Goal: Transaction & Acquisition: Purchase product/service

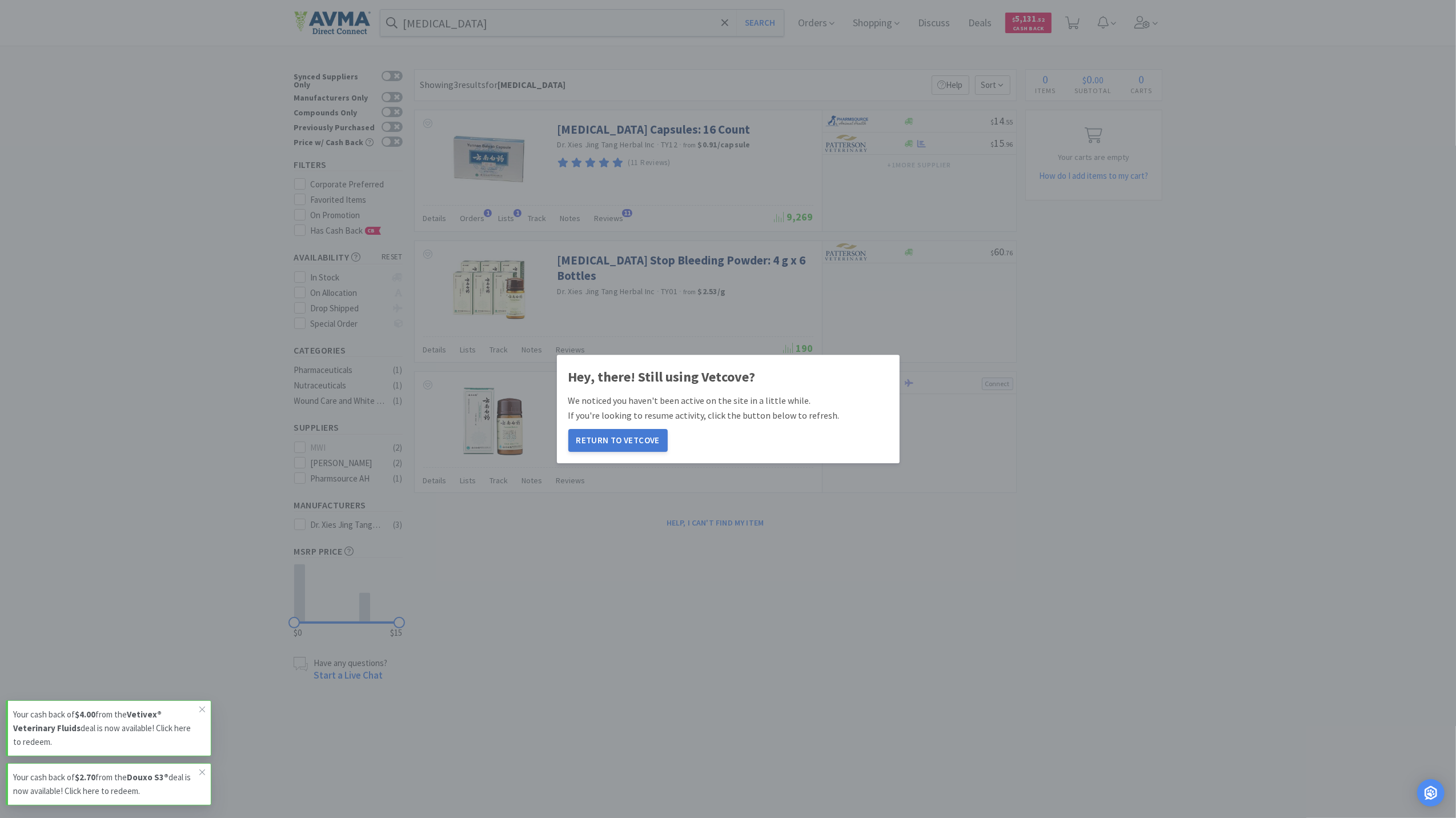
click at [588, 433] on button "Return to Vetcove" at bounding box center [617, 440] width 99 height 23
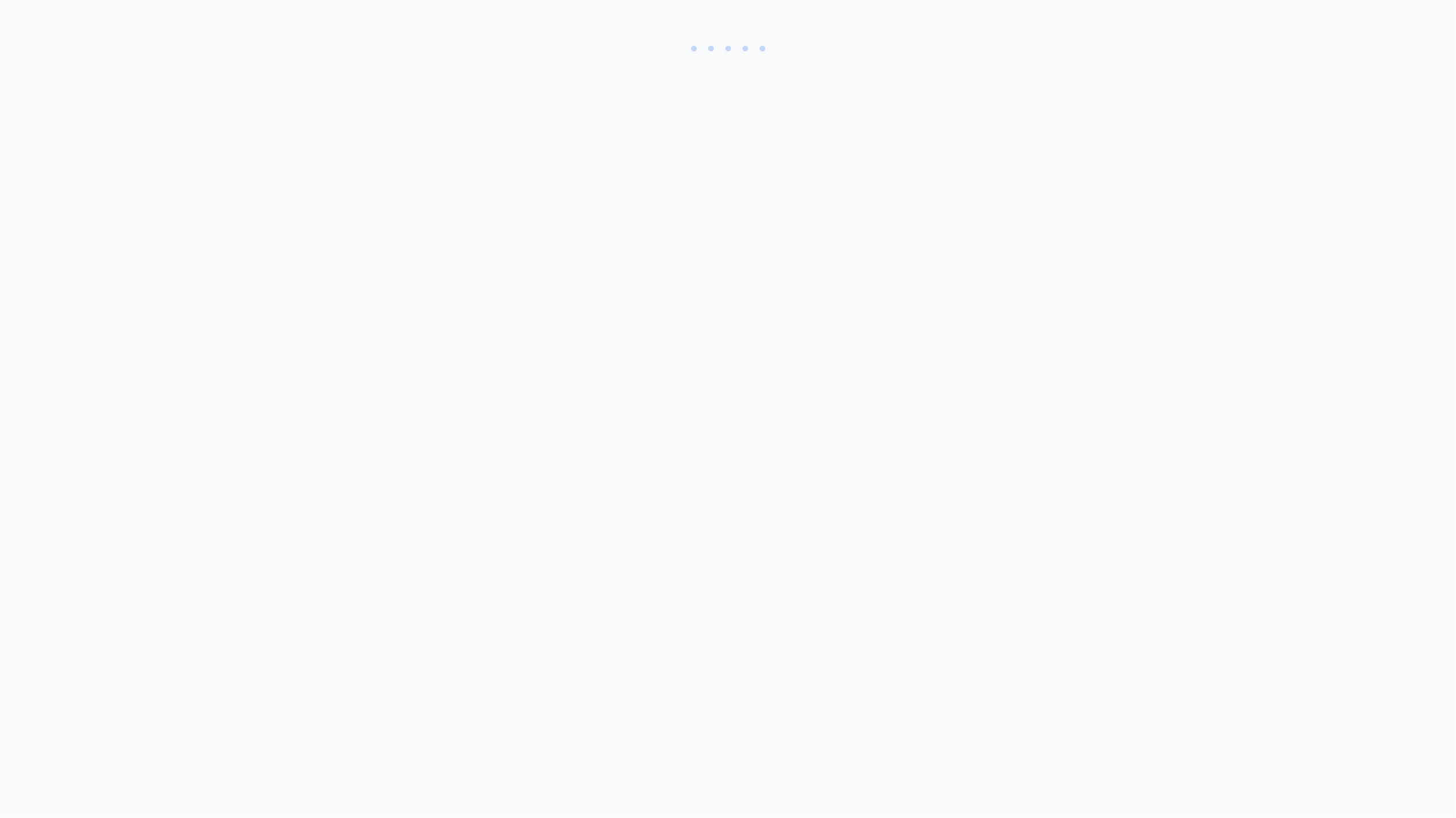
click at [634, 432] on body at bounding box center [728, 409] width 1456 height 818
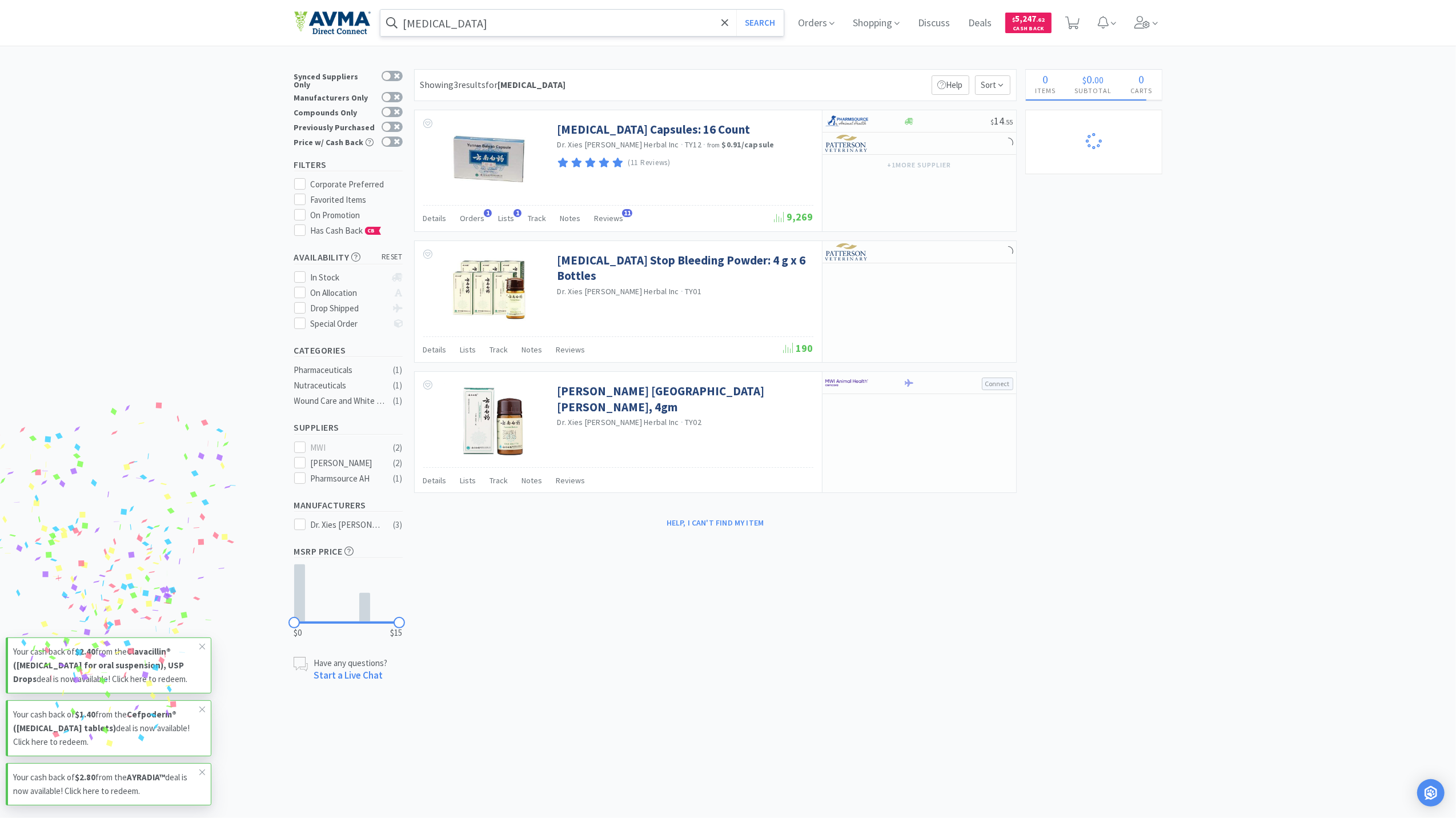
click at [516, 30] on input "[MEDICAL_DATA]" at bounding box center [583, 22] width 404 height 26
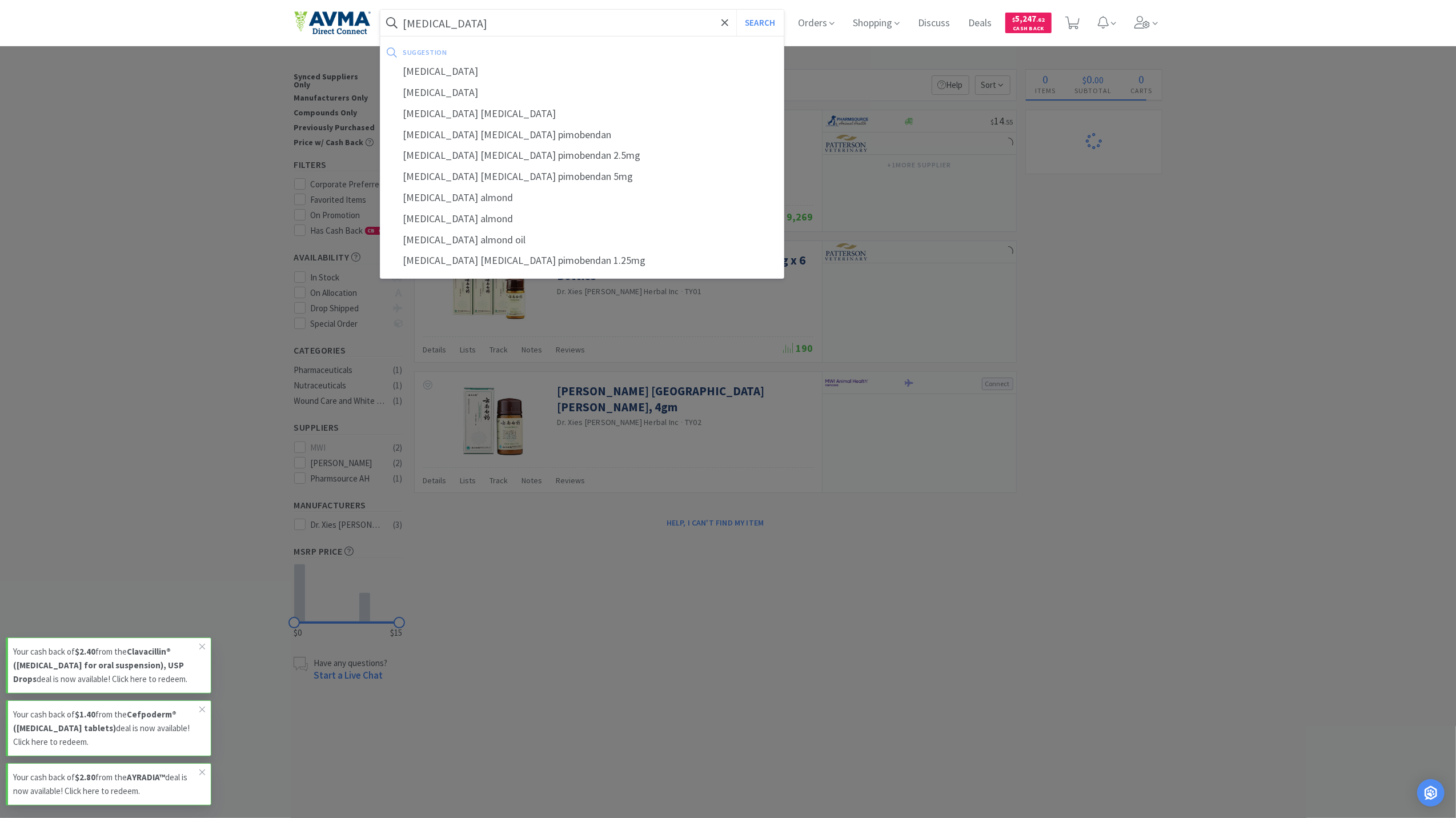
click at [737, 9] on button "Search" at bounding box center [760, 22] width 47 height 26
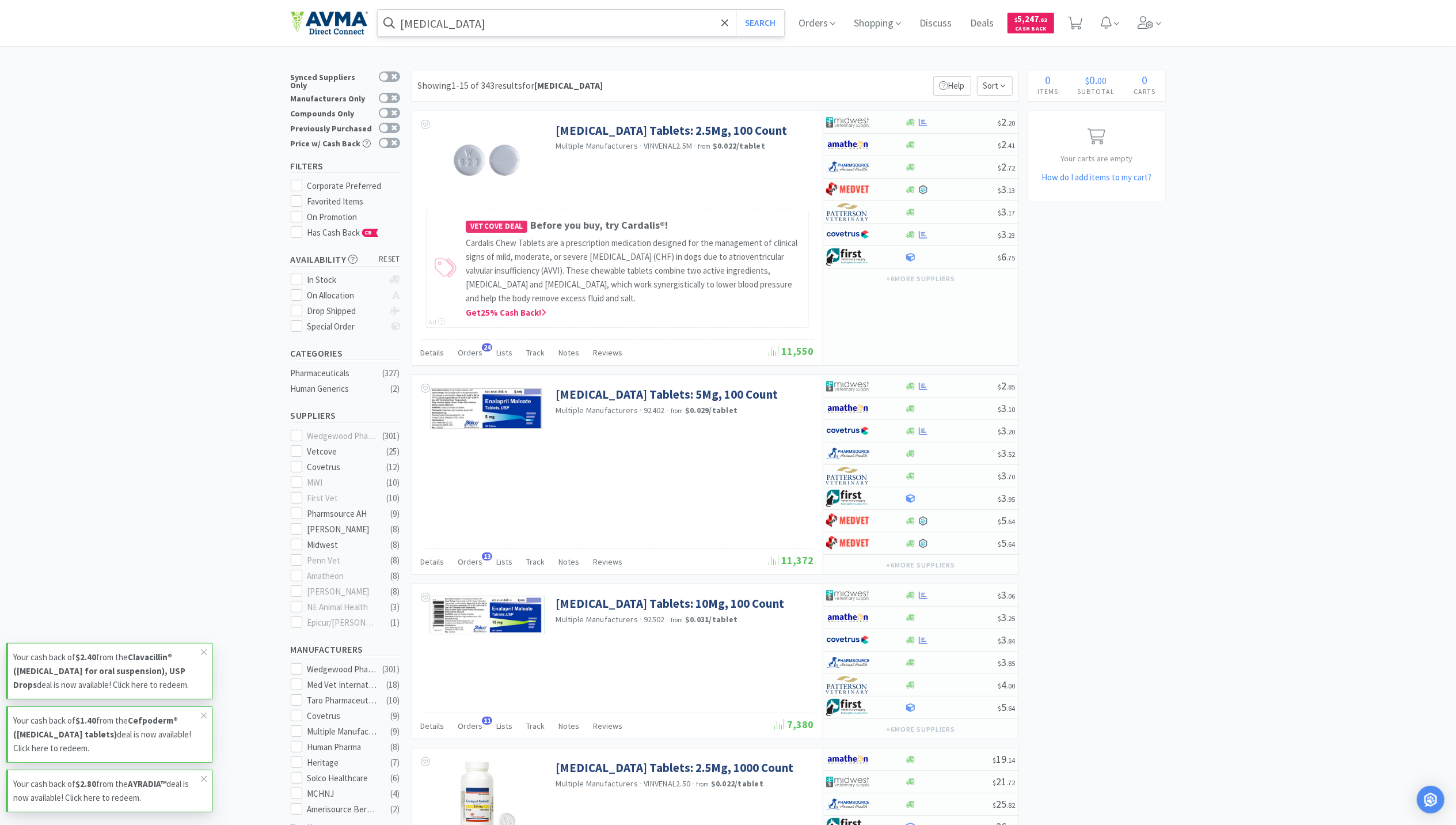
click at [514, 28] on input "[MEDICAL_DATA]" at bounding box center [582, 22] width 407 height 26
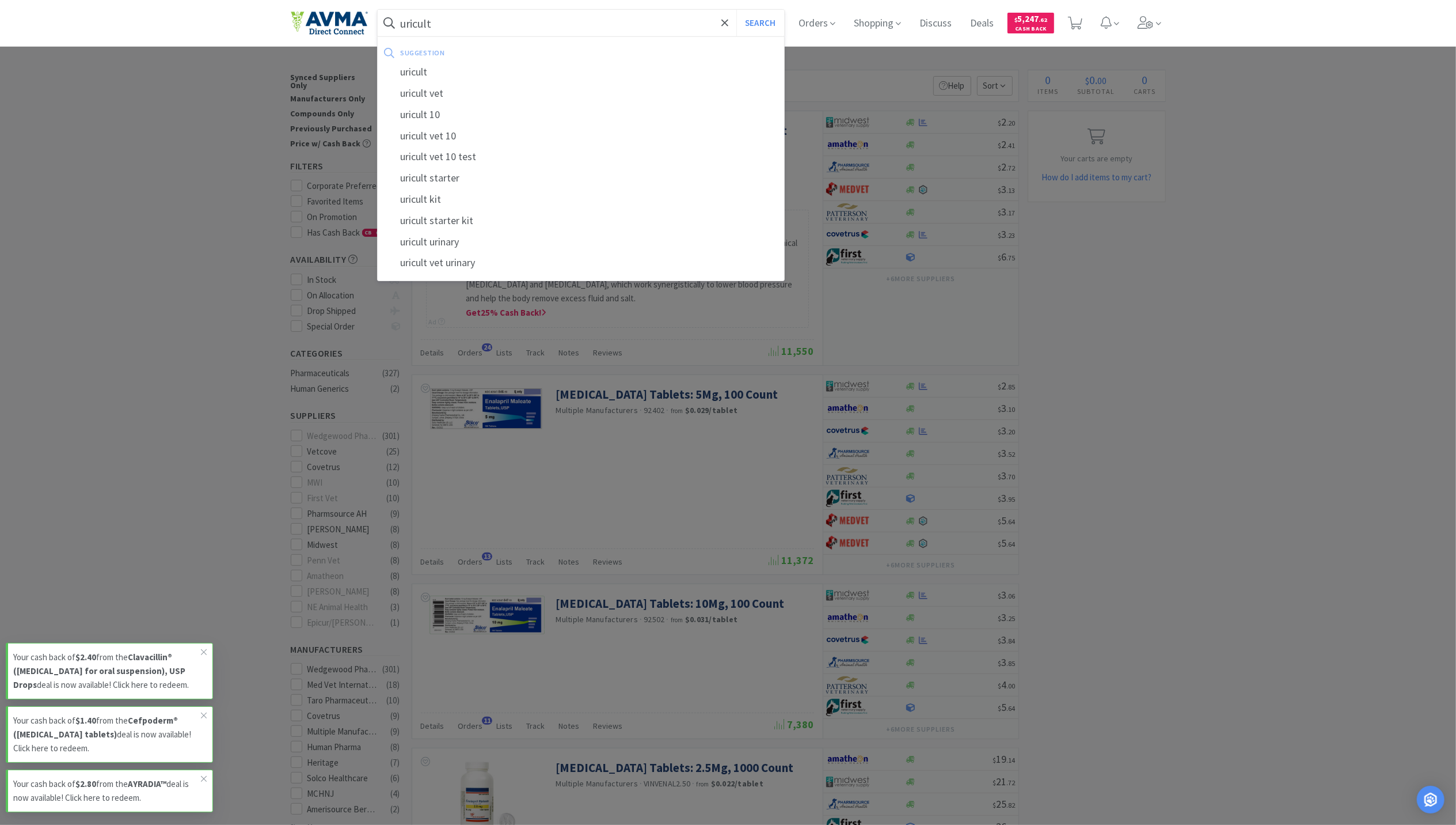
click at [737, 10] on button "Search" at bounding box center [760, 22] width 48 height 26
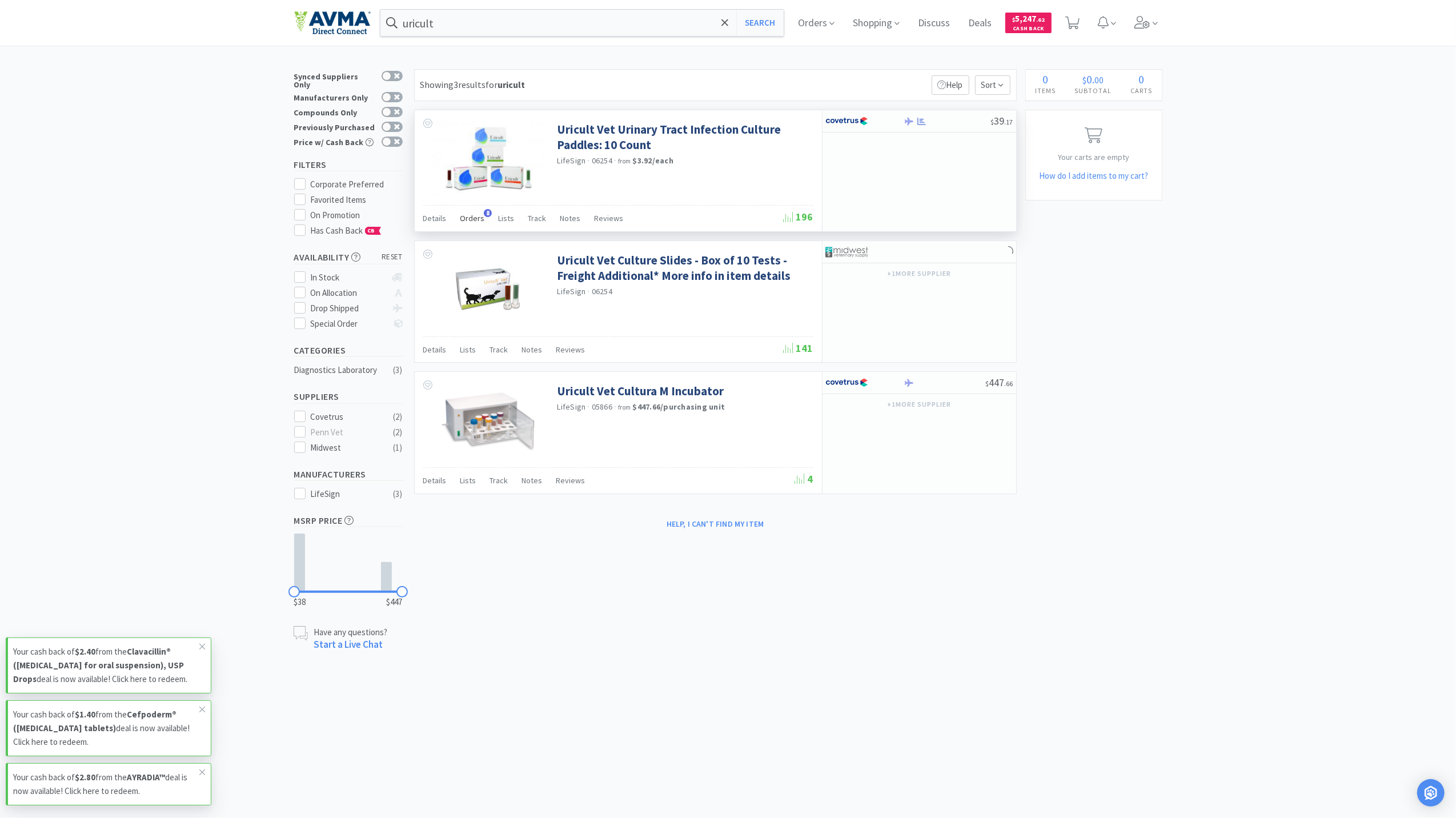
click at [462, 223] on span "Orders" at bounding box center [472, 218] width 25 height 10
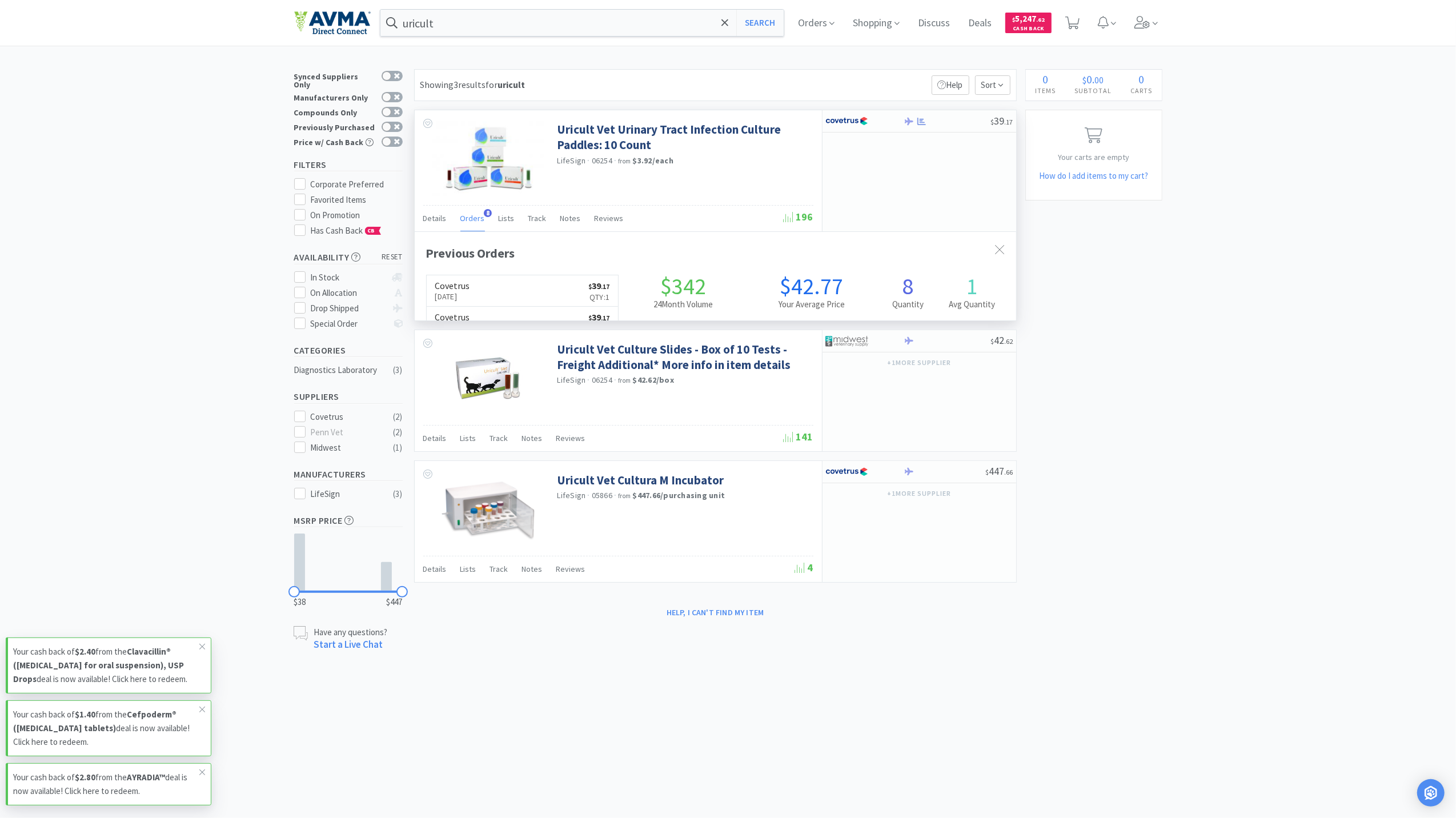
scroll to position [306, 602]
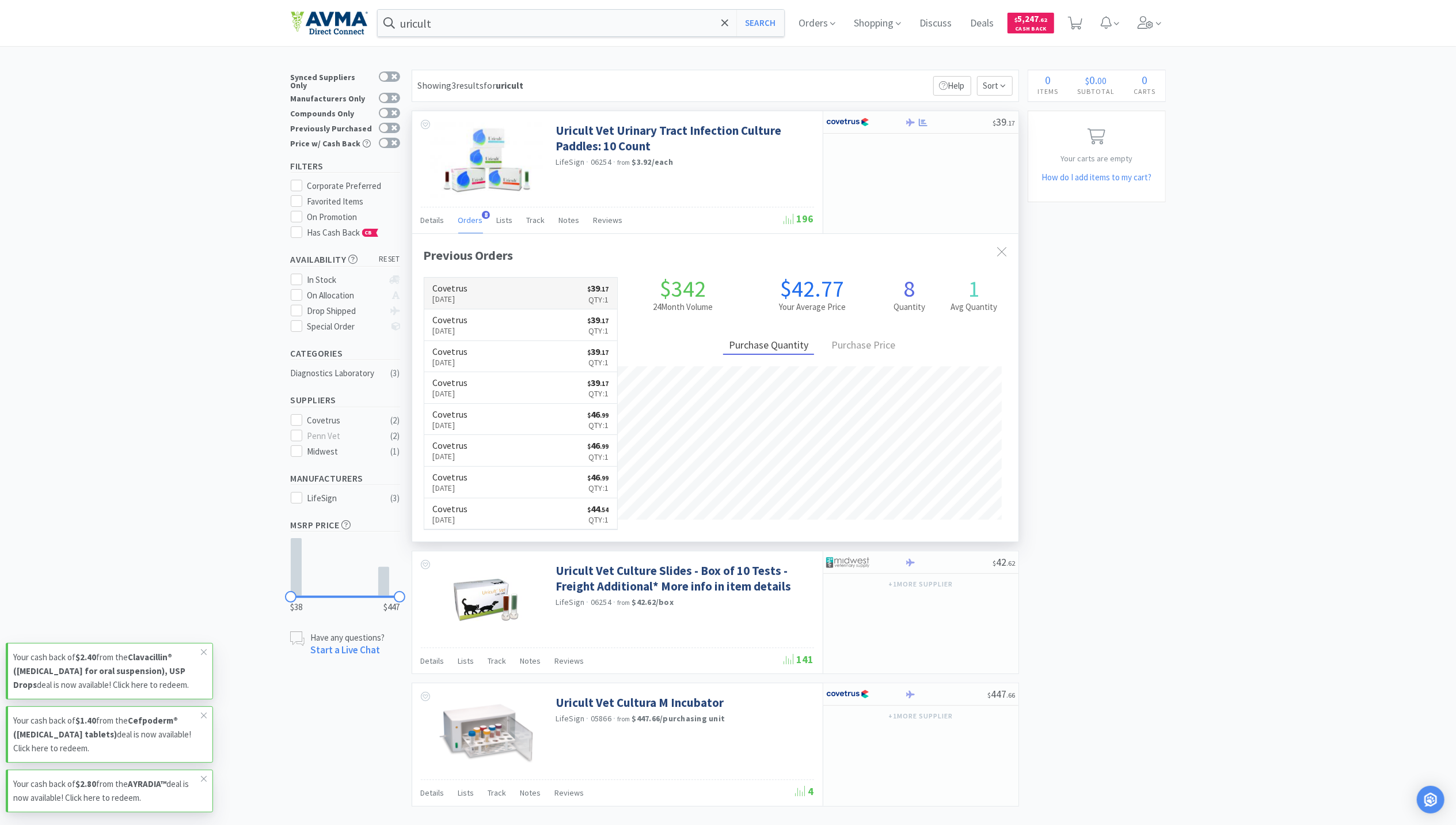
click at [468, 300] on p "Aug 15th, 2025" at bounding box center [450, 299] width 35 height 13
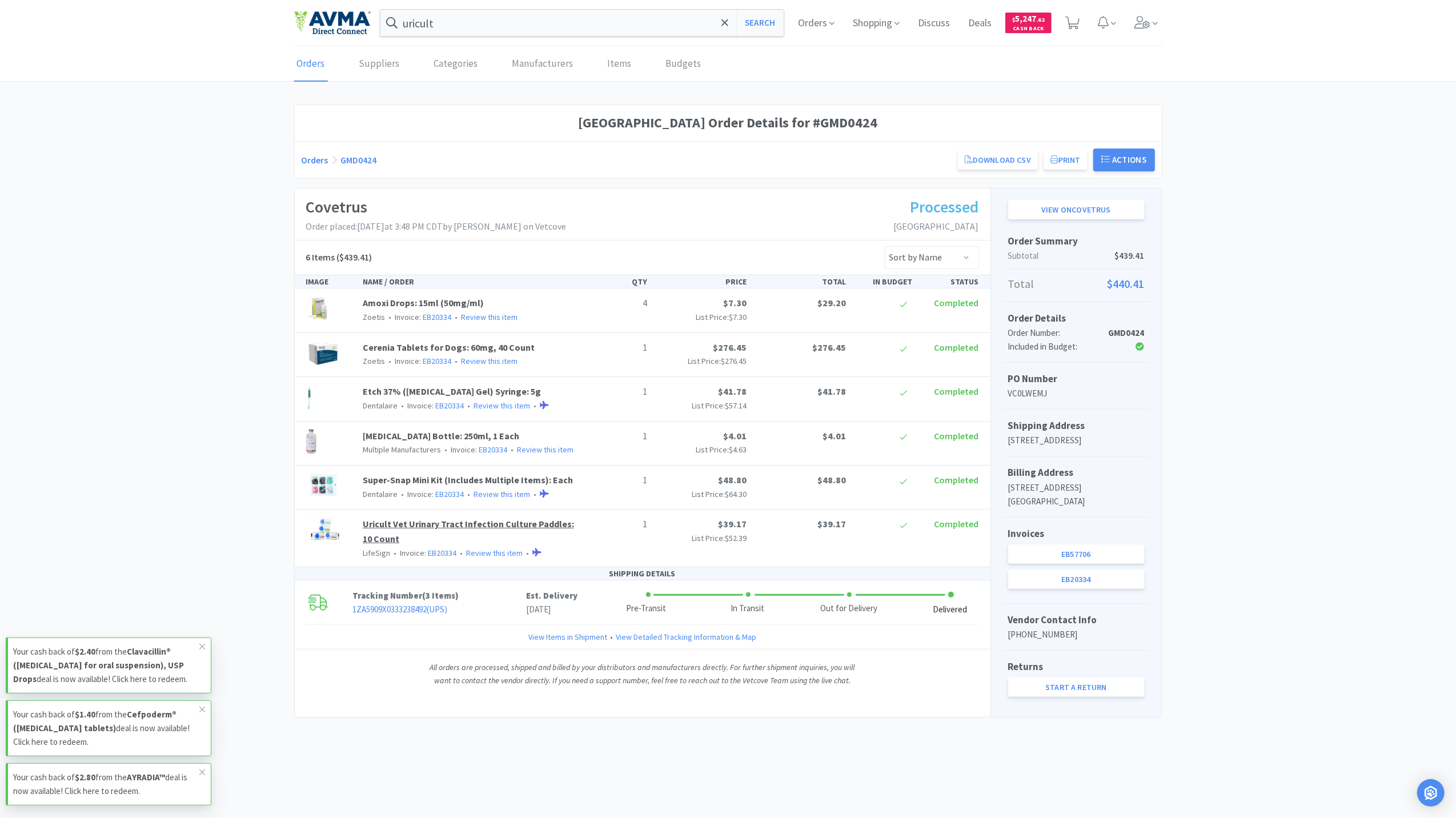
click at [376, 542] on link "Uricult Vet Urinary Tract Infection Culture Paddles: 10 Count" at bounding box center [469, 531] width 212 height 26
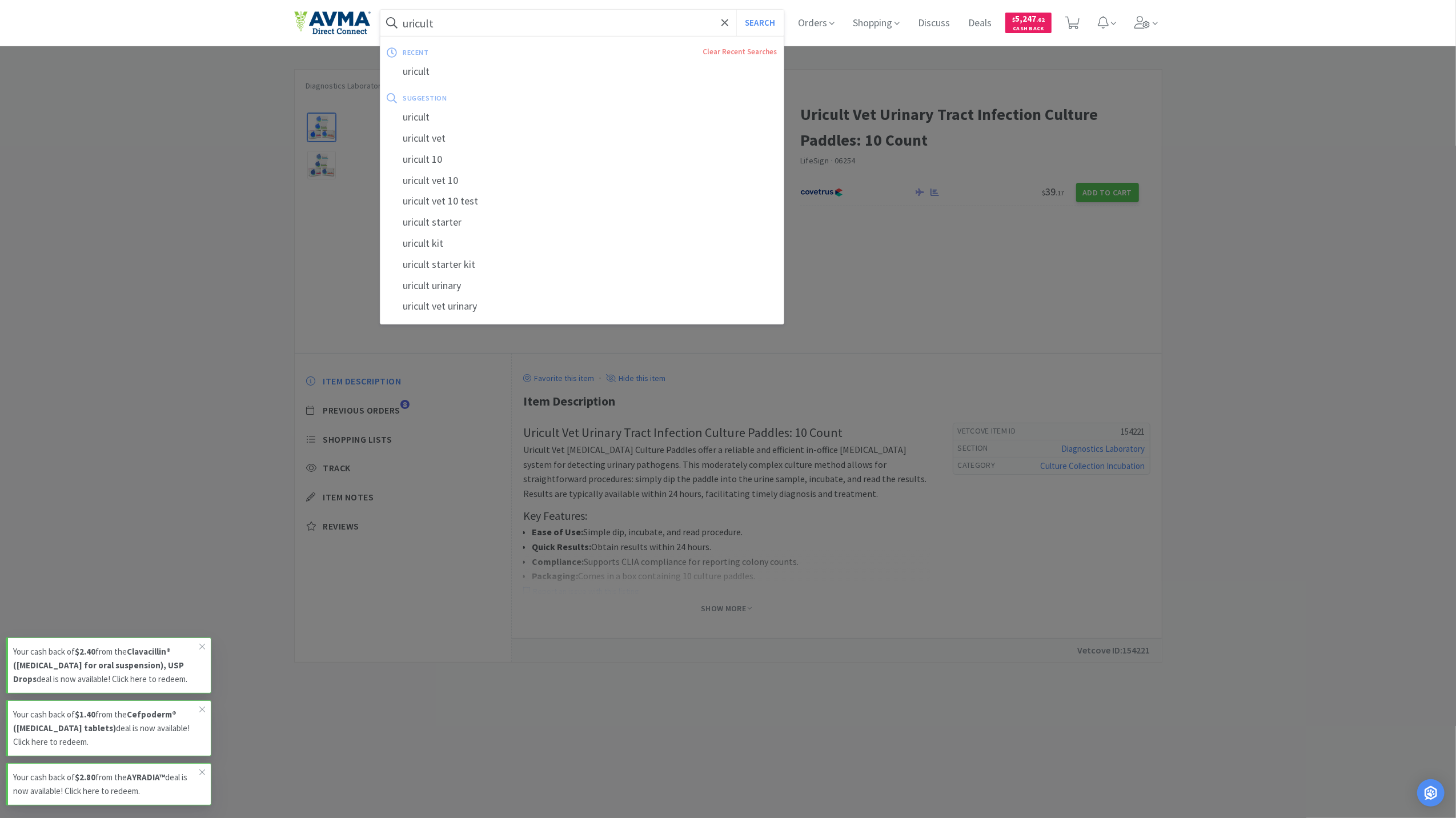
click at [496, 23] on input "uricult" at bounding box center [583, 22] width 404 height 26
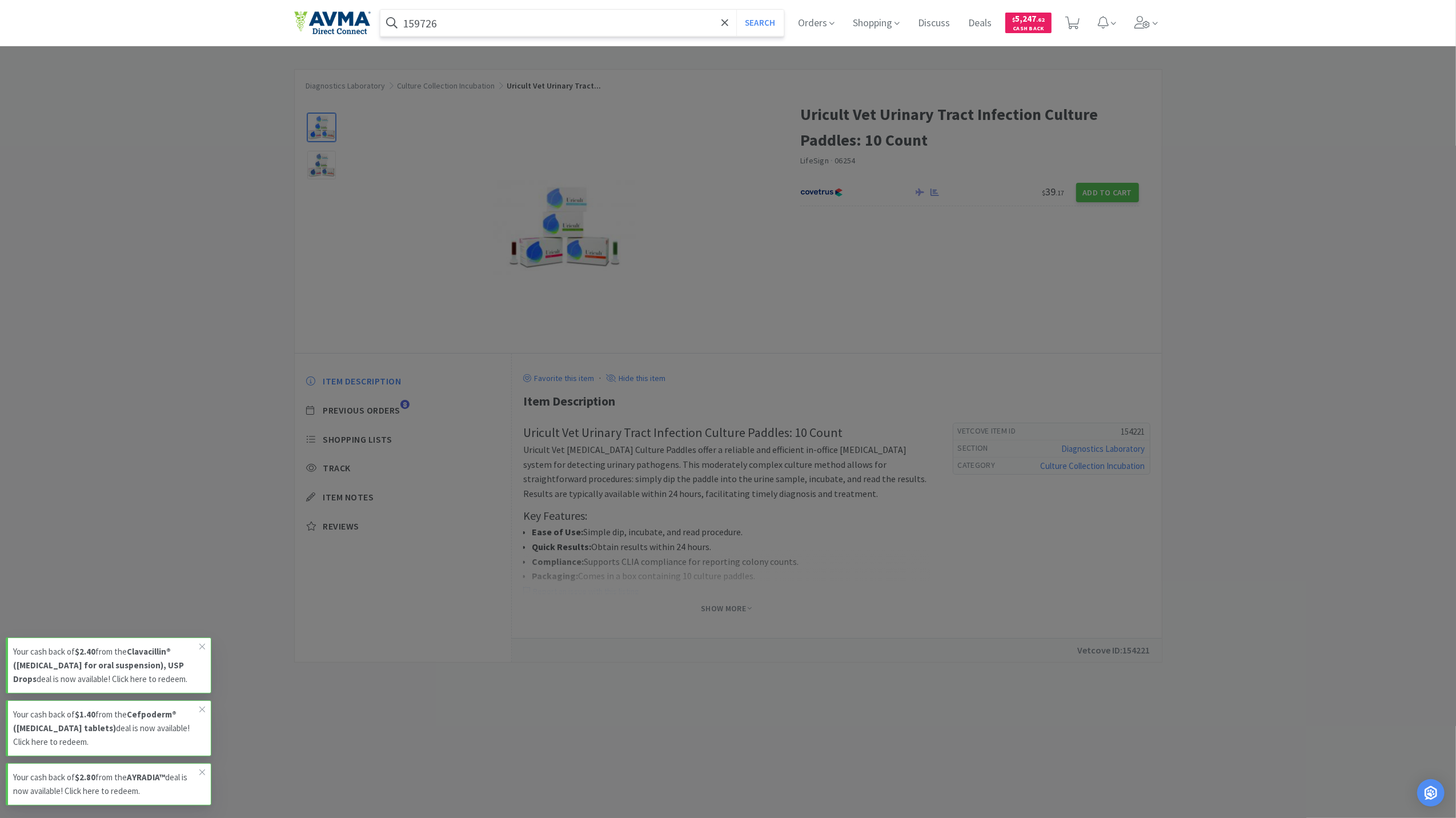
click at [737, 9] on button "Search" at bounding box center [760, 22] width 47 height 26
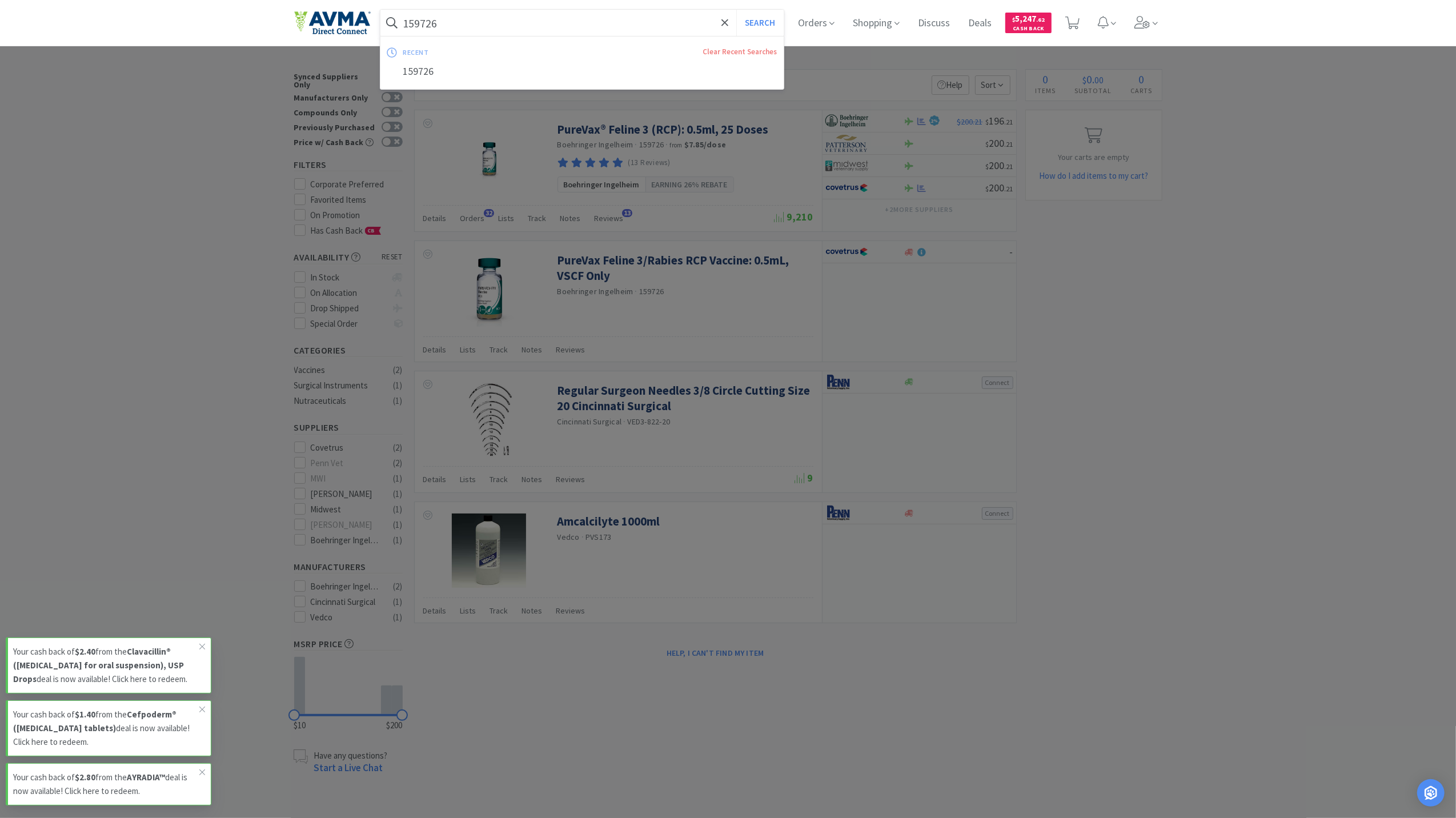
click at [506, 27] on input "159726" at bounding box center [583, 22] width 404 height 26
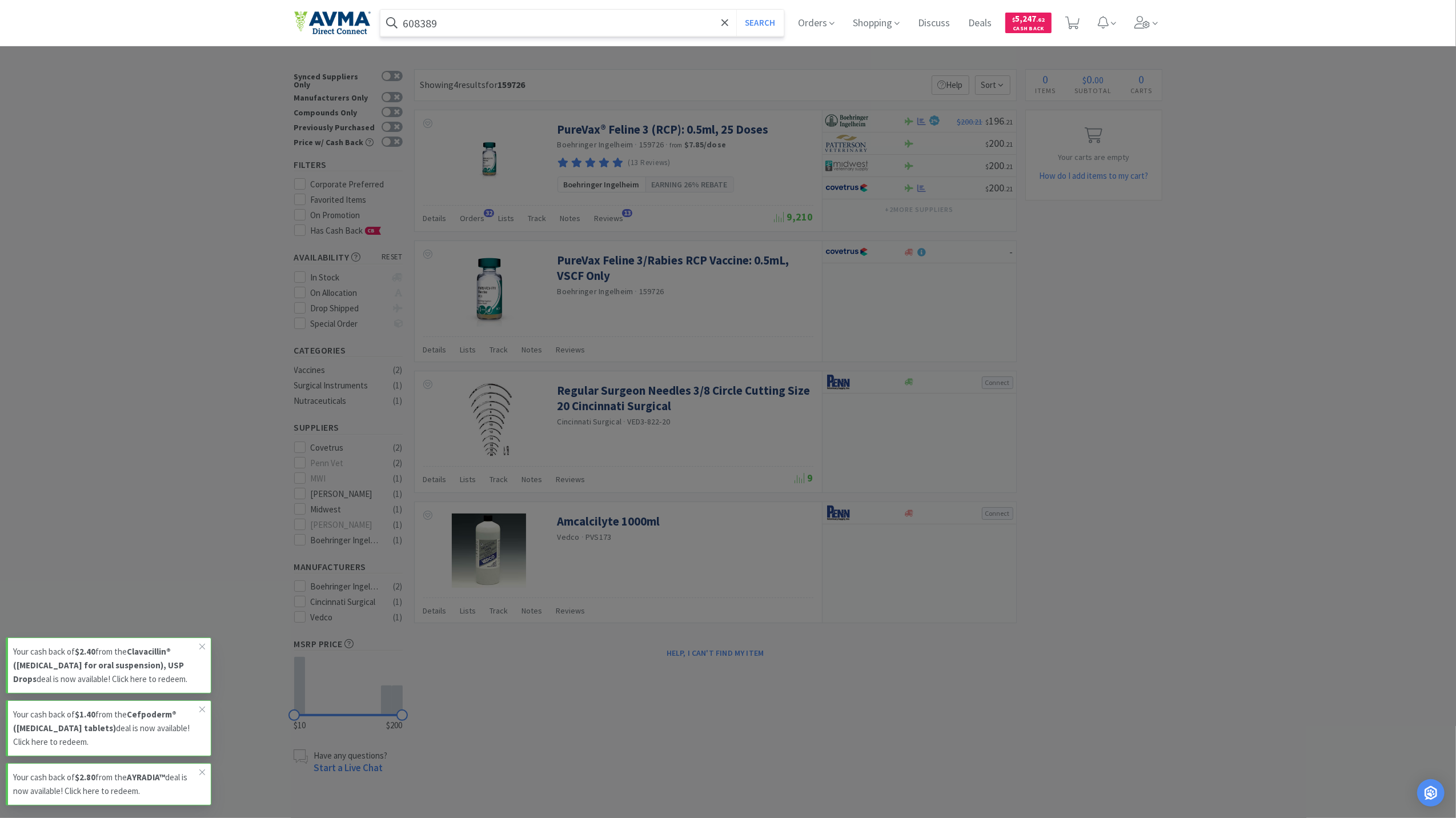
click at [737, 9] on button "Search" at bounding box center [760, 22] width 47 height 26
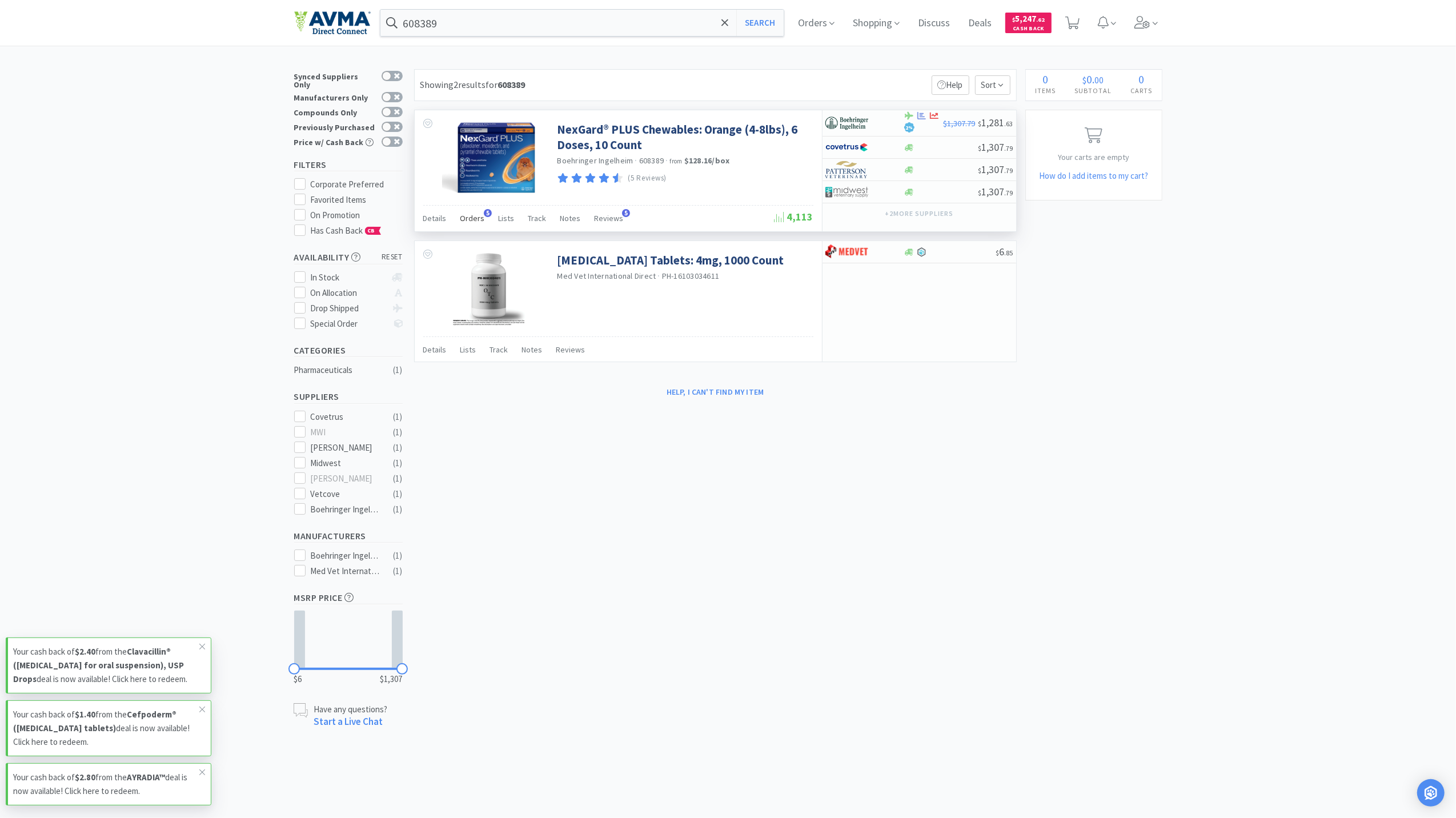
click at [471, 223] on span "Orders" at bounding box center [472, 218] width 25 height 10
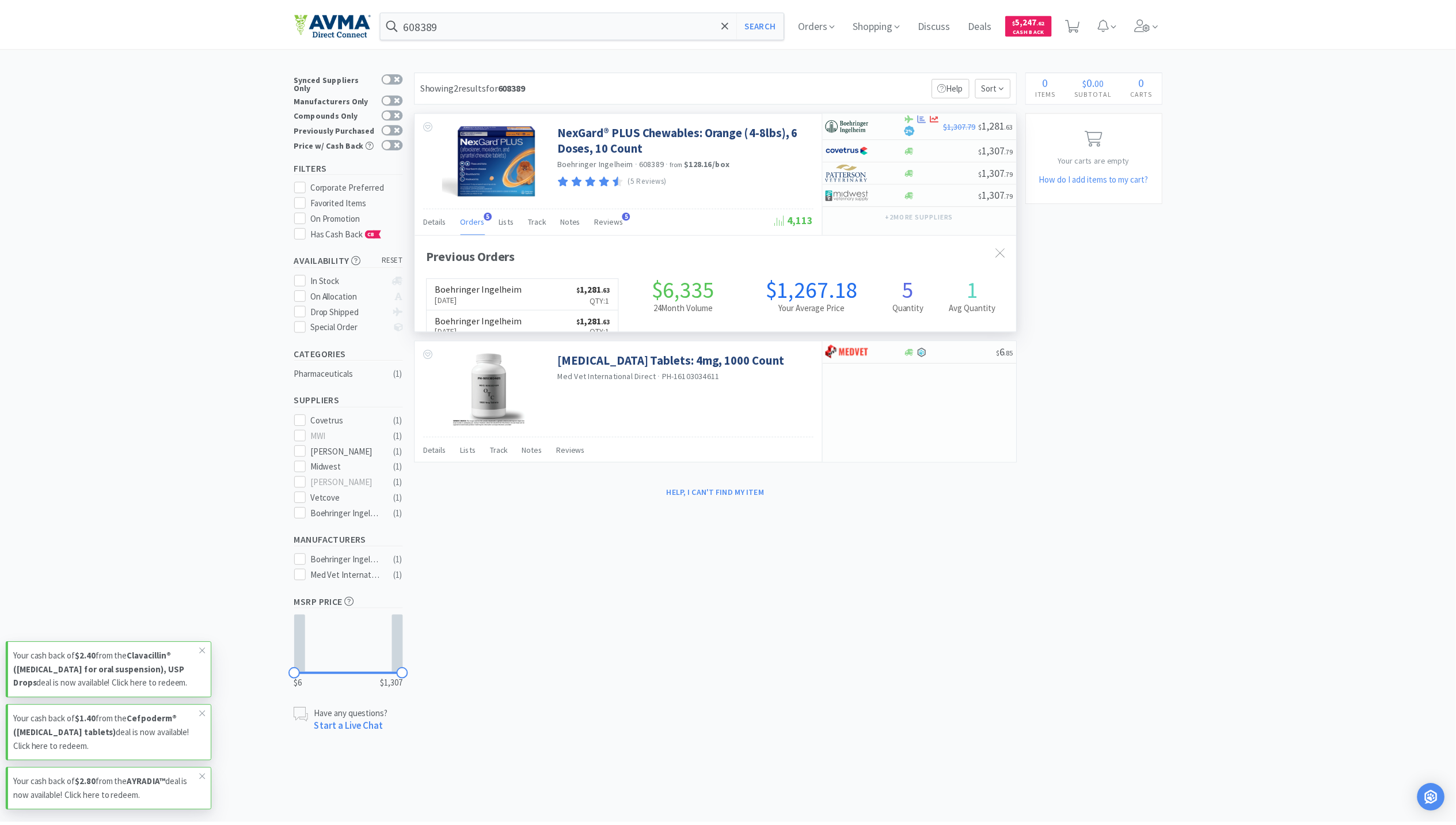
scroll to position [298, 606]
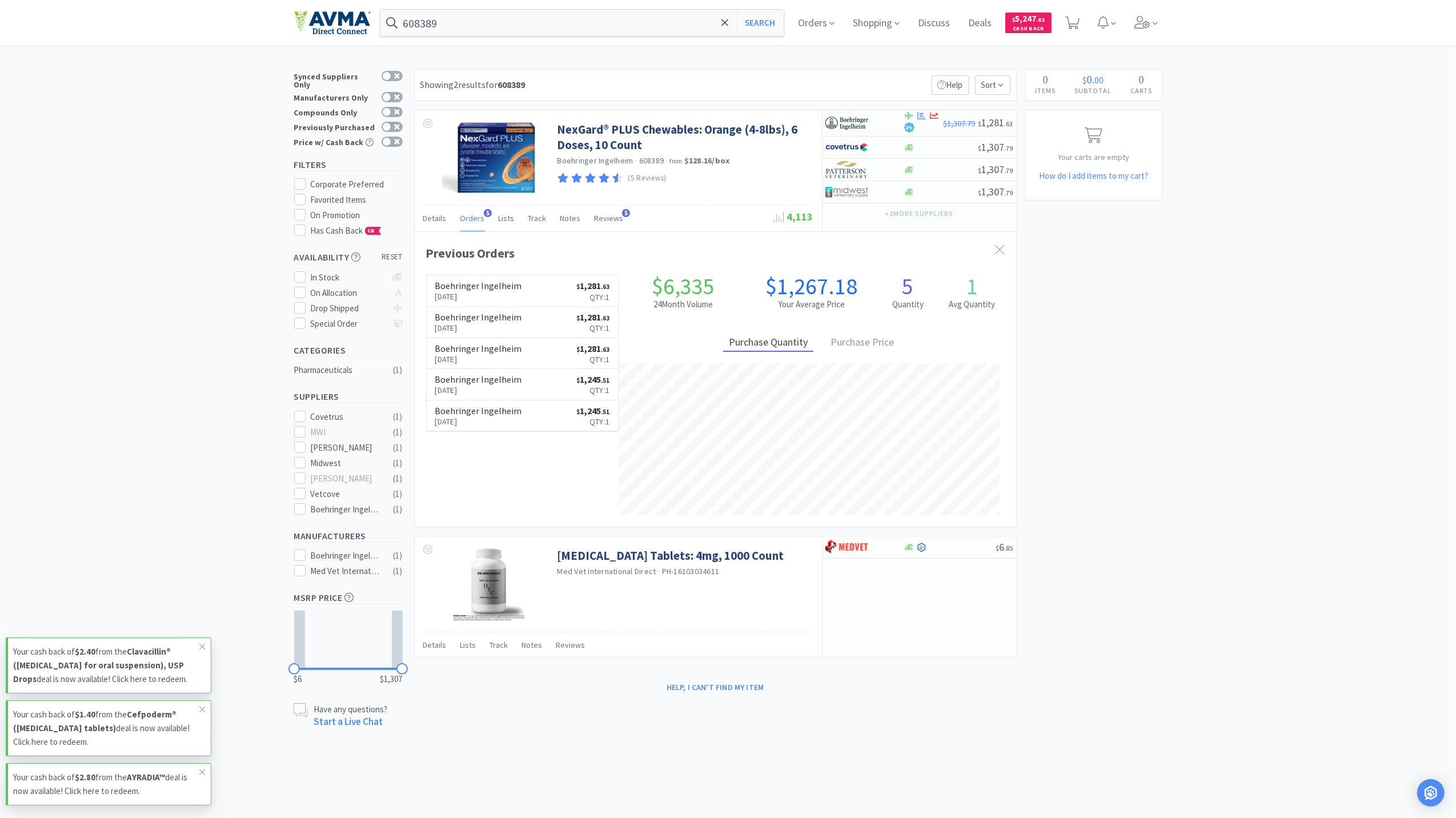
click at [1197, 756] on div "608389 Search Orders Shopping Discuss Discuss Deals Deals $ 5,247 . 62 Cash Bac…" at bounding box center [728, 381] width 1456 height 763
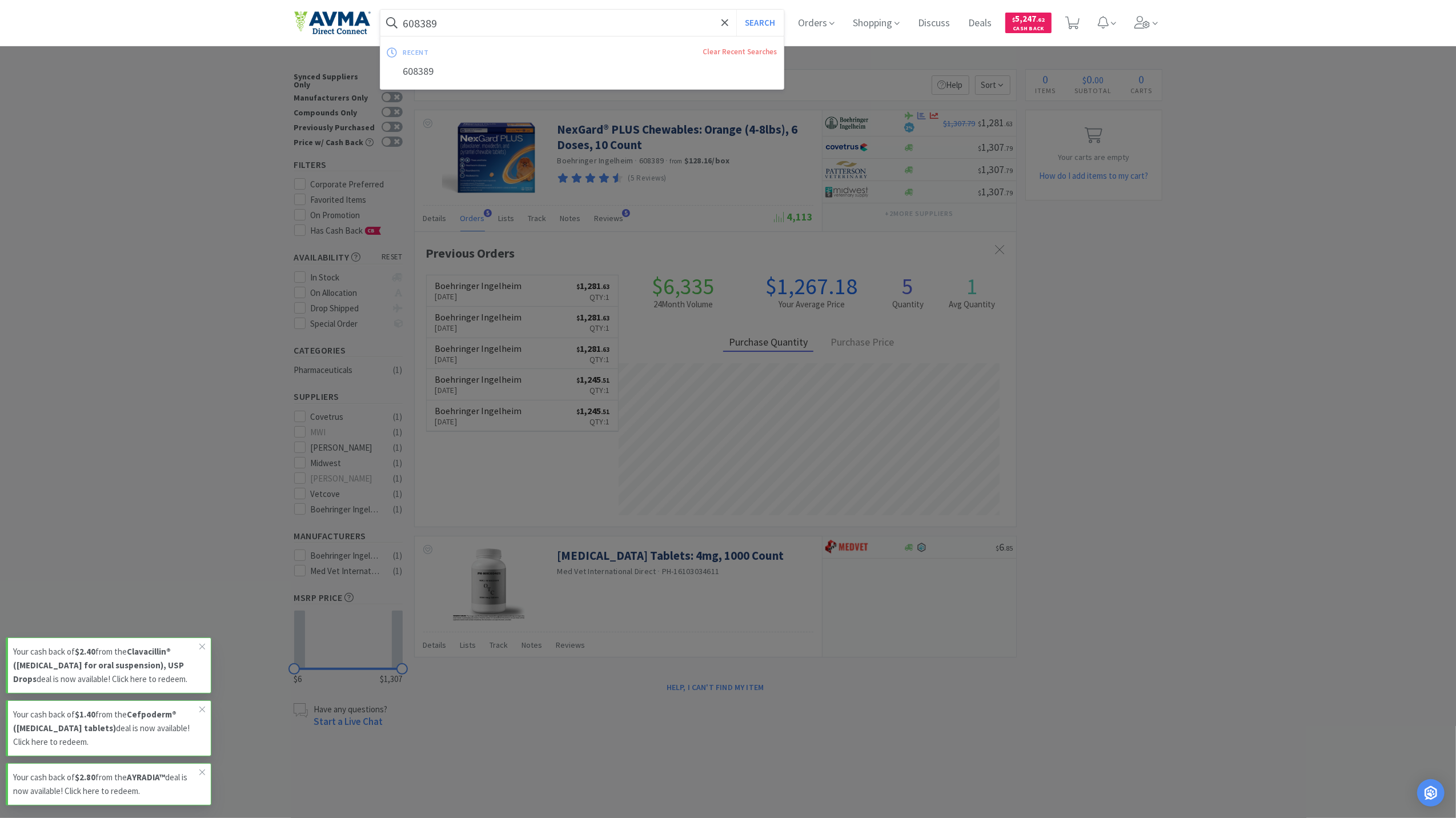
click at [560, 20] on input "608389" at bounding box center [583, 22] width 404 height 26
click at [737, 9] on button "Search" at bounding box center [760, 22] width 47 height 26
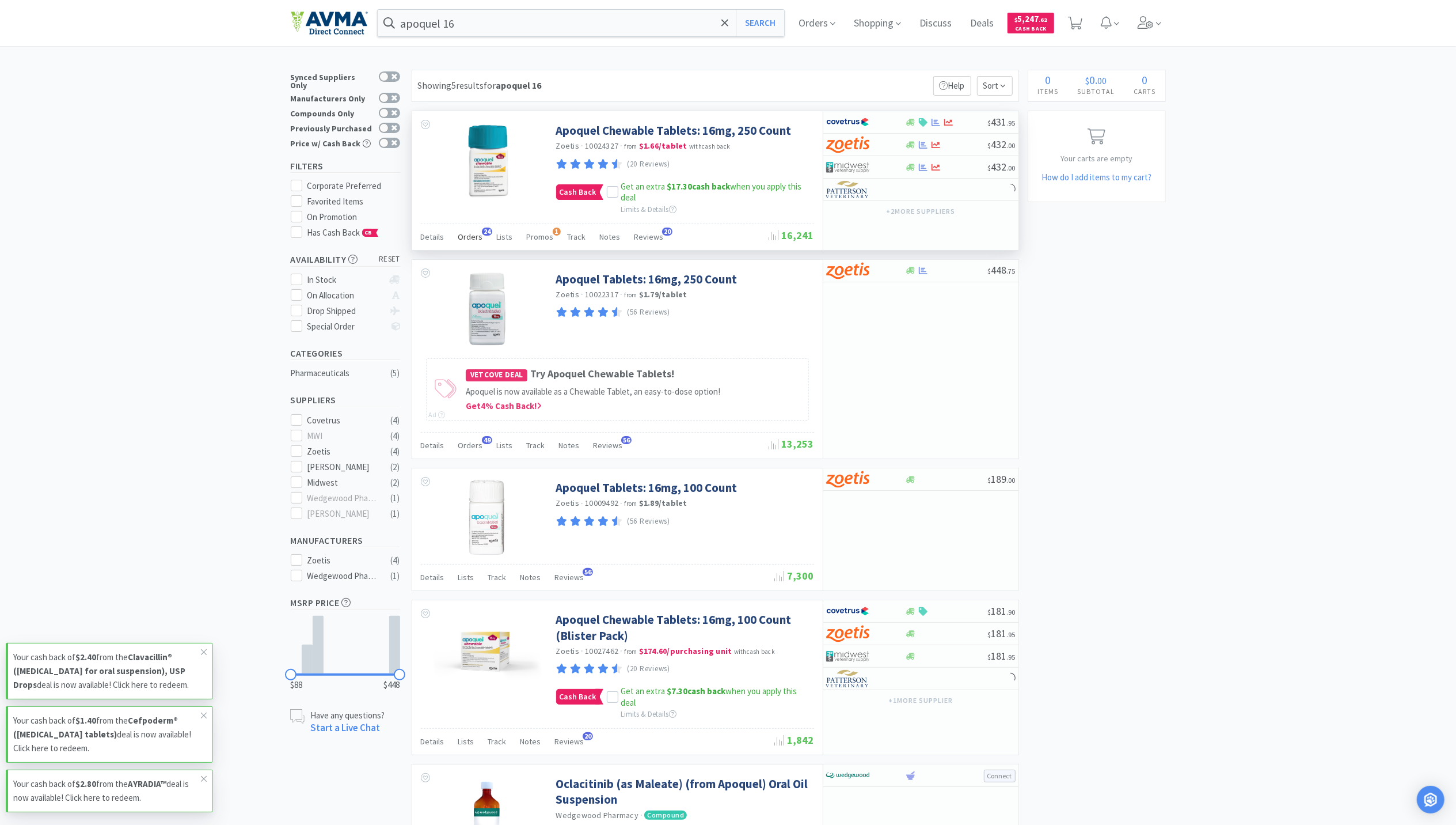
click at [476, 236] on span "Orders" at bounding box center [470, 237] width 25 height 10
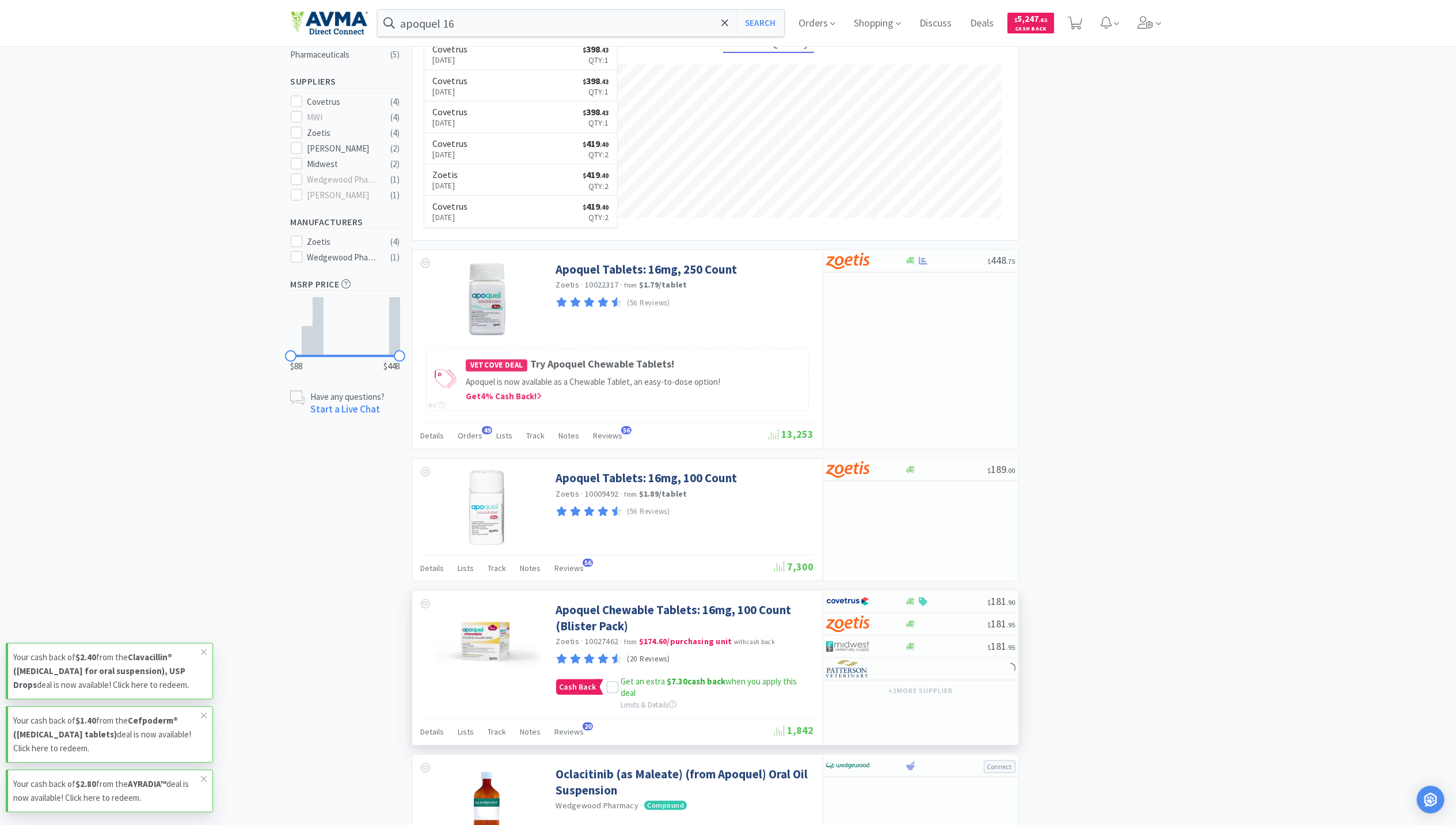
scroll to position [384, 0]
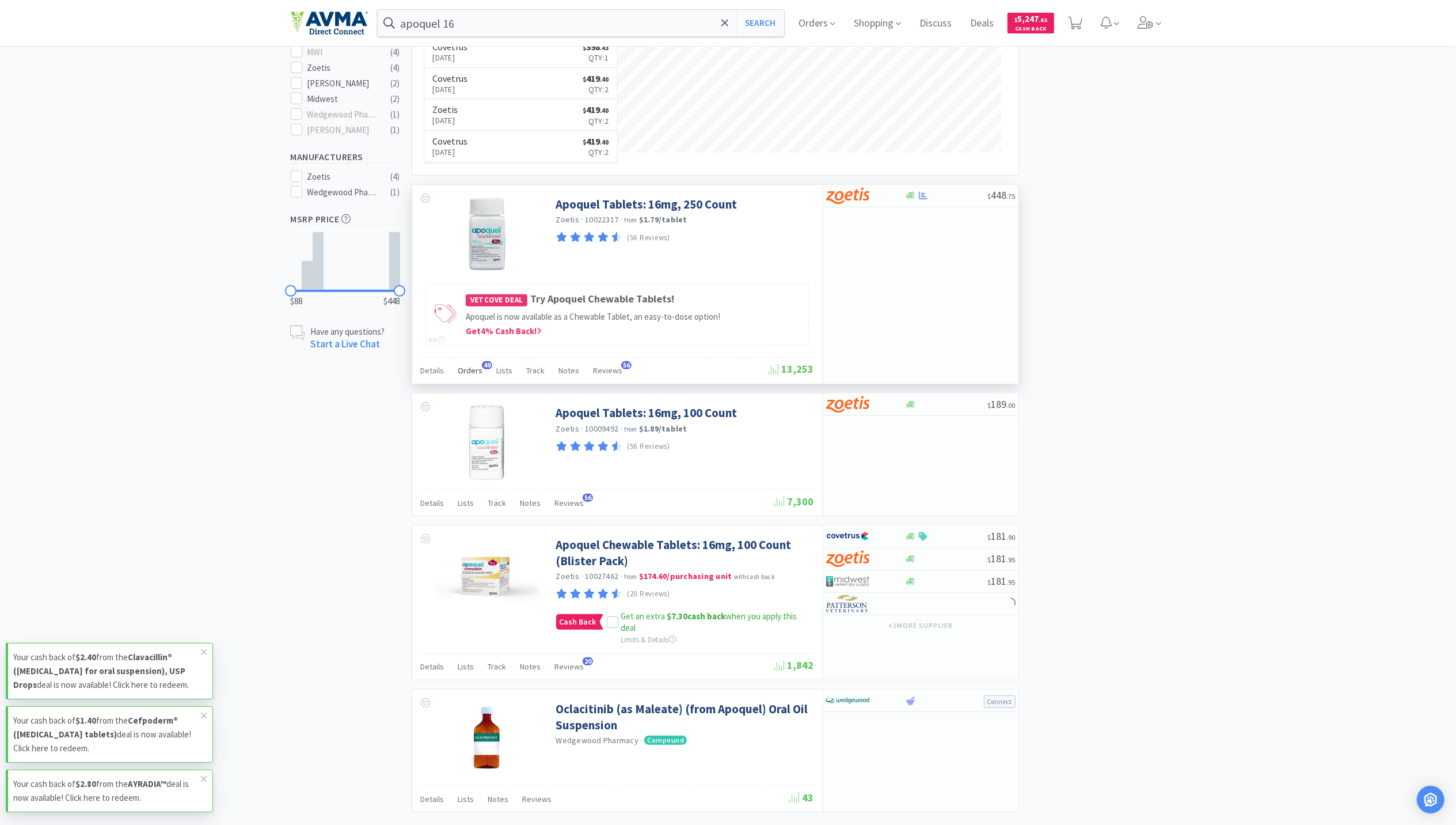
click at [472, 372] on span "Orders" at bounding box center [470, 370] width 25 height 10
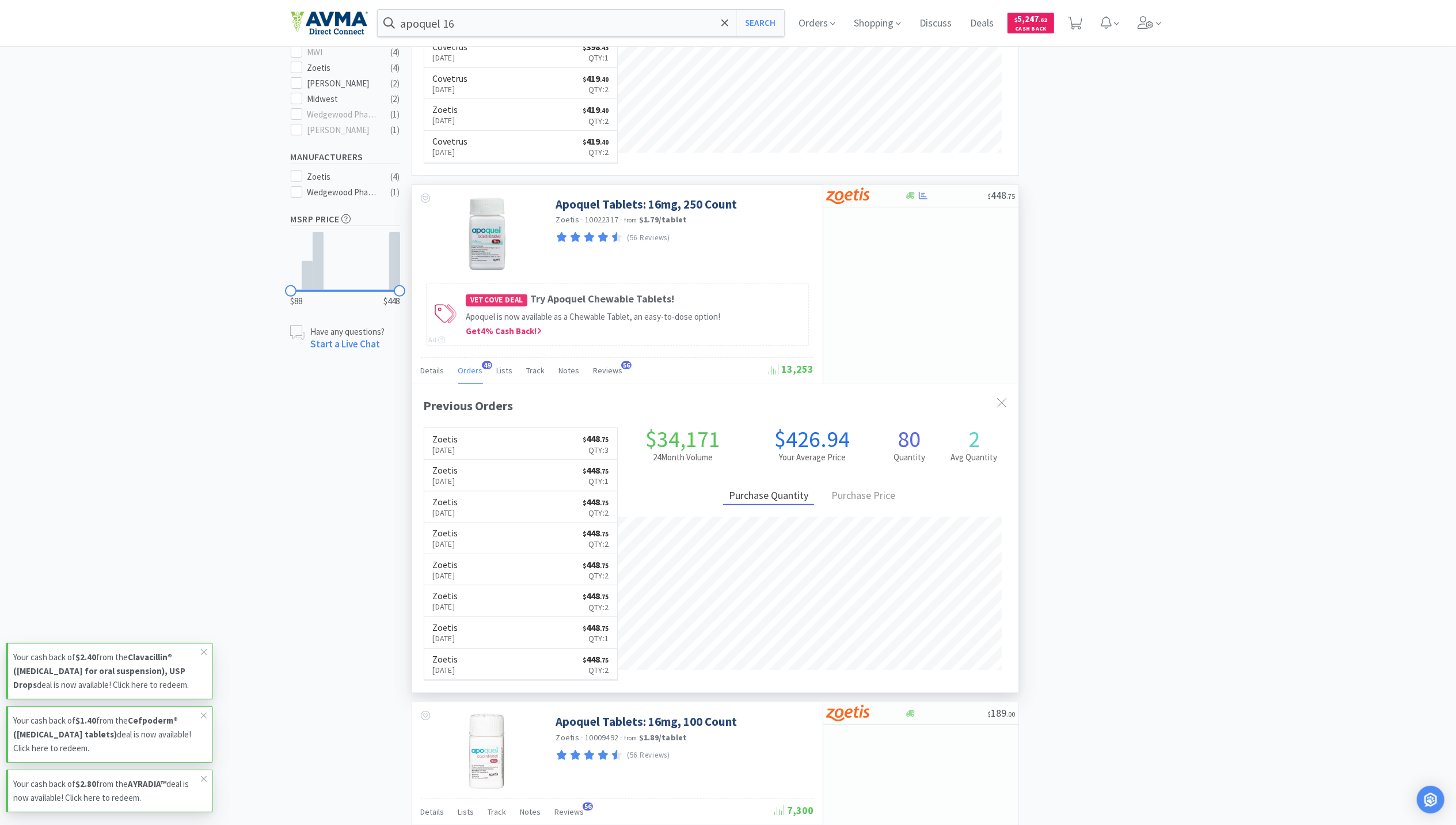
scroll to position [309, 606]
click at [532, 450] on link "Zoetis Aug 18th, 2025 $ 448 . 75 Qty: 3" at bounding box center [521, 444] width 193 height 32
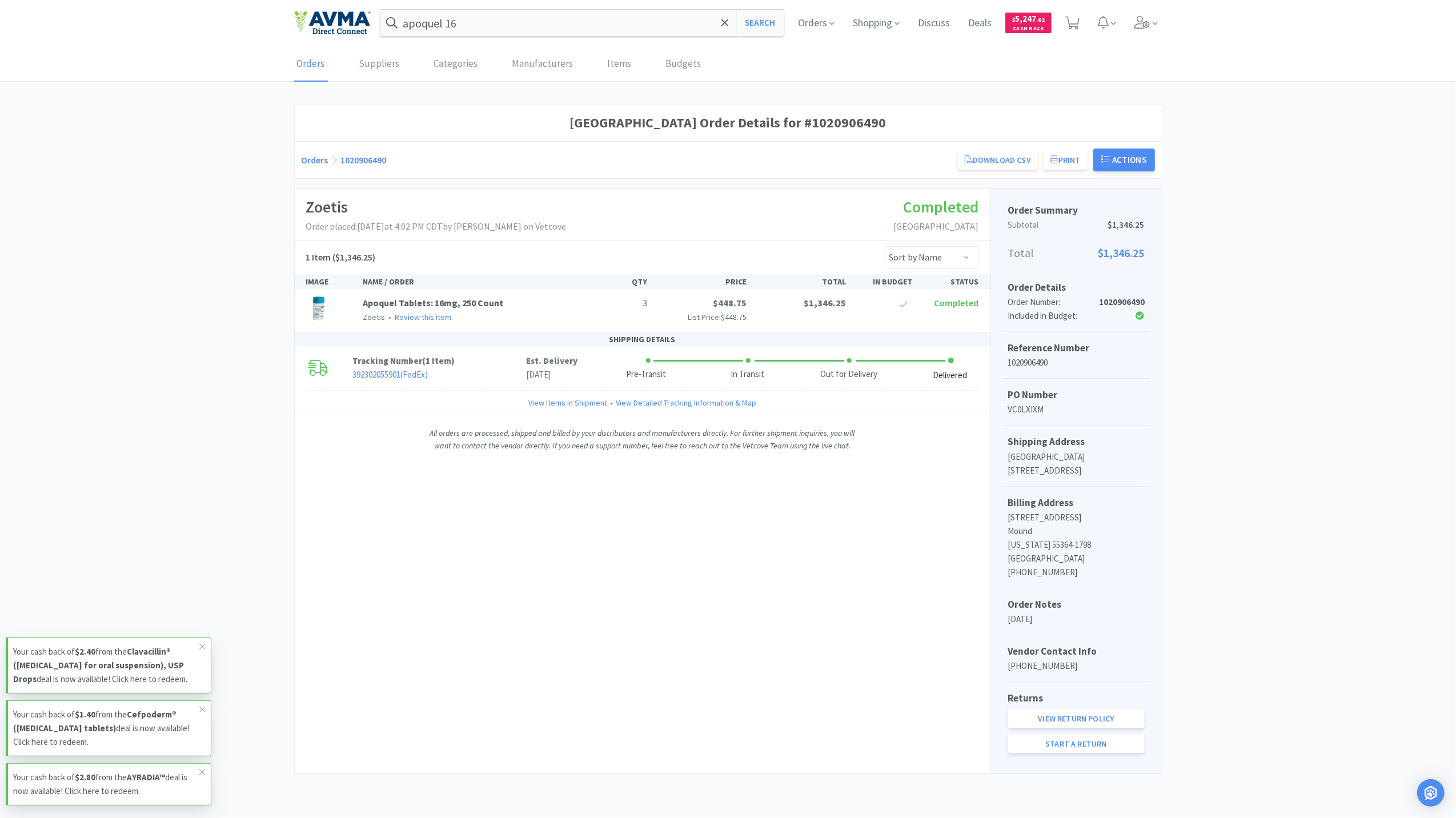
click at [1333, 532] on div "Westonka Animal Hospital Order Details for #1020906490 Orders 1020906490 Downlo…" at bounding box center [728, 439] width 1456 height 669
click at [467, 26] on input "apoquel 16" at bounding box center [583, 22] width 404 height 26
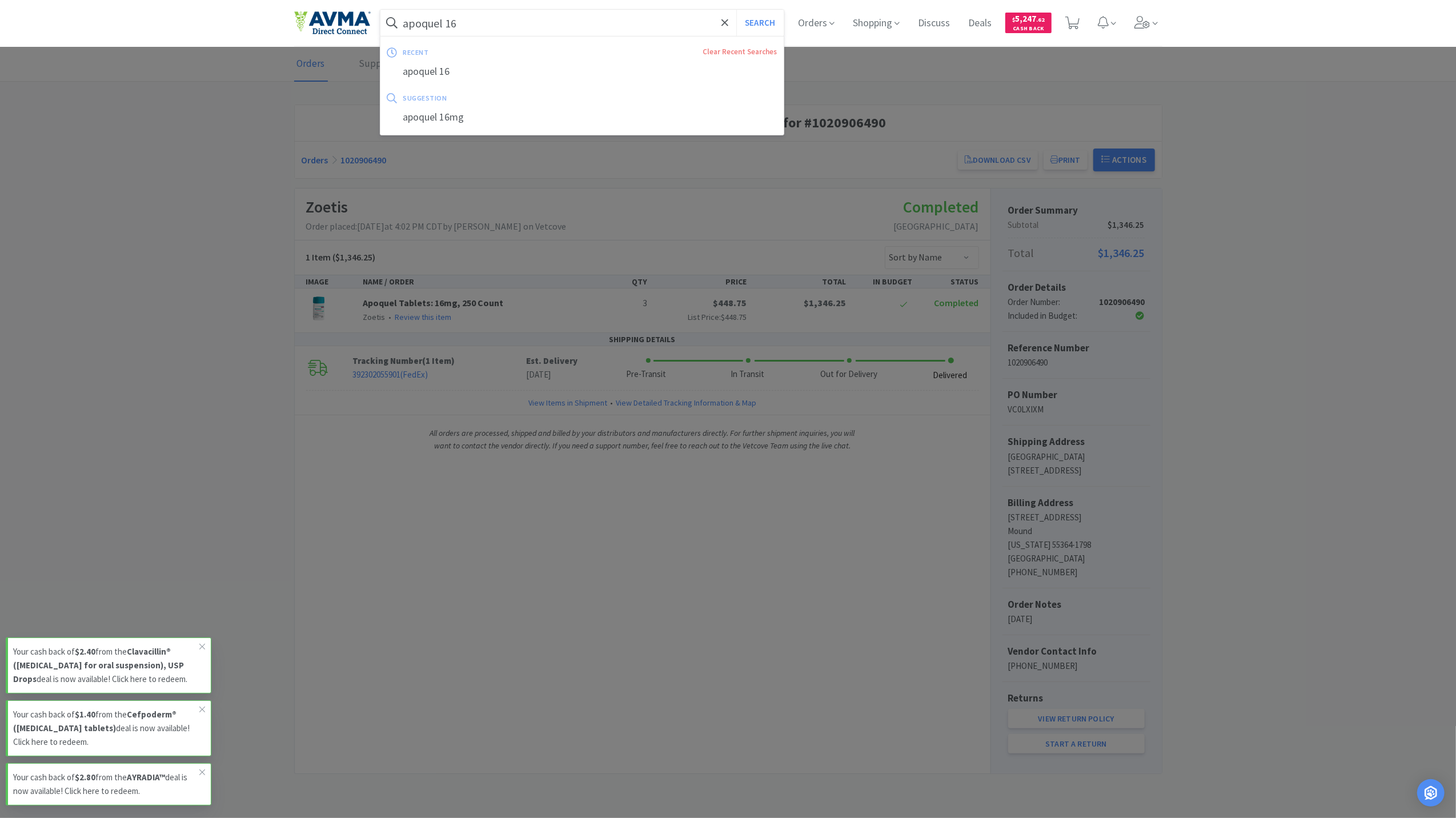
click at [232, 145] on div at bounding box center [728, 409] width 1456 height 818
click at [474, 25] on input "apoquel 16" at bounding box center [583, 22] width 404 height 26
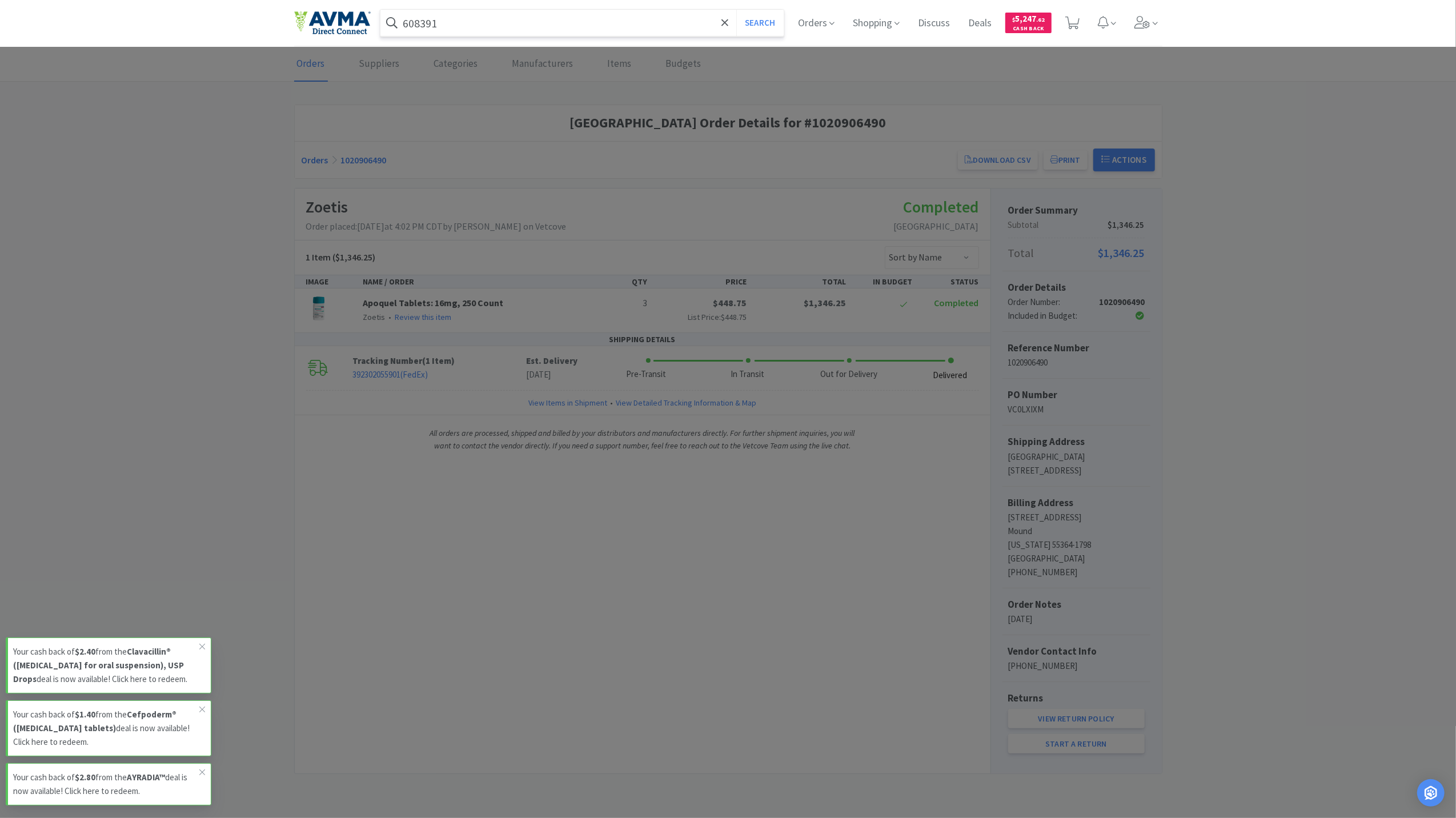
click at [737, 9] on button "Search" at bounding box center [760, 22] width 47 height 26
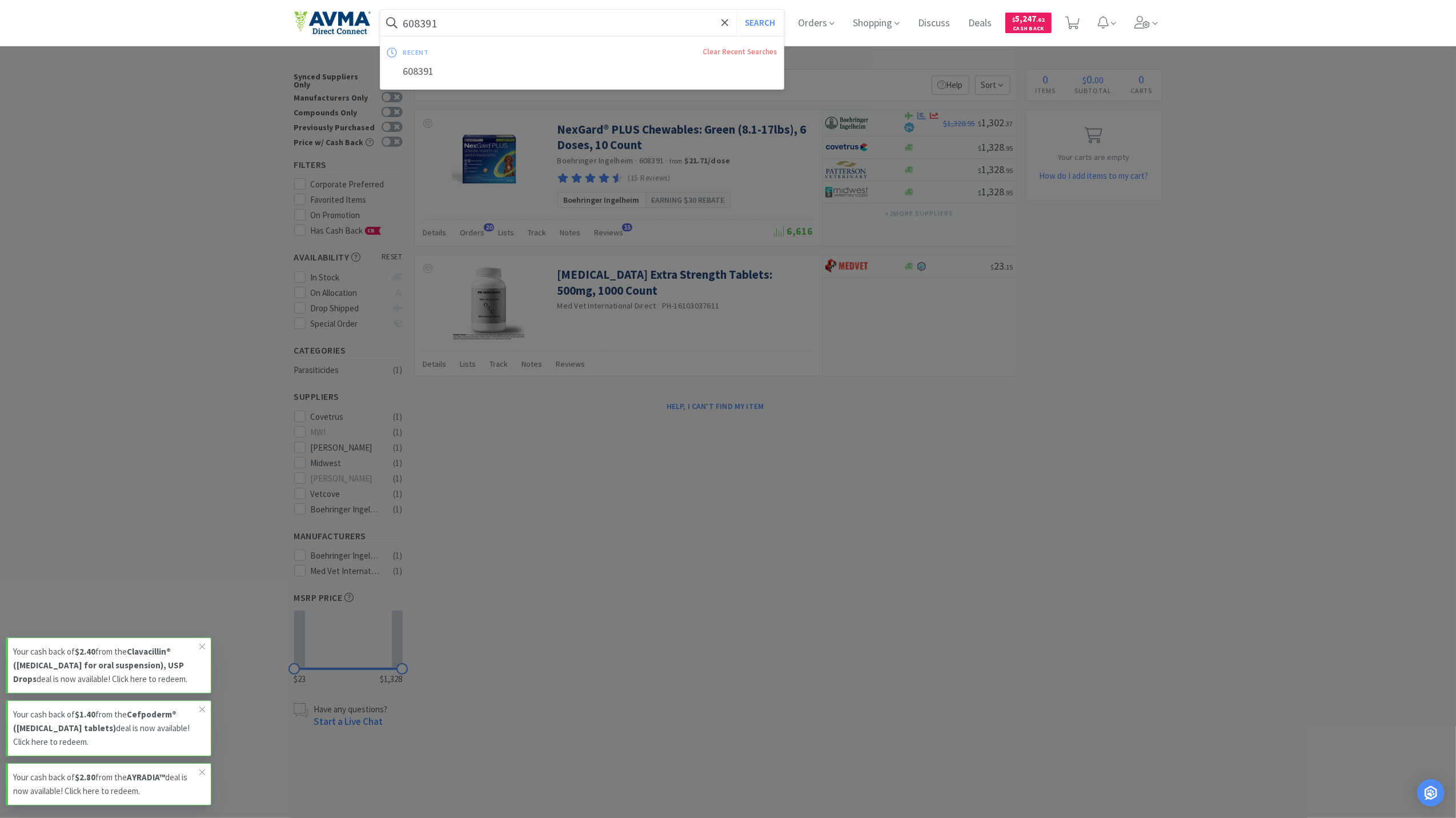
click at [464, 28] on input "608391" at bounding box center [583, 22] width 404 height 26
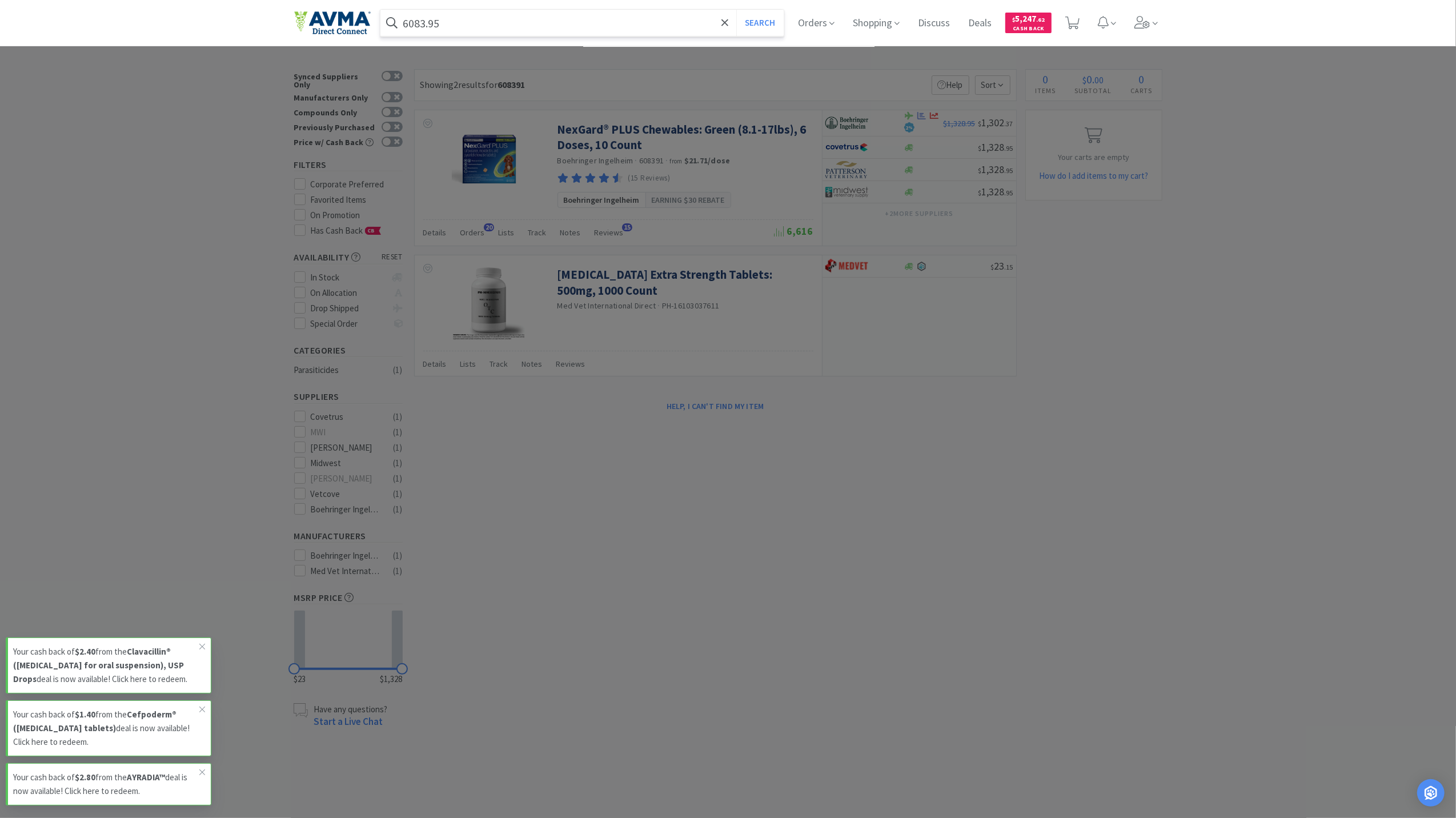
click at [737, 9] on button "Search" at bounding box center [760, 22] width 47 height 26
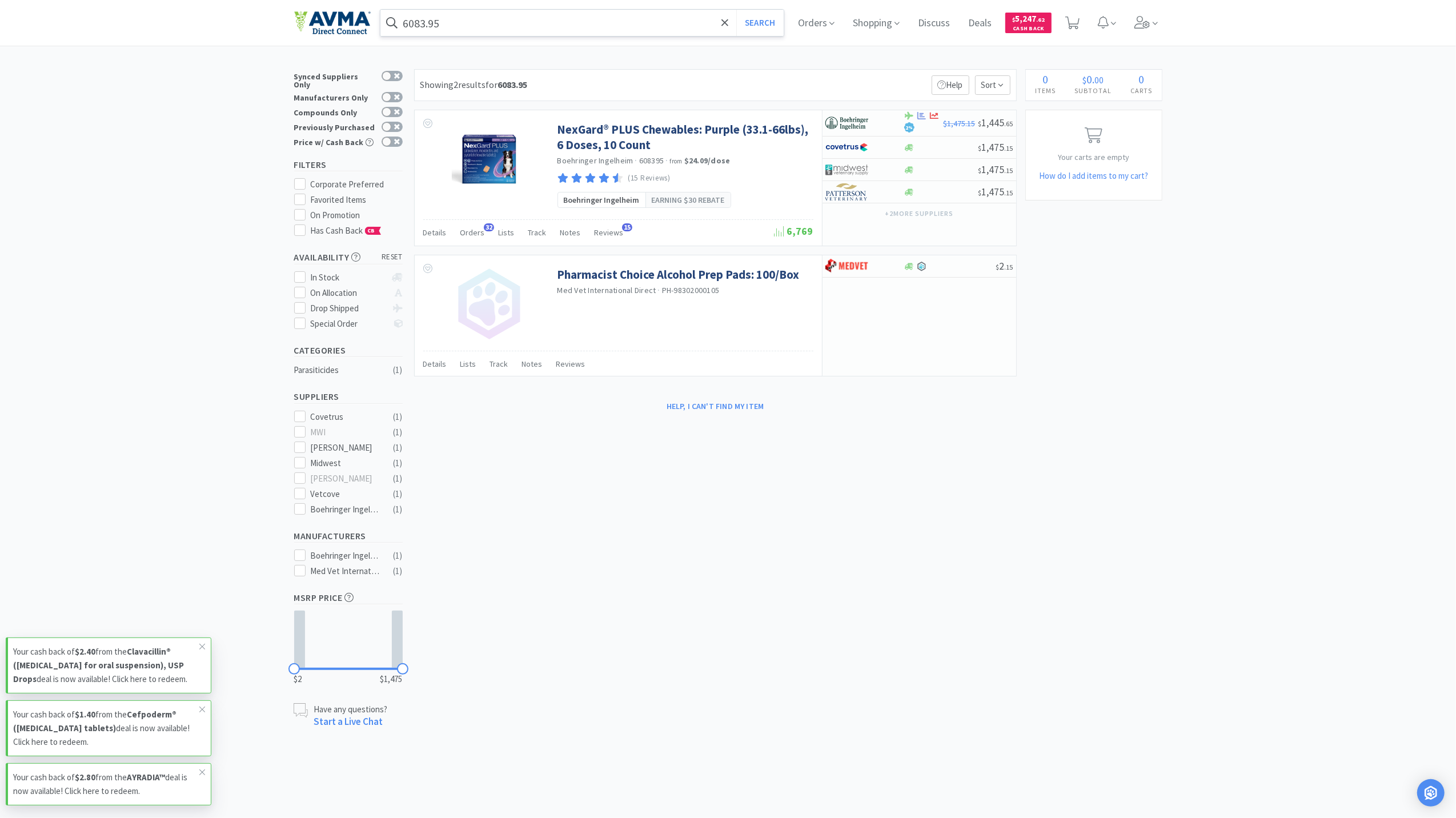
click at [566, 30] on input "6083.95" at bounding box center [583, 22] width 404 height 26
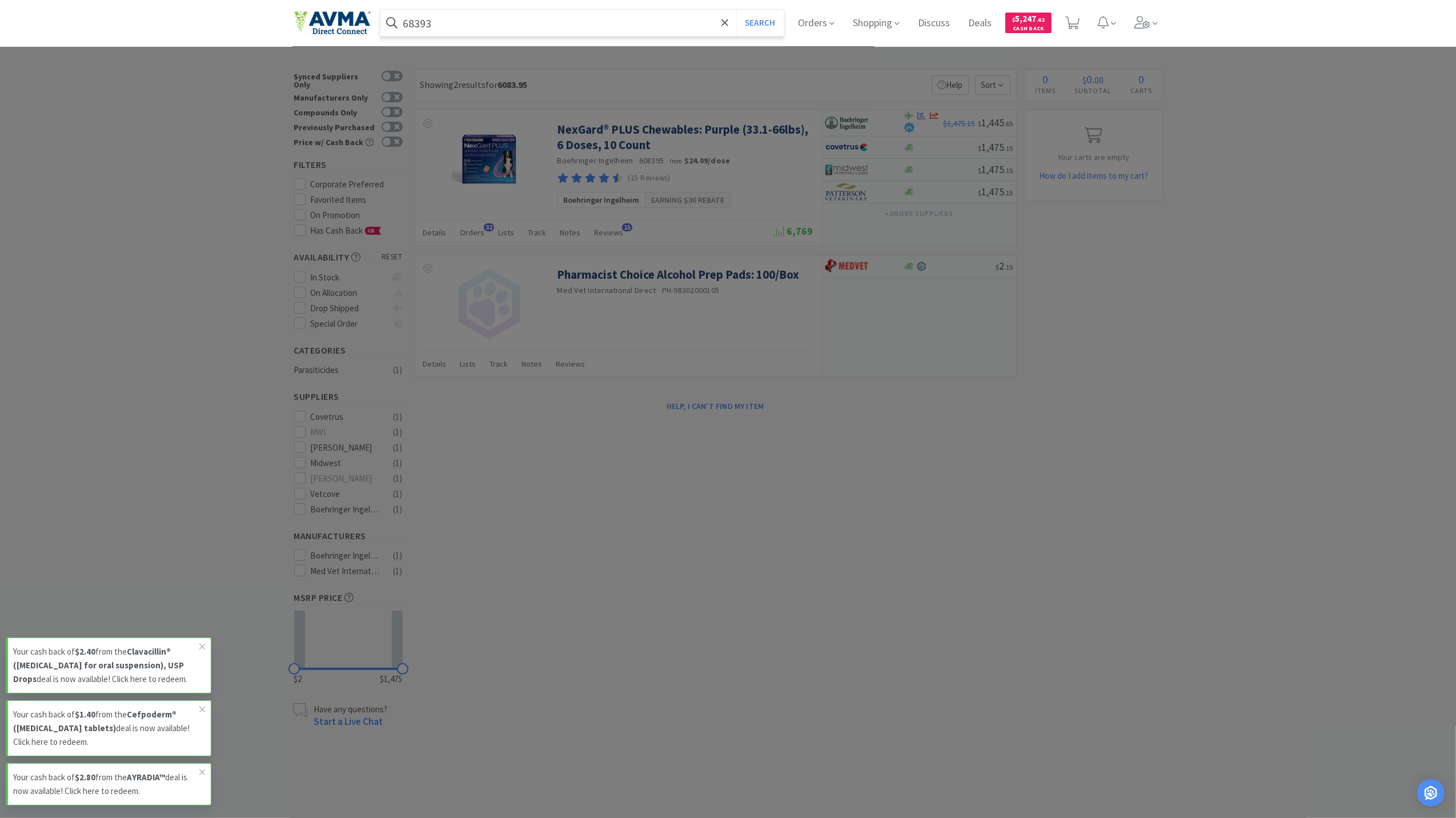
click at [737, 9] on button "Search" at bounding box center [760, 22] width 47 height 26
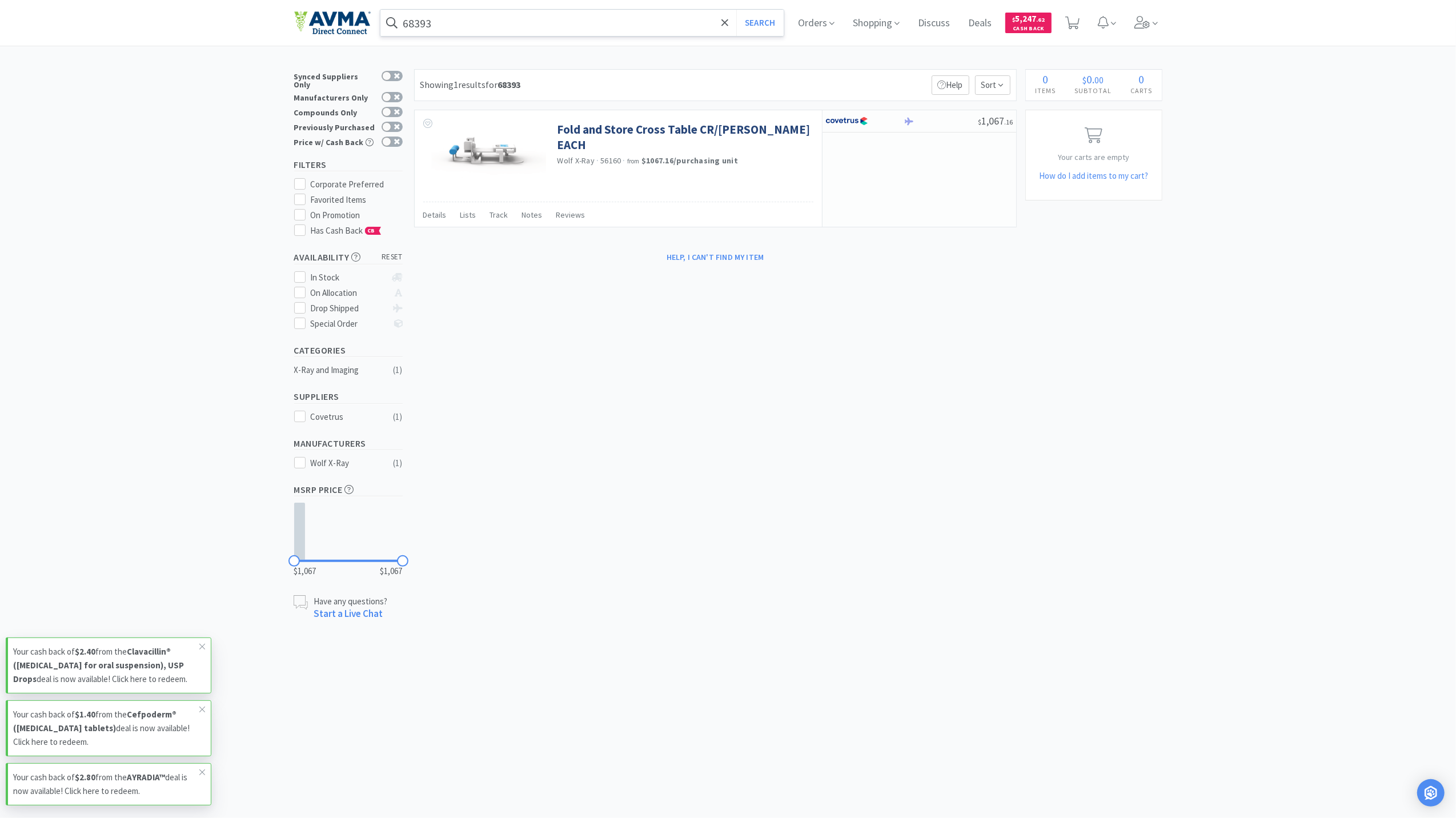
click at [411, 25] on input "68393" at bounding box center [583, 22] width 404 height 26
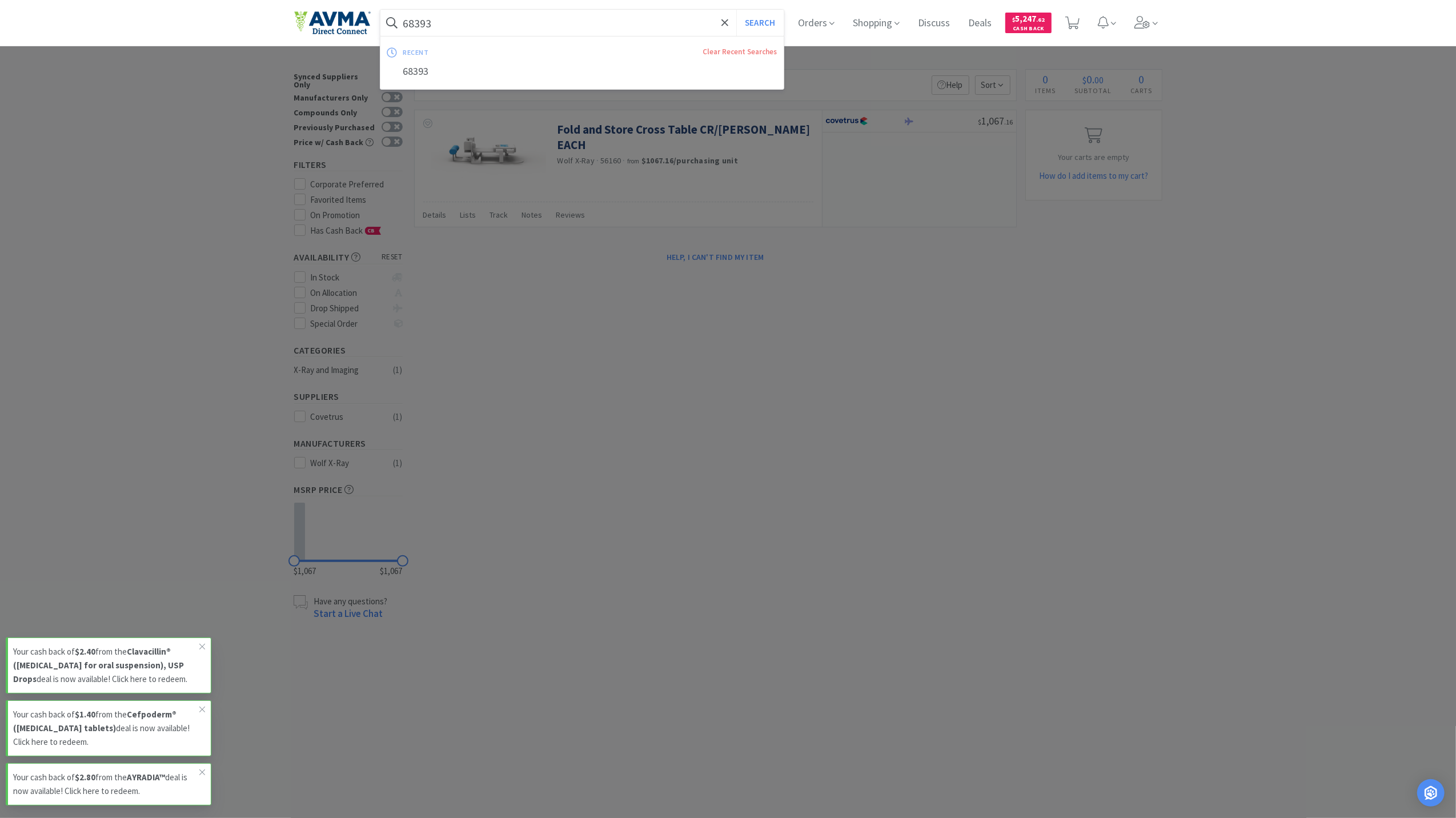
click at [411, 25] on input "68393" at bounding box center [583, 22] width 404 height 26
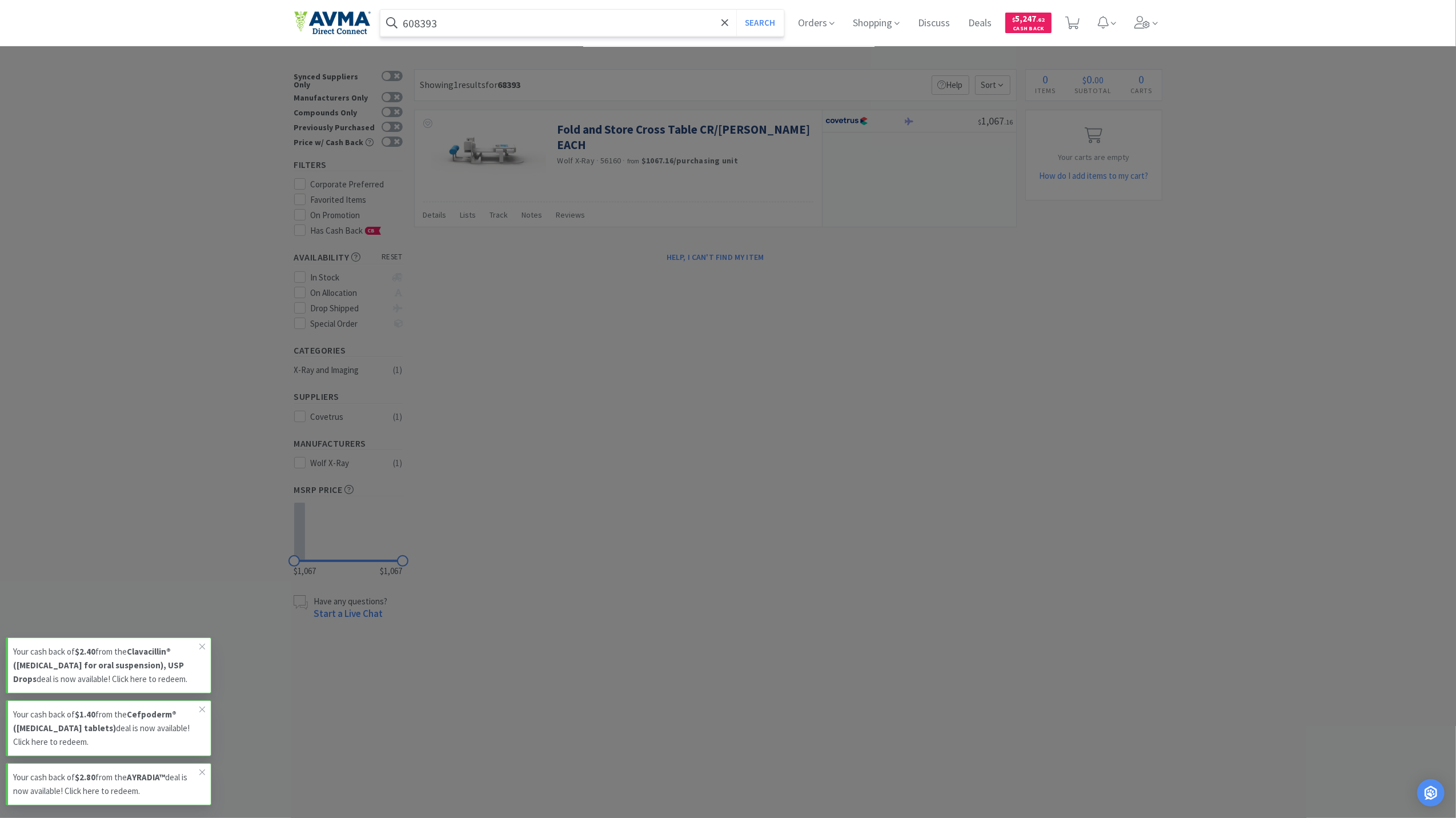
click at [737, 9] on button "Search" at bounding box center [760, 22] width 47 height 26
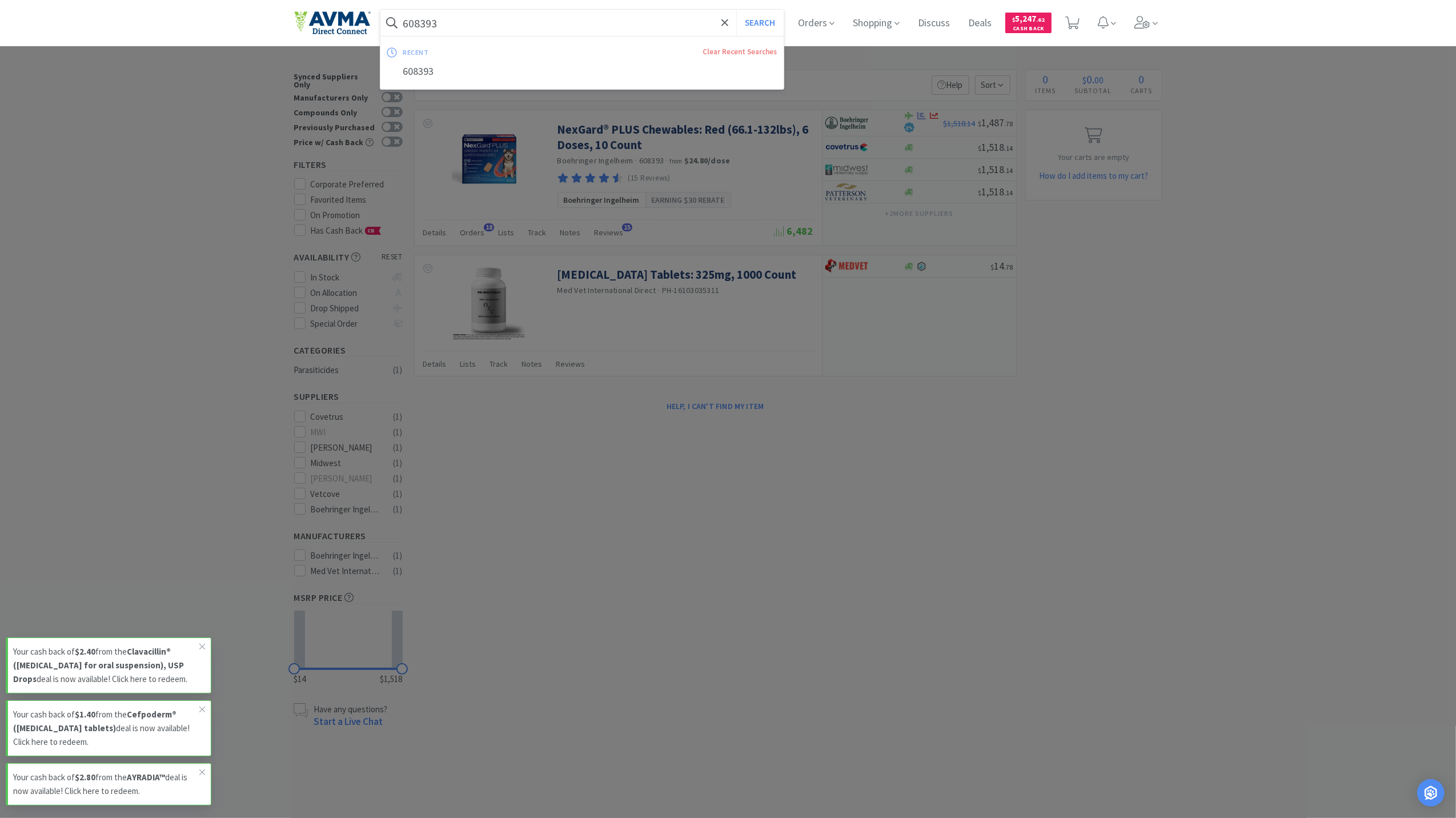
click at [512, 26] on input "608393" at bounding box center [583, 22] width 404 height 26
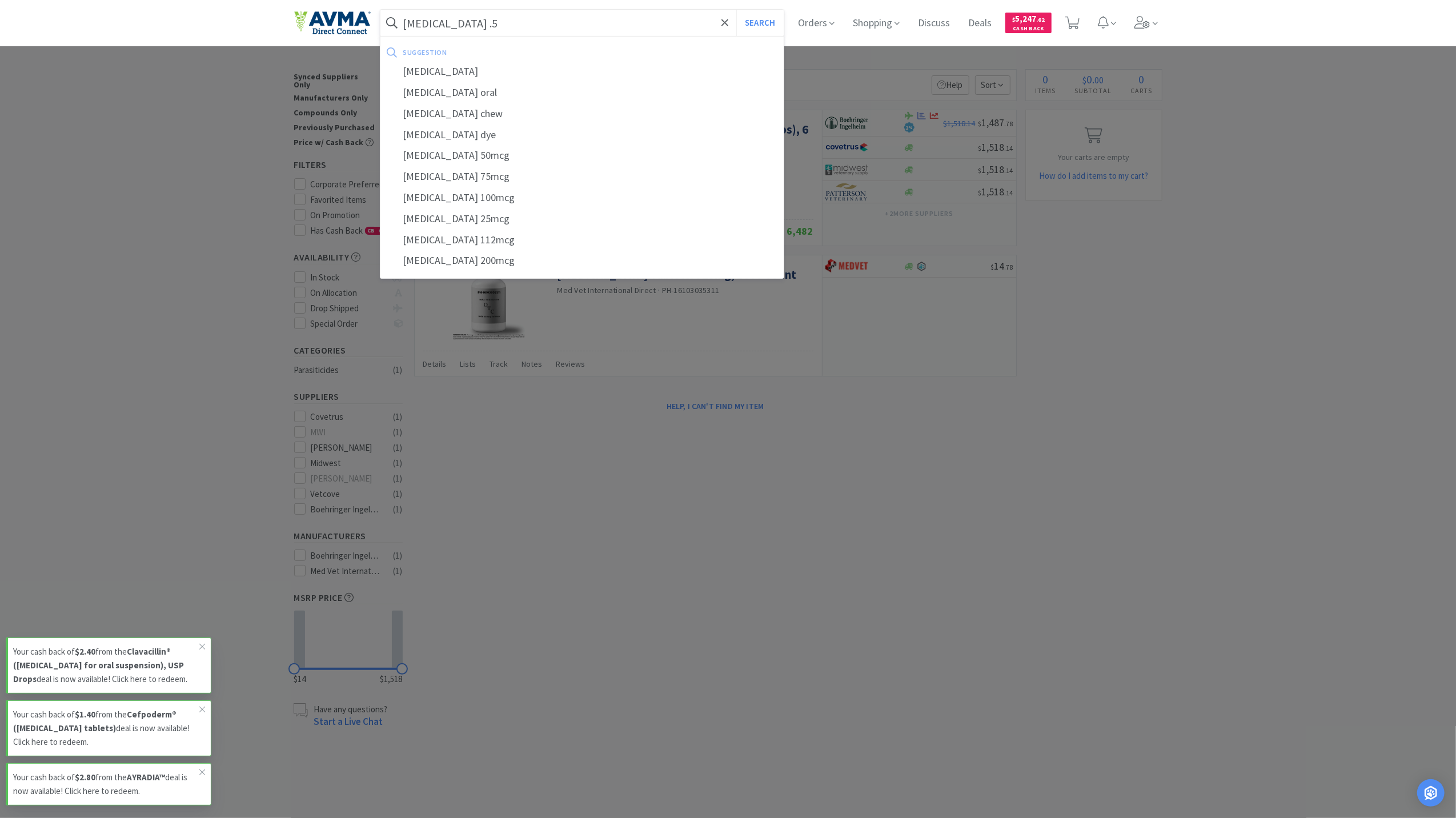
click at [737, 9] on button "Search" at bounding box center [760, 22] width 47 height 26
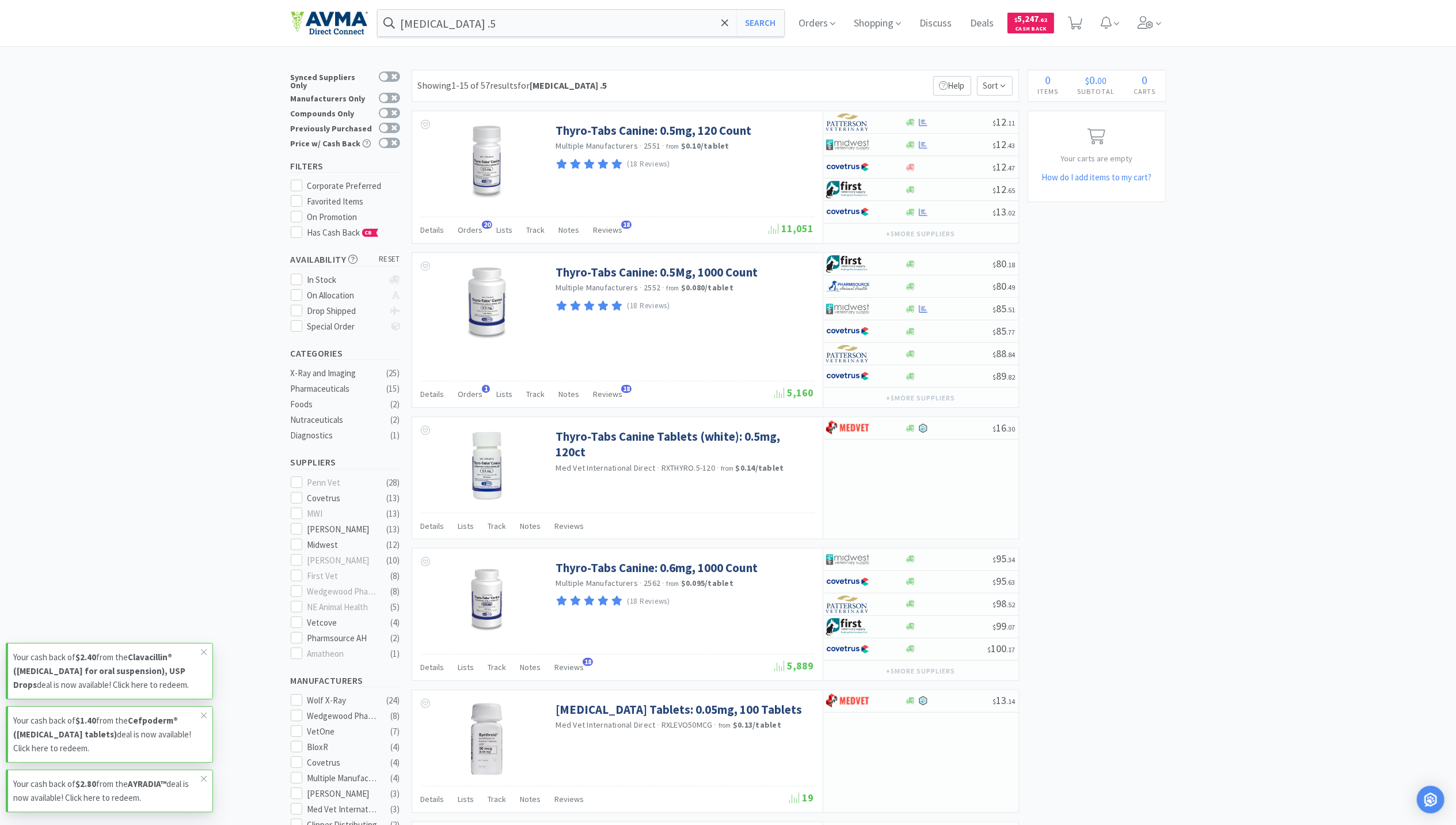
click at [462, 232] on span "Orders" at bounding box center [470, 230] width 25 height 10
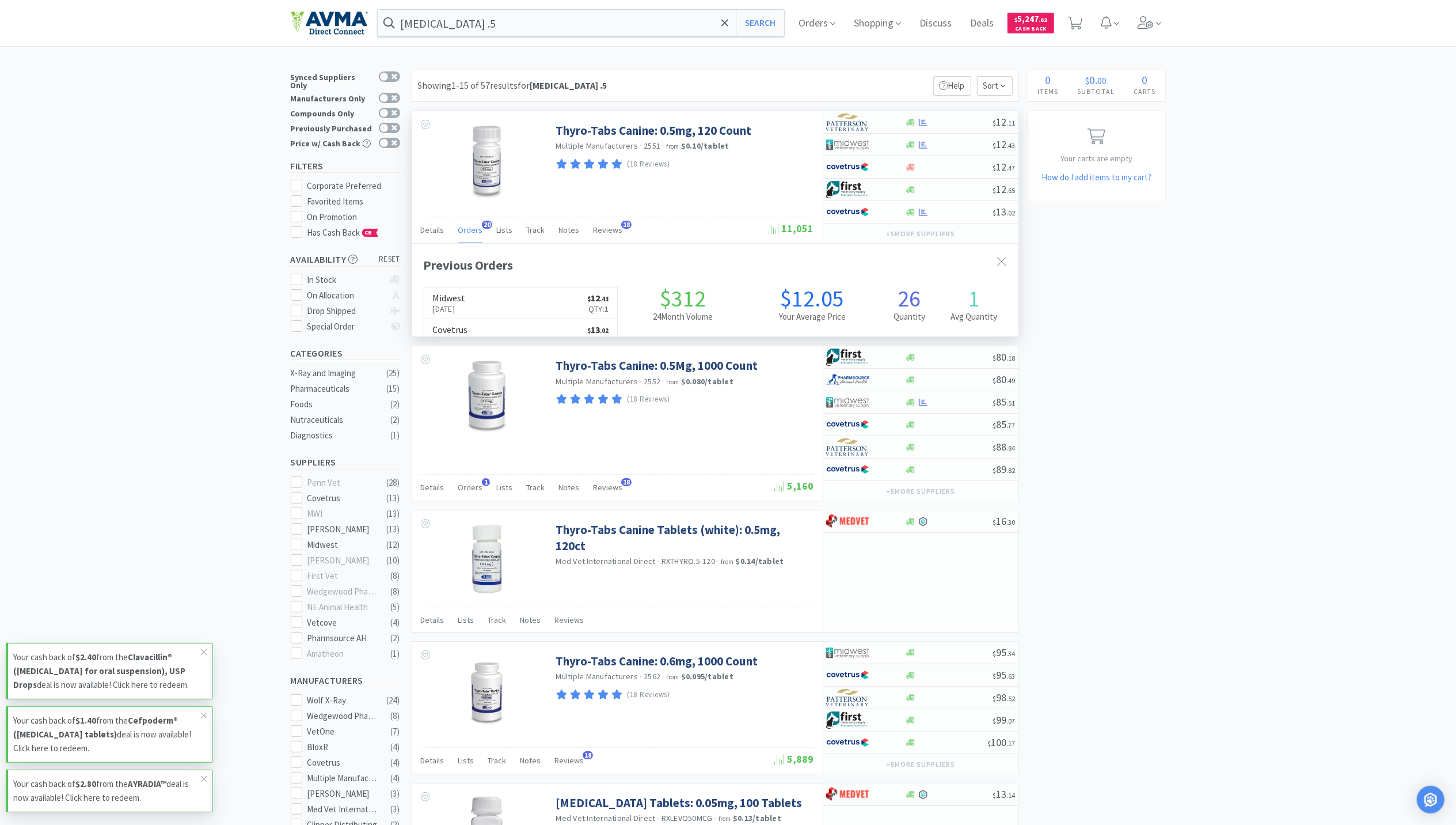
scroll to position [309, 606]
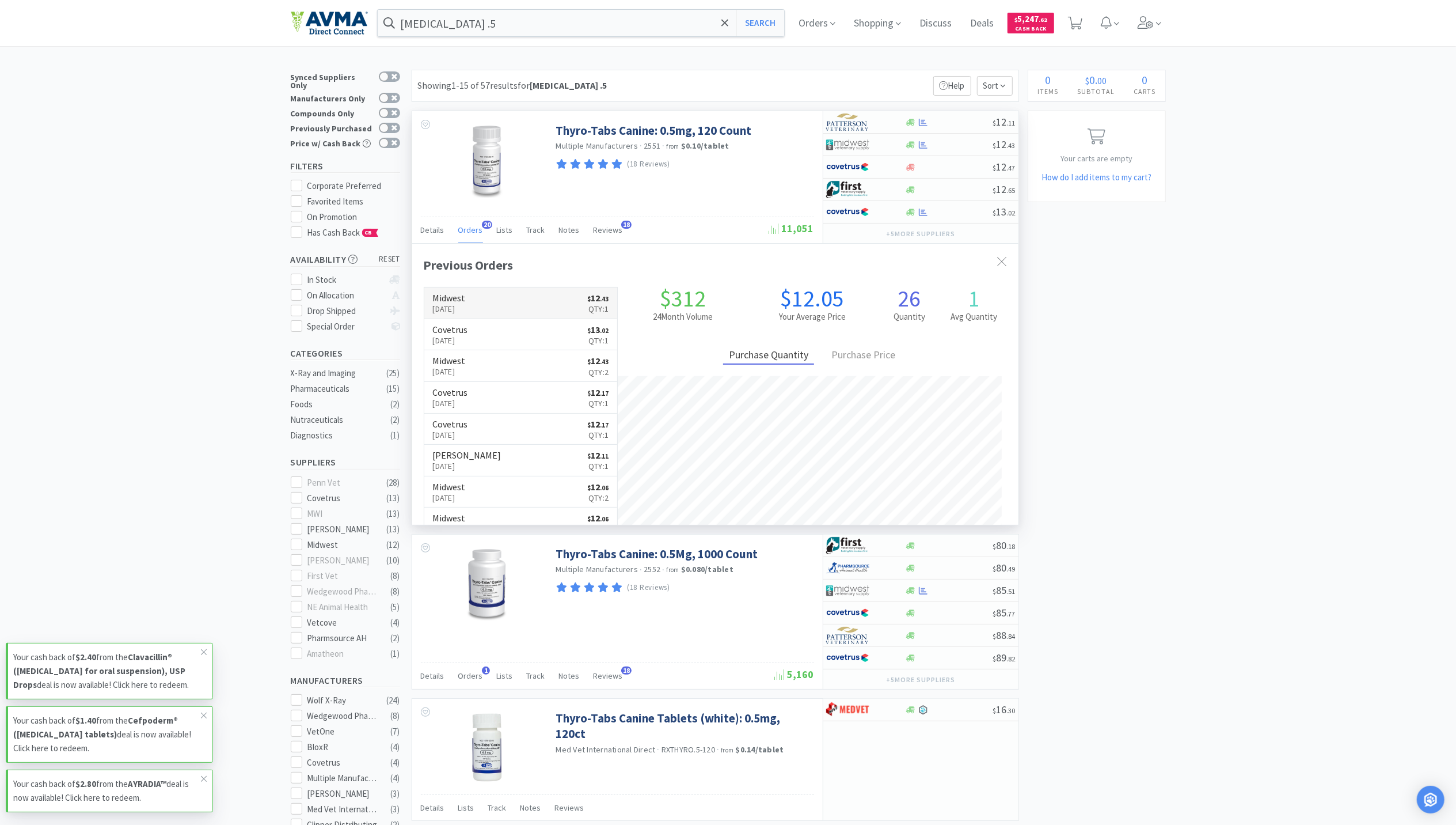
click at [466, 303] on h6 "Midwest" at bounding box center [449, 298] width 33 height 9
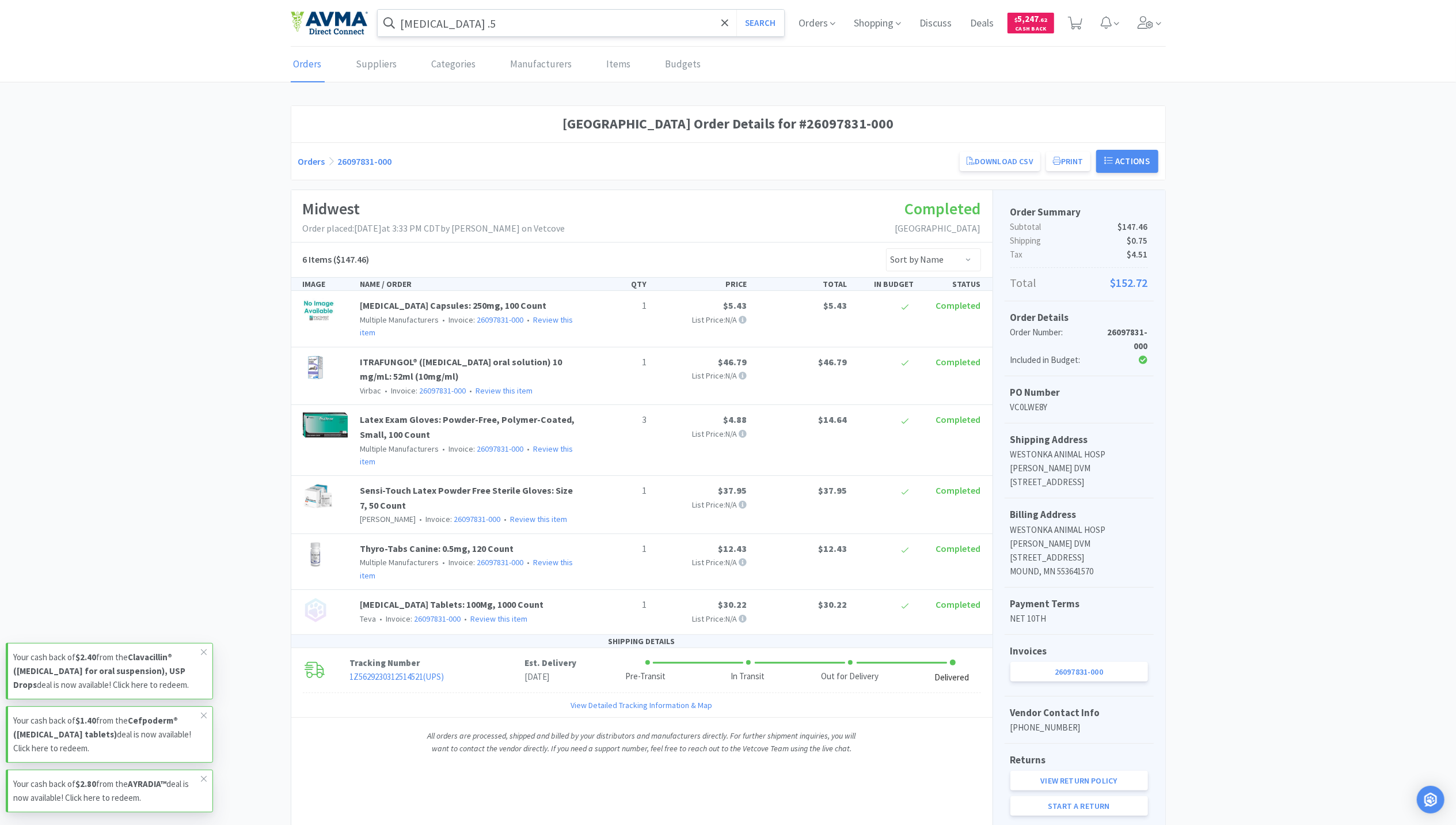
click at [499, 24] on input "levothyroxine .5" at bounding box center [582, 22] width 407 height 26
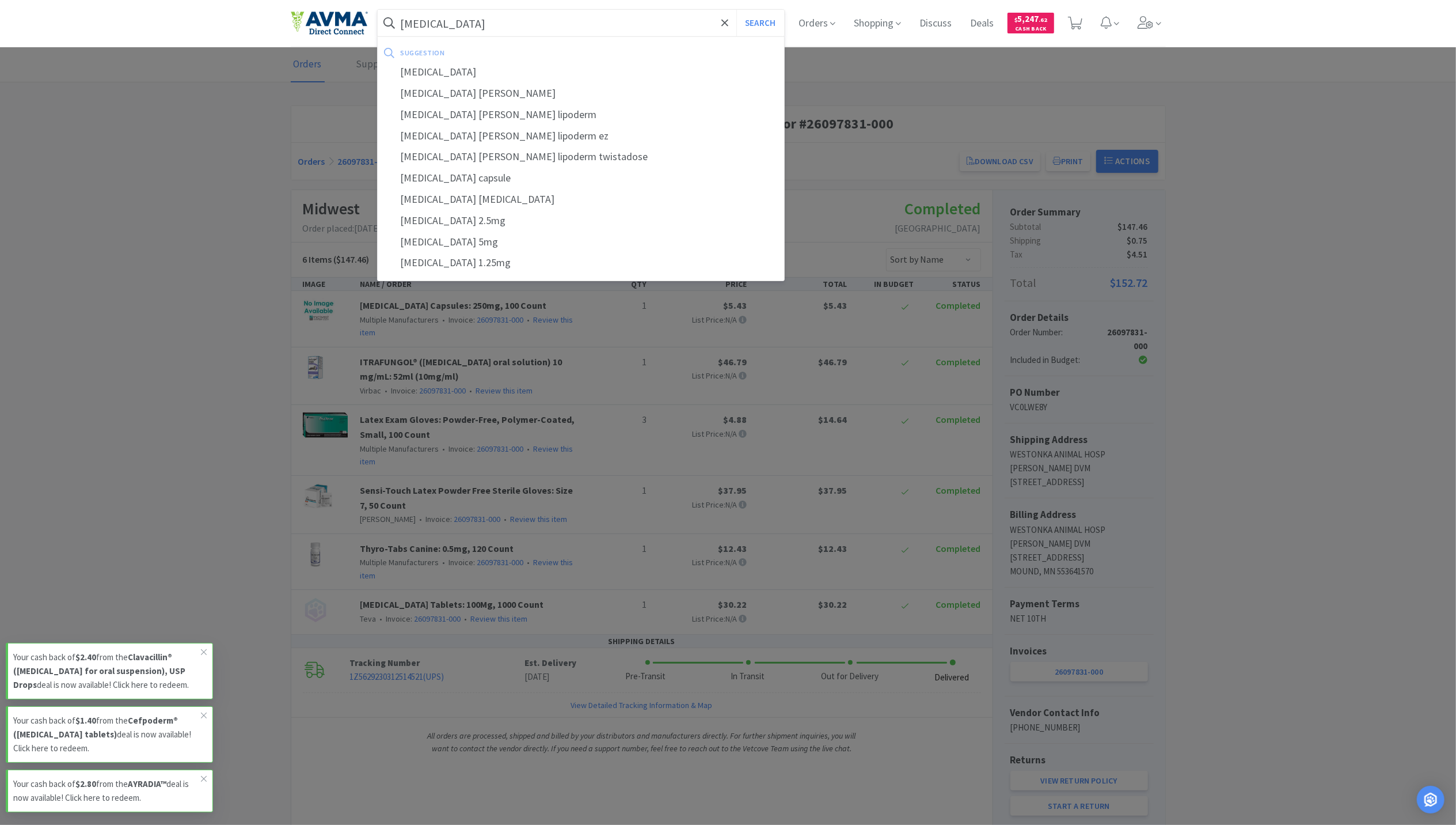
click at [737, 10] on button "Search" at bounding box center [760, 22] width 48 height 26
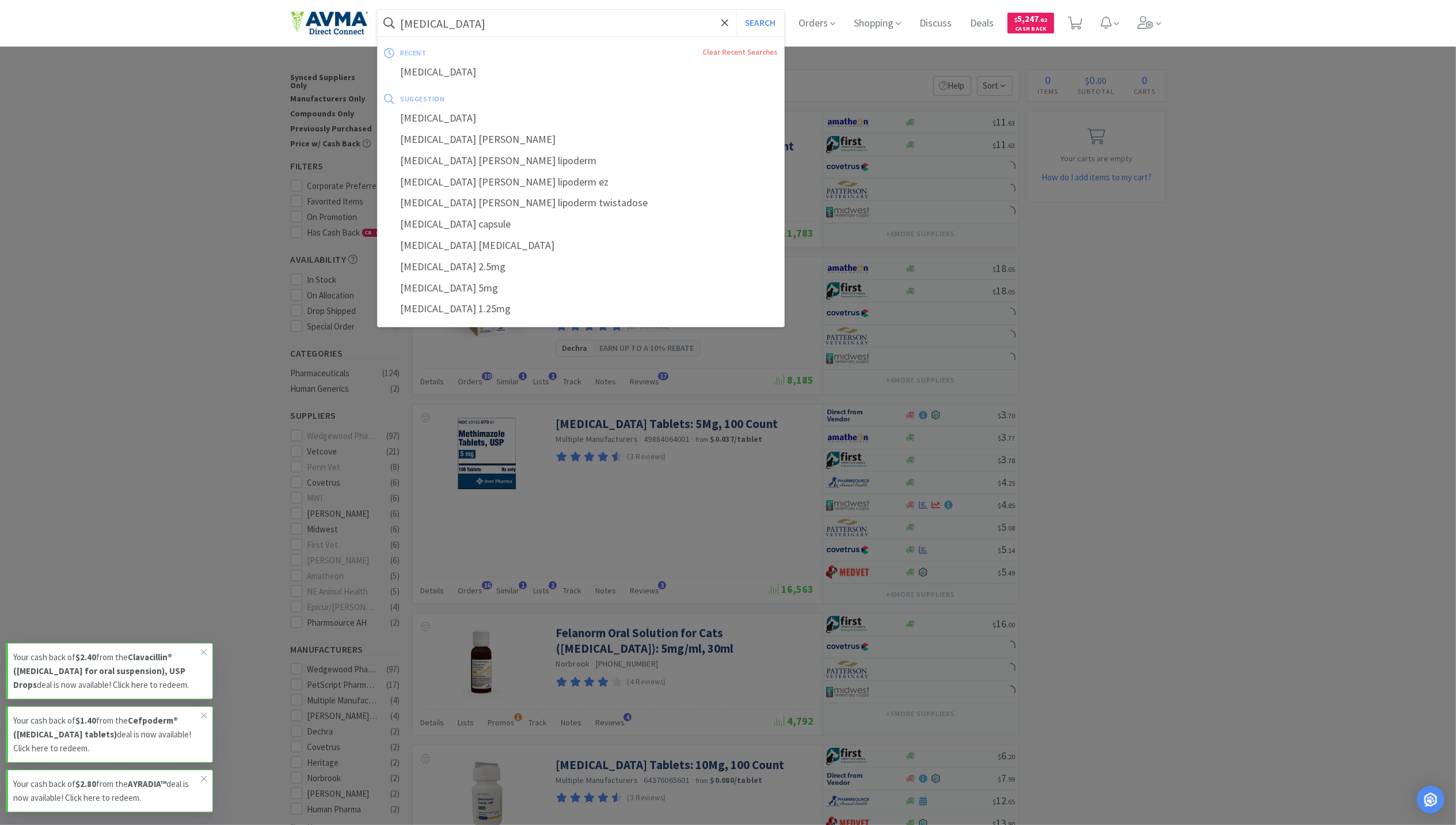
click at [527, 29] on input "methimazole" at bounding box center [582, 22] width 407 height 26
click at [516, 27] on input "methimazole" at bounding box center [582, 22] width 407 height 26
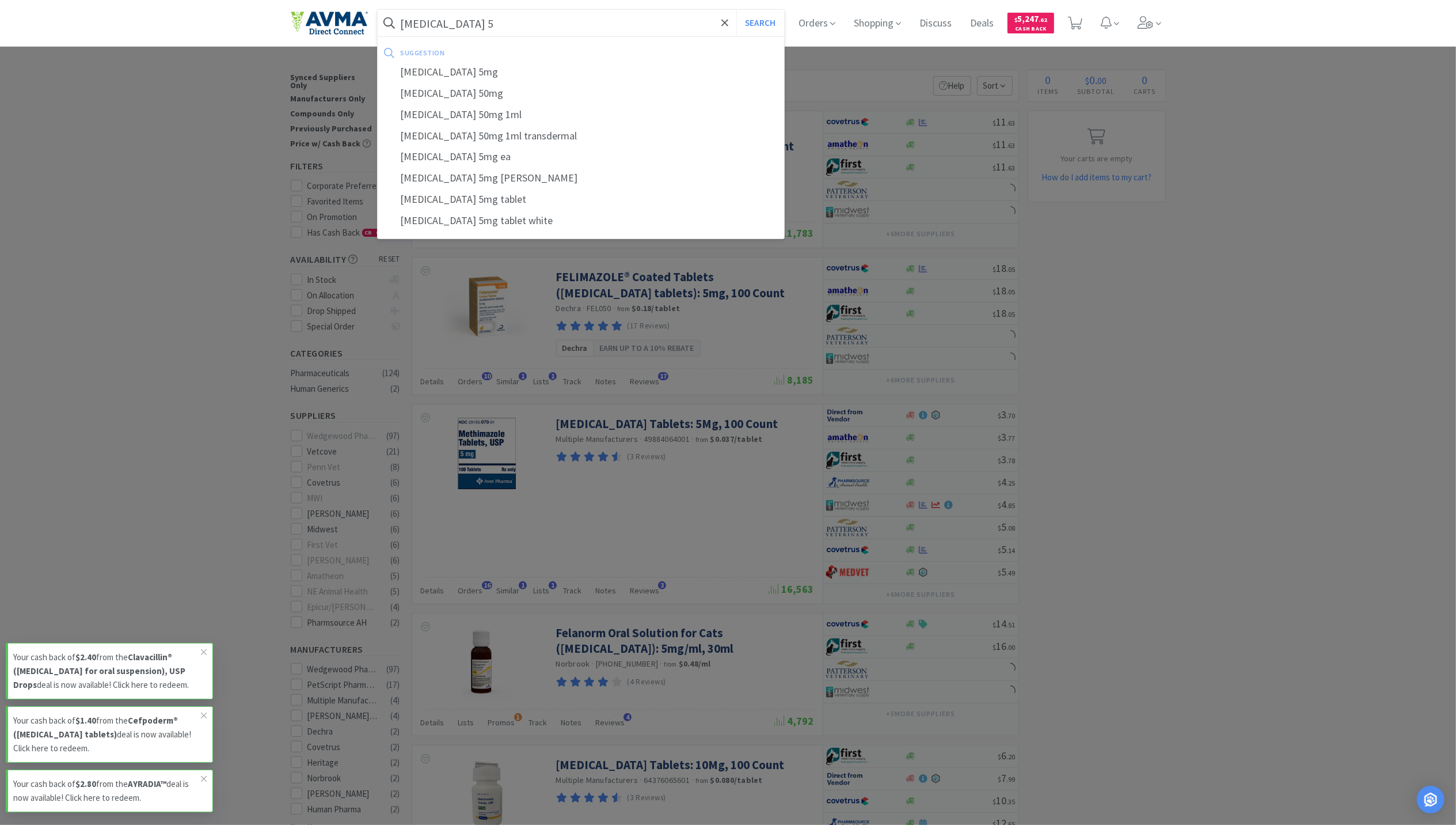
click at [737, 10] on button "Search" at bounding box center [760, 22] width 48 height 26
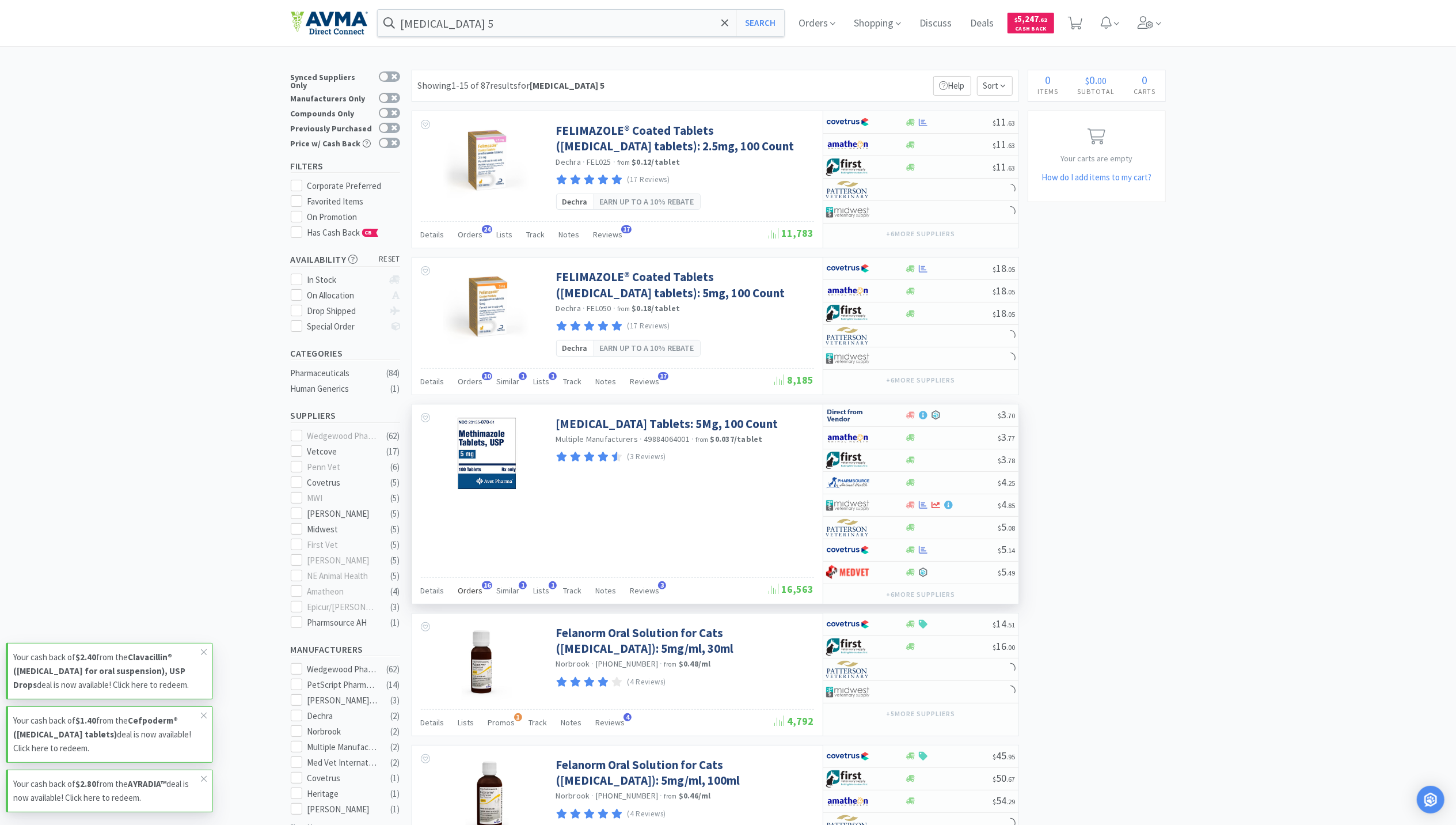
click at [469, 596] on span "Orders" at bounding box center [470, 590] width 25 height 10
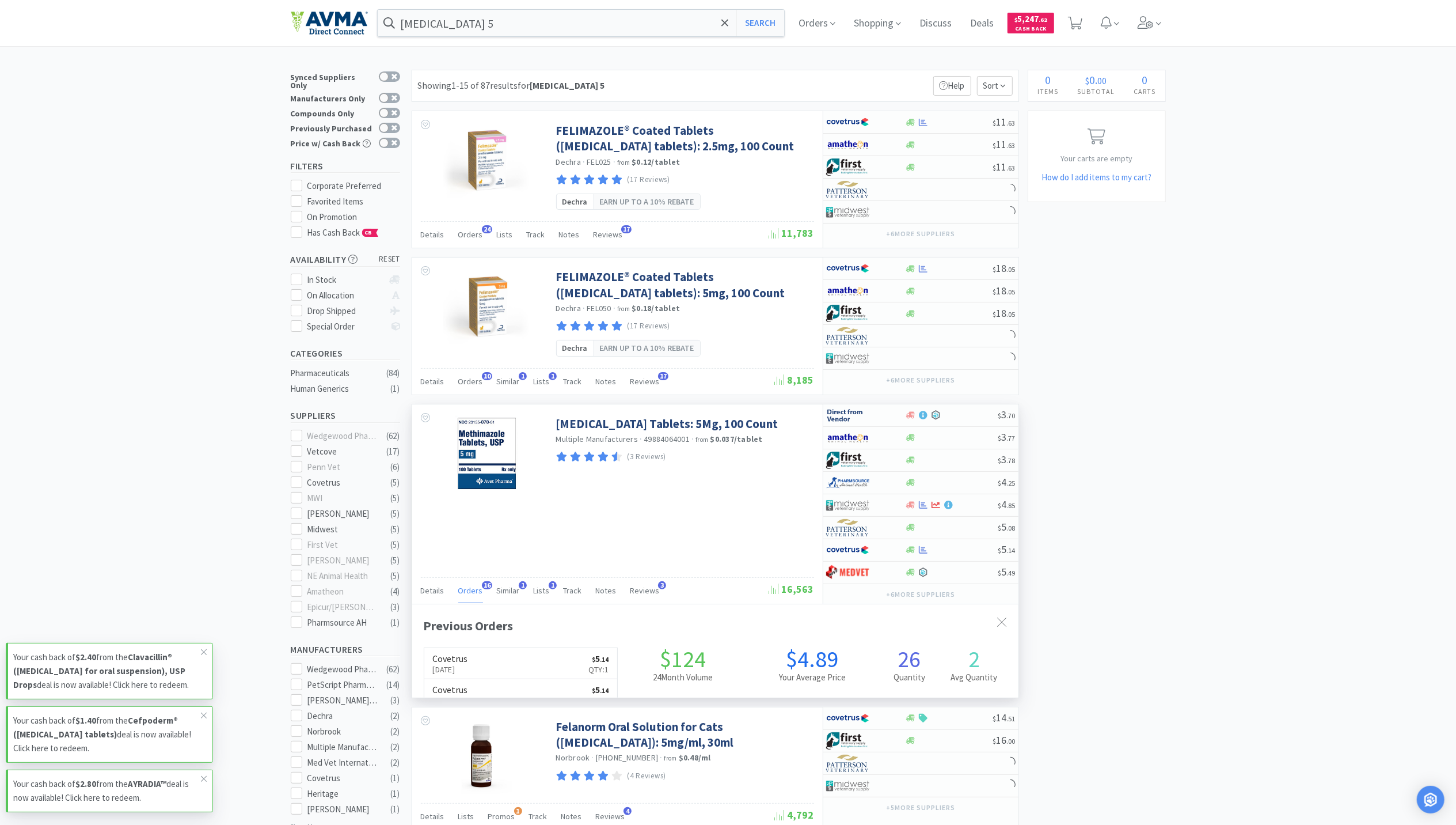
scroll to position [309, 606]
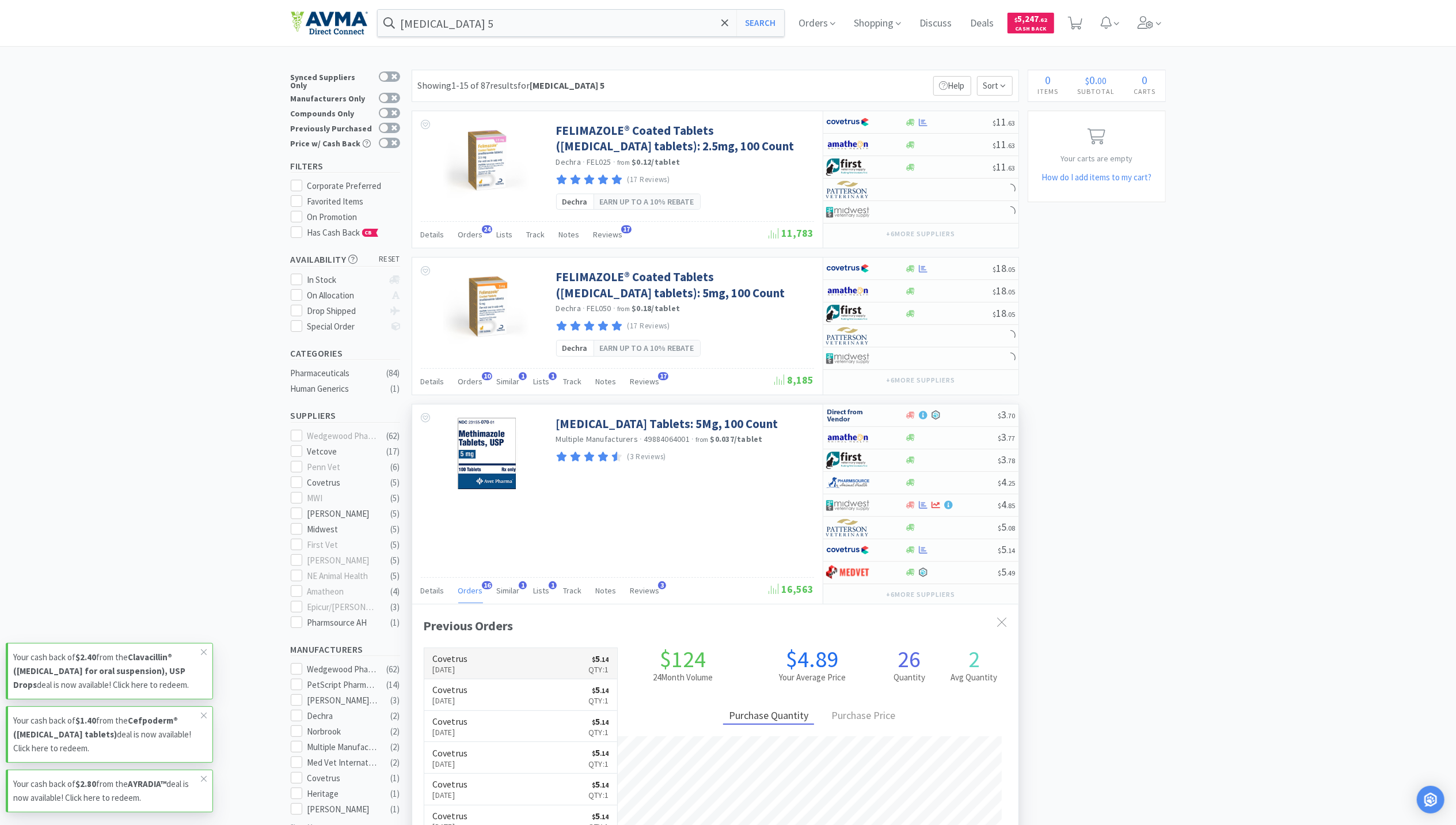
click at [498, 676] on link "Covetrus Aug 7th, 2025 $ 5 . 14 Qty: 1" at bounding box center [521, 664] width 193 height 32
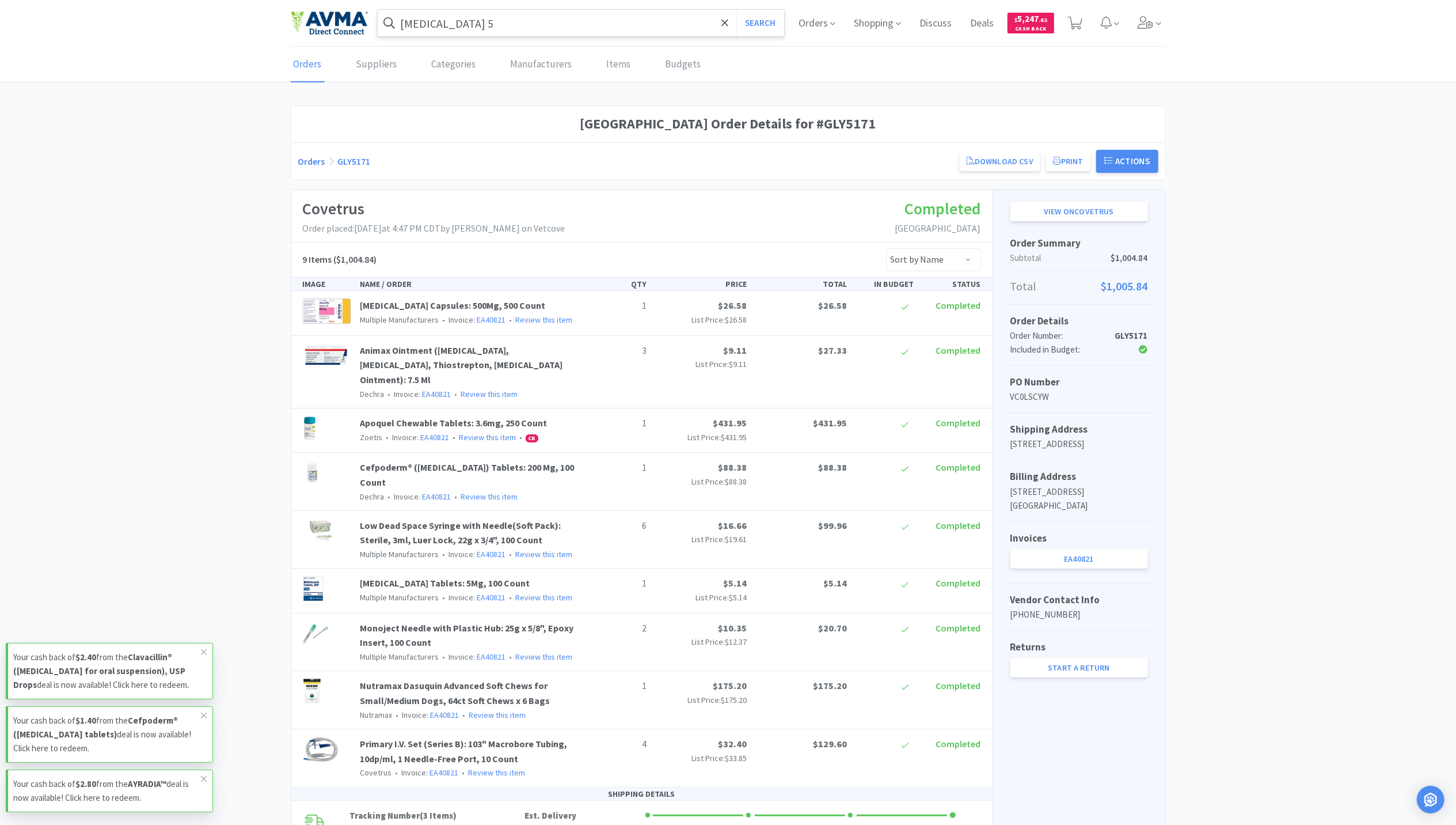
click at [535, 15] on input "methimazole 5" at bounding box center [582, 22] width 407 height 26
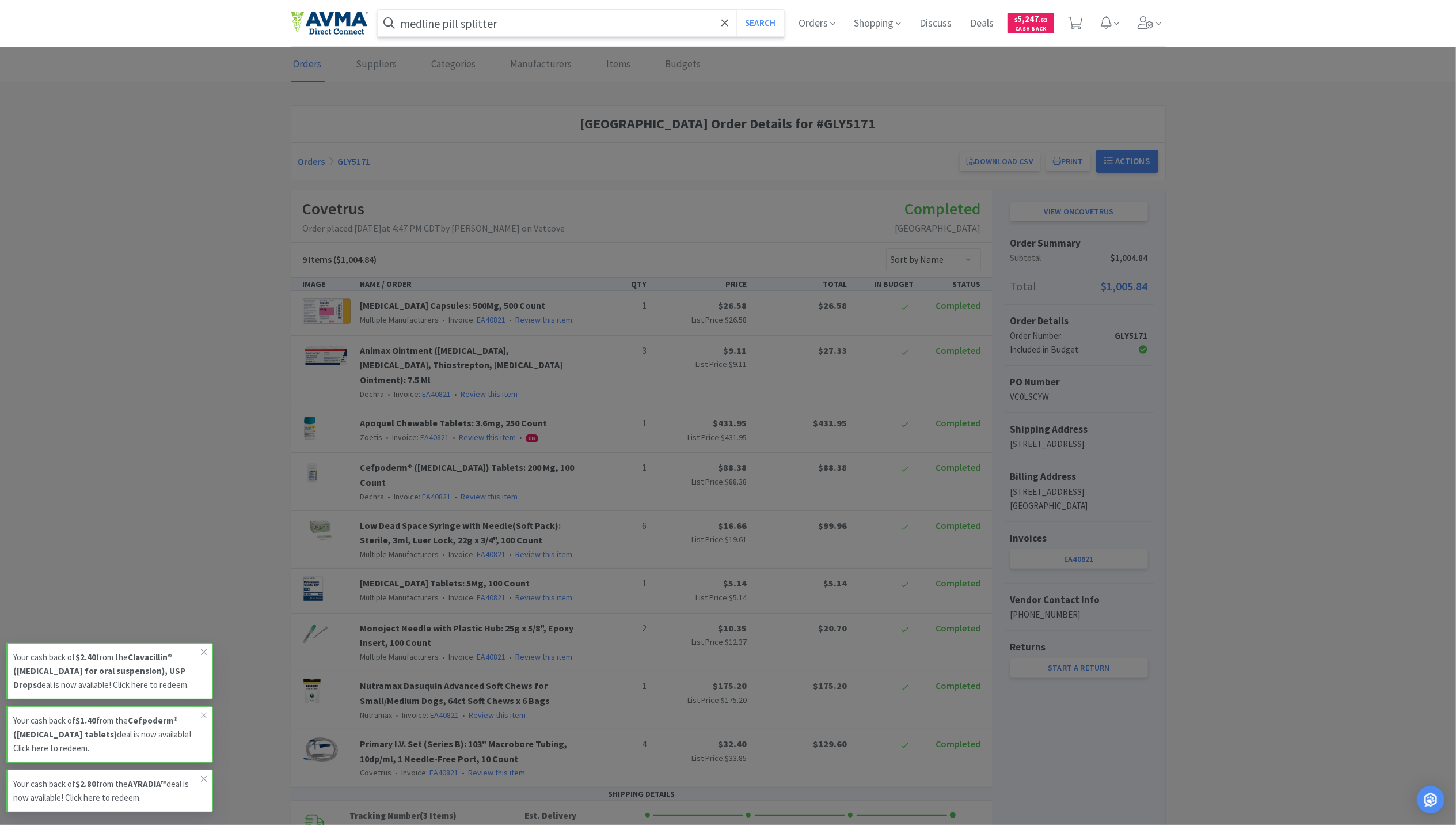
click at [737, 10] on button "Search" at bounding box center [760, 22] width 48 height 26
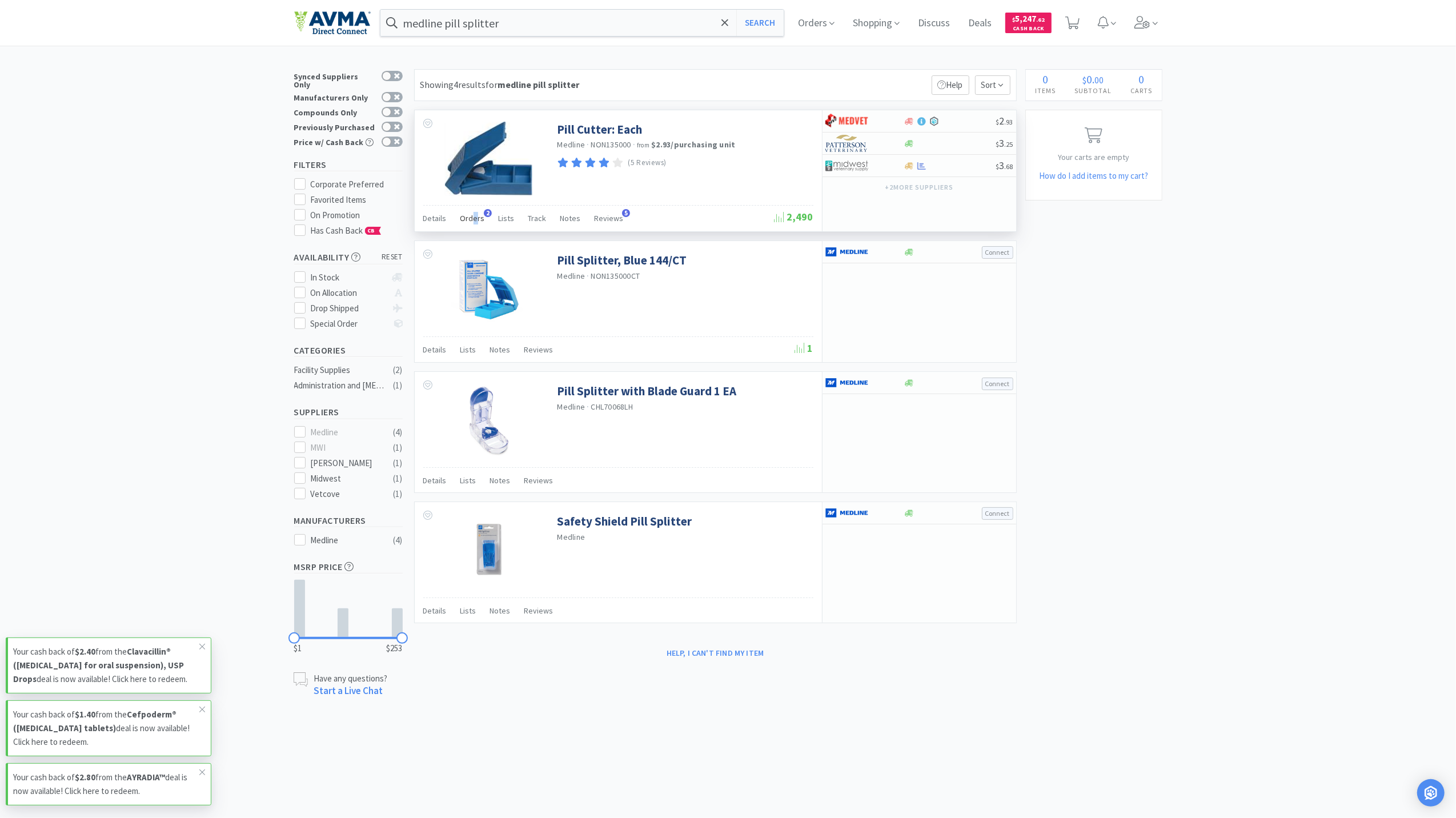
click at [475, 213] on div "Orders 2" at bounding box center [472, 220] width 25 height 22
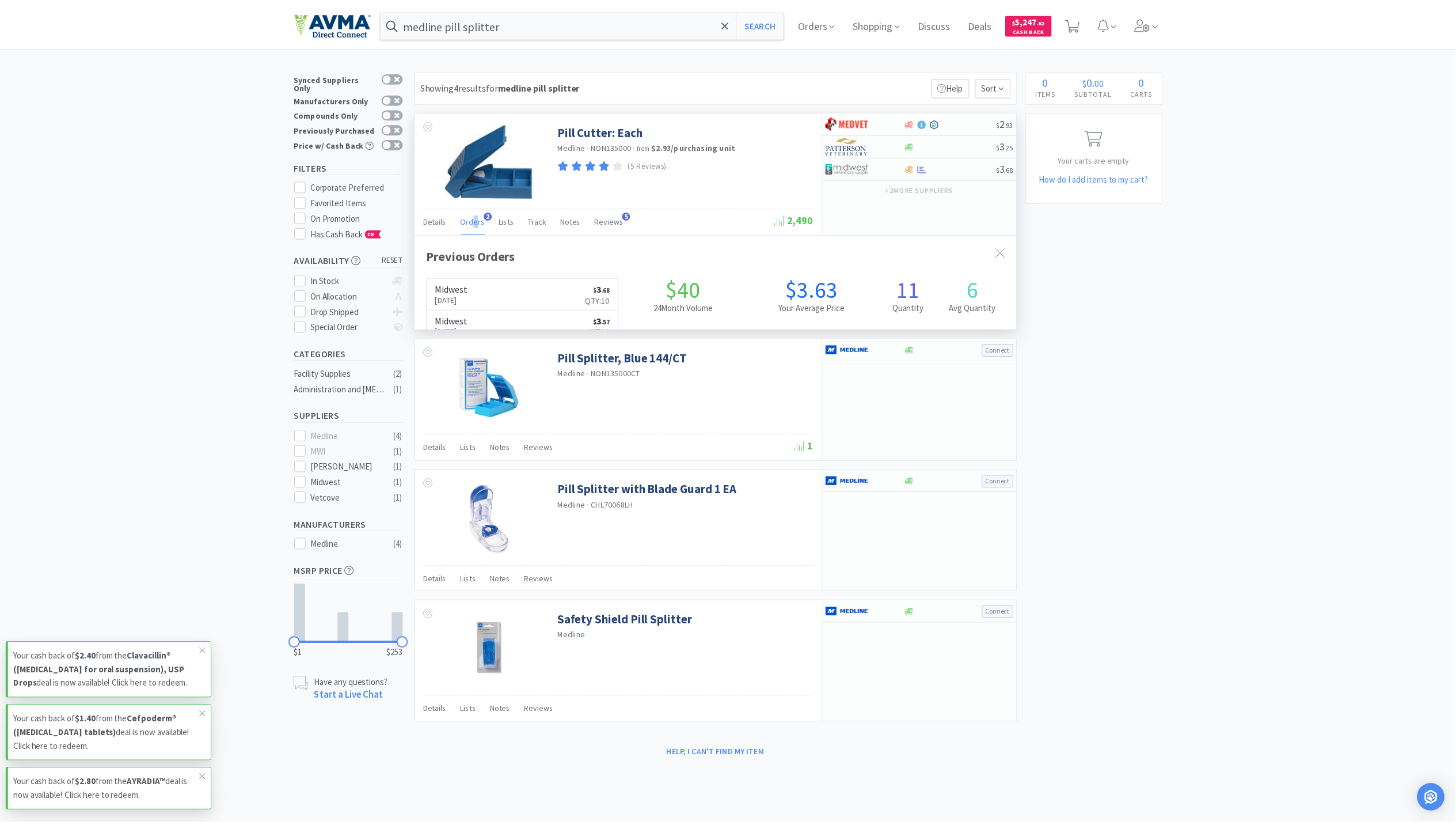
scroll to position [298, 606]
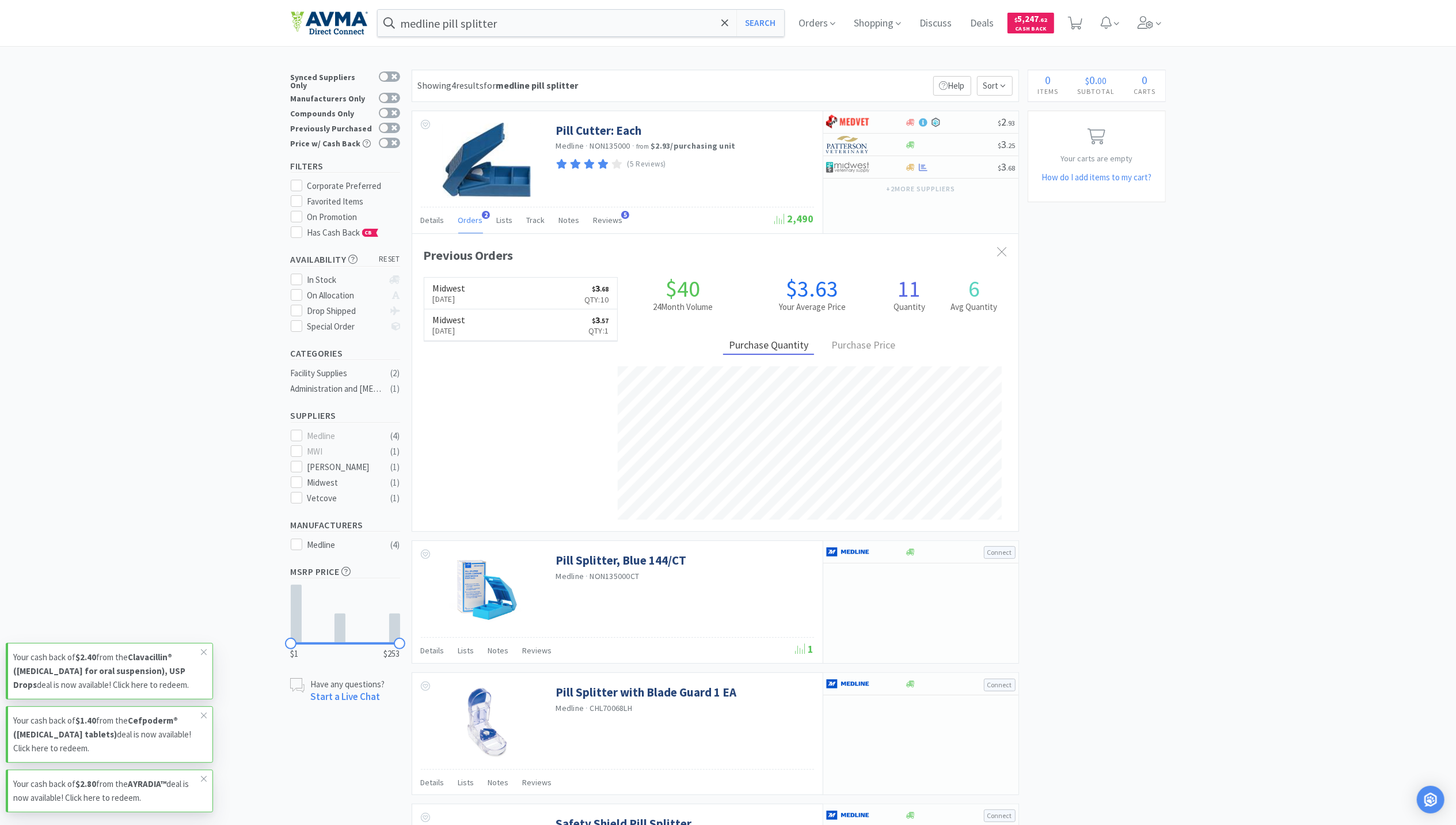
click at [1242, 770] on div "× Filter Results Synced Suppliers Only Manufacturers Only Compounds Only Previo…" at bounding box center [728, 517] width 1456 height 896
click at [501, 9] on div "medline pill splitter Search Orders Shopping Discuss Discuss Deals Deals $ 5,24…" at bounding box center [728, 23] width 875 height 46
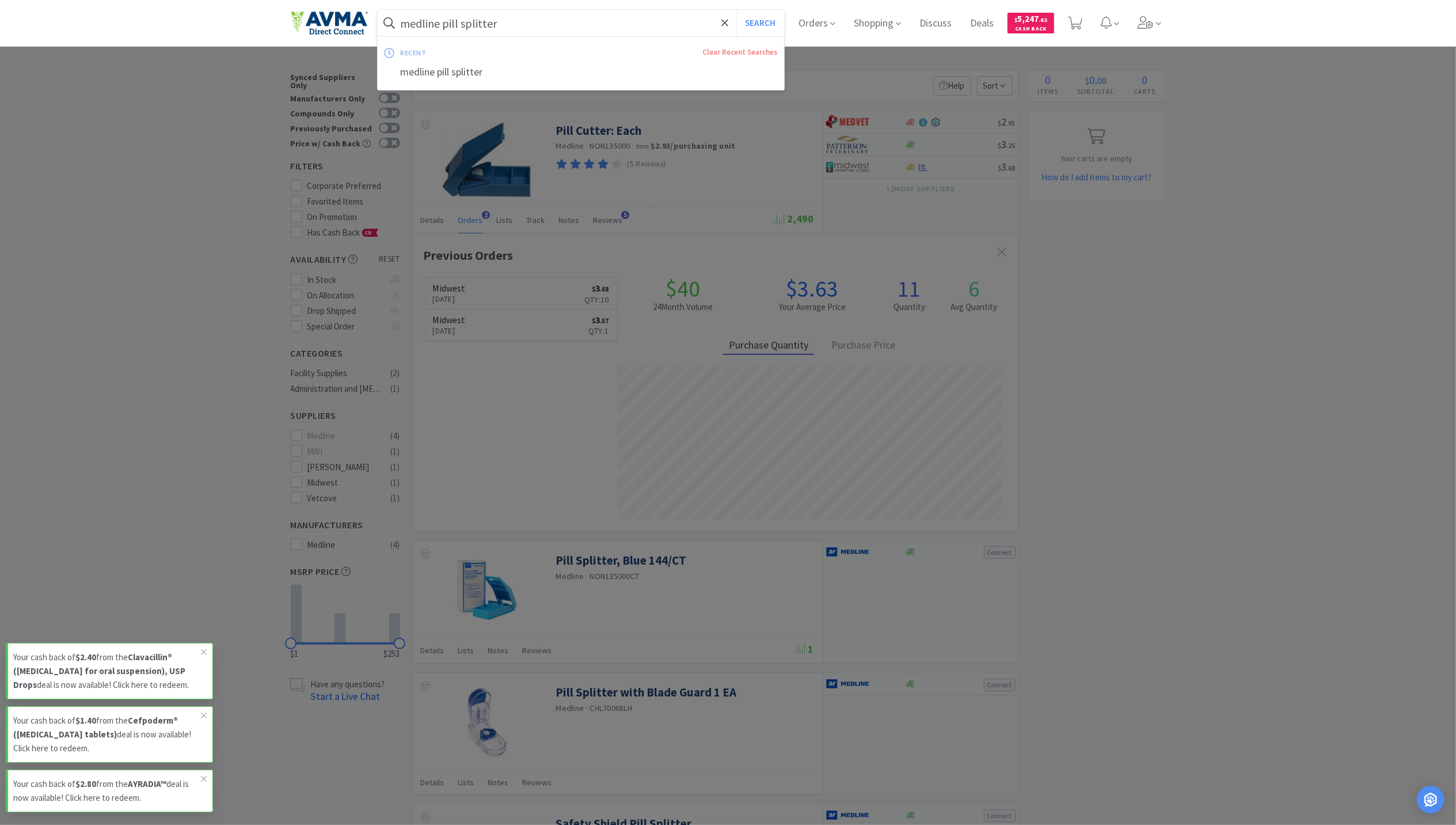
click at [512, 21] on input "medline pill splitter" at bounding box center [582, 22] width 407 height 26
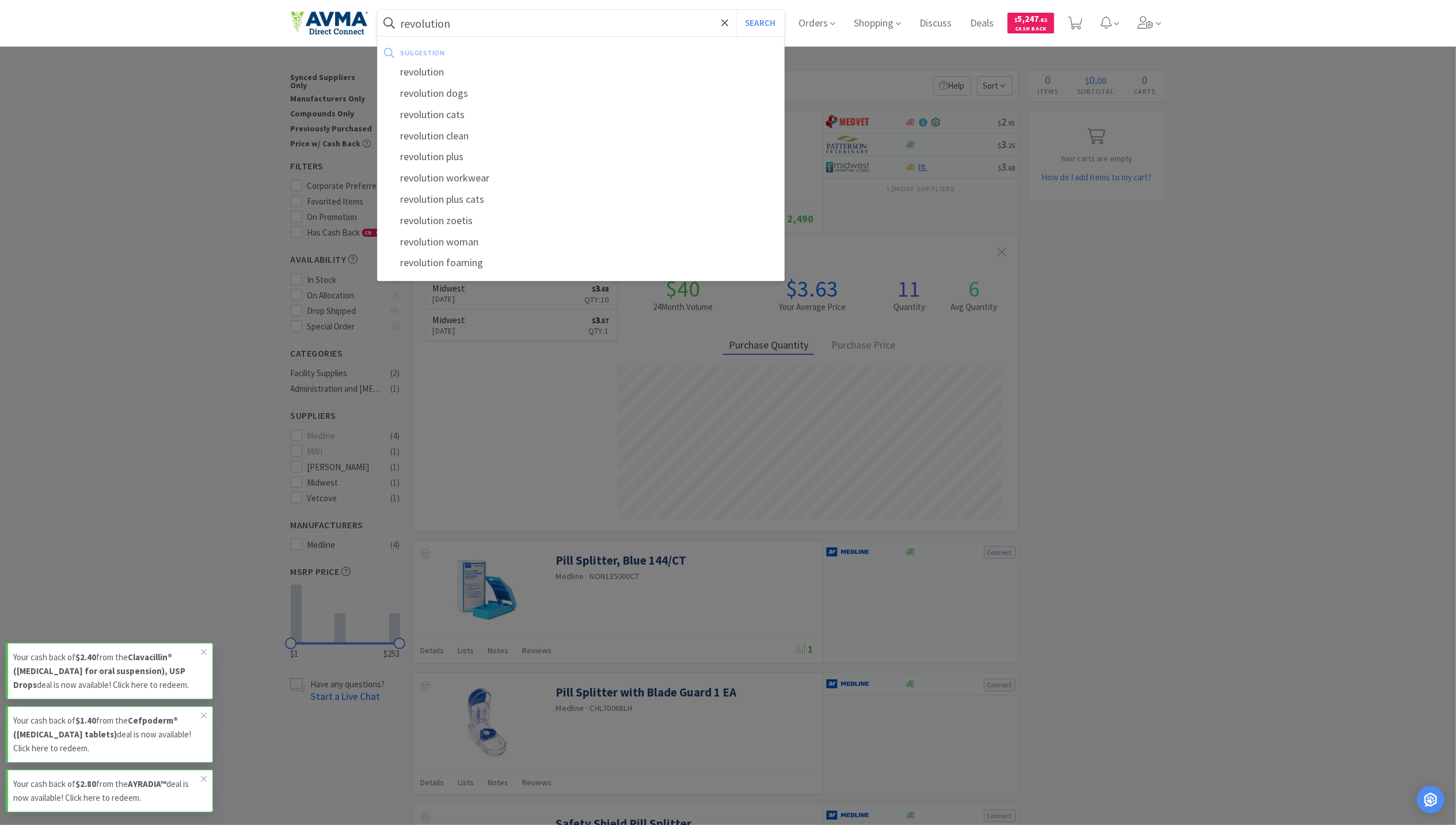
click at [737, 10] on button "Search" at bounding box center [760, 22] width 48 height 26
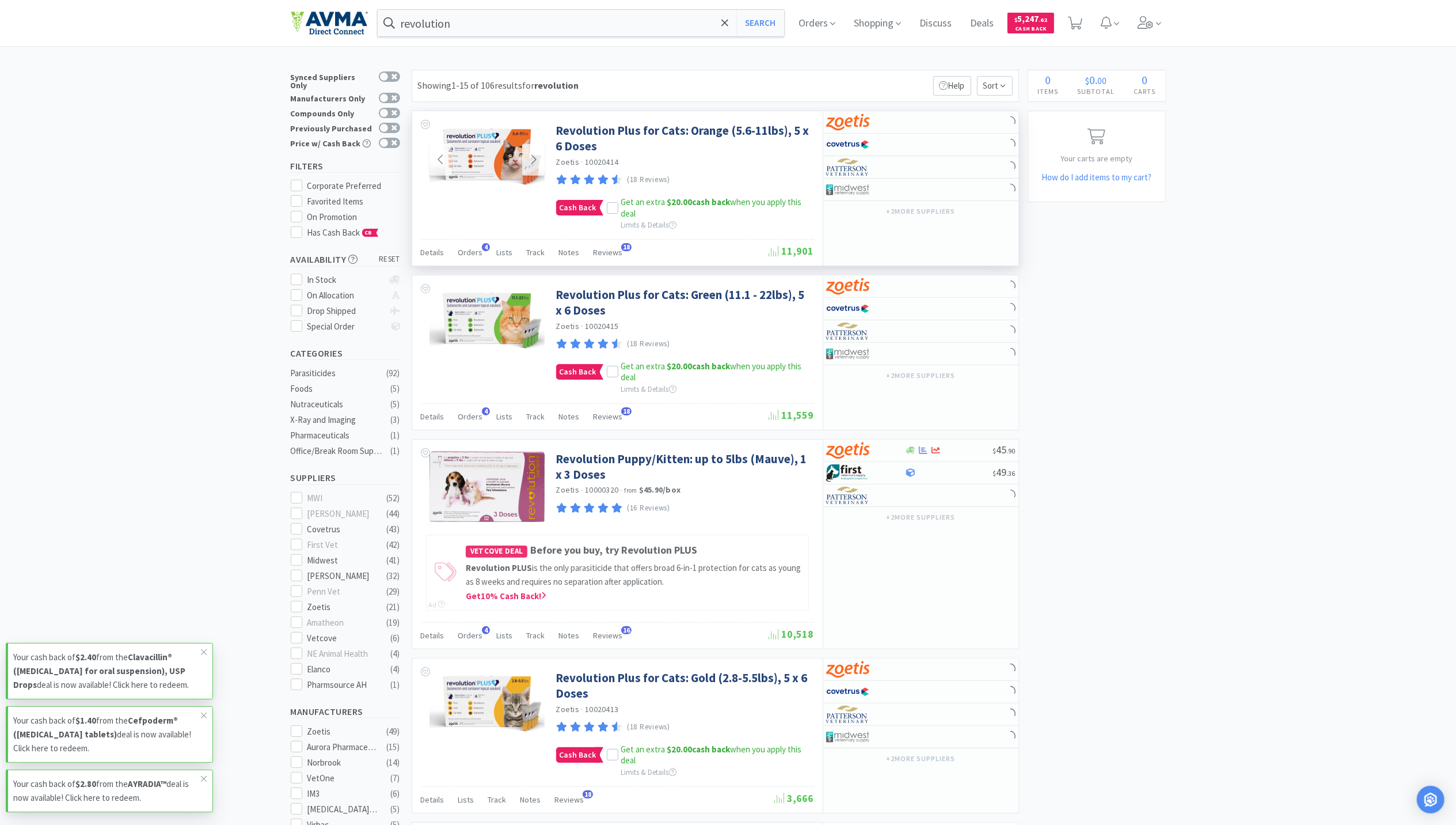
click at [469, 135] on img at bounding box center [487, 155] width 115 height 65
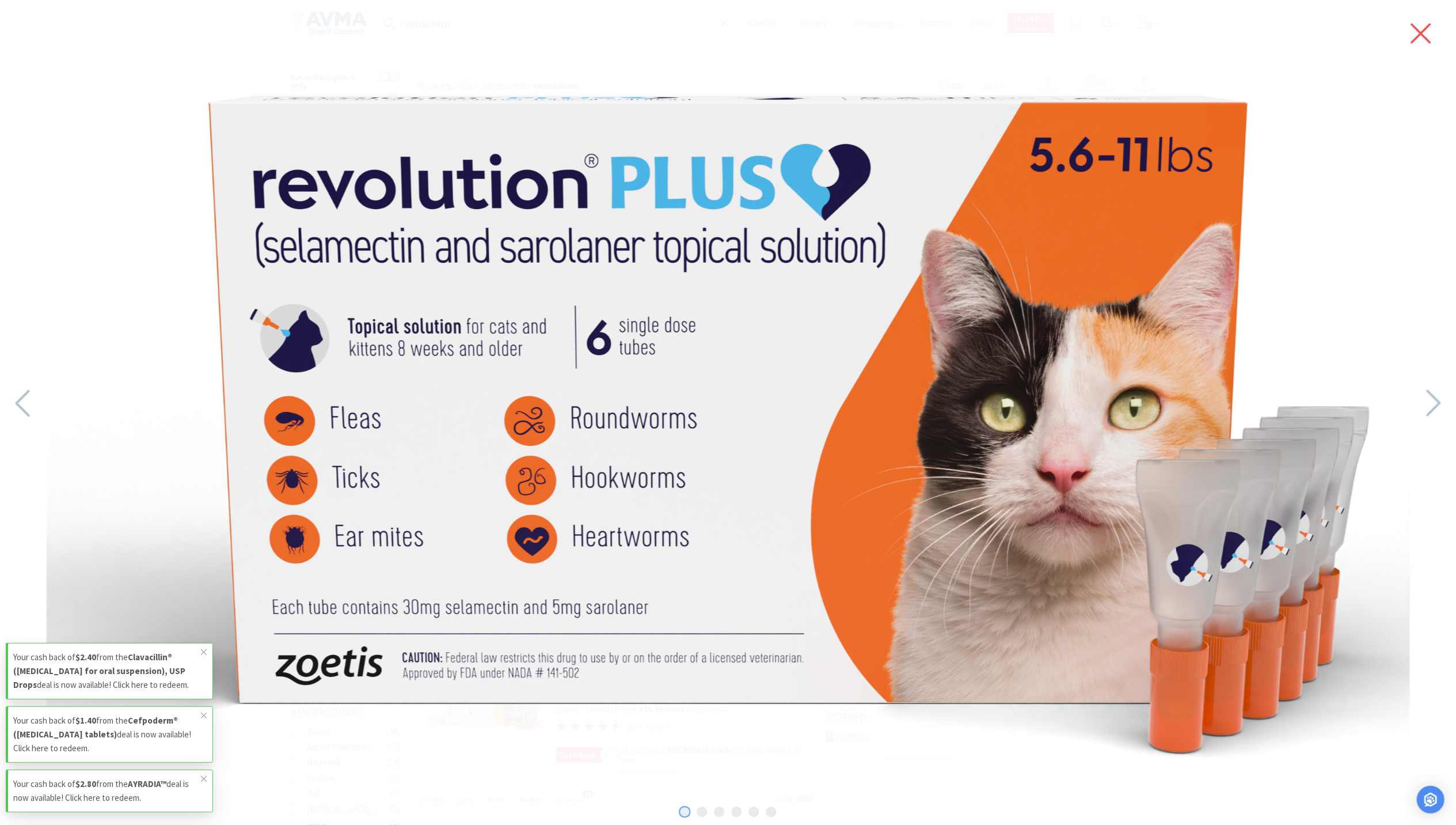
click at [1428, 42] on icon at bounding box center [1422, 34] width 20 height 20
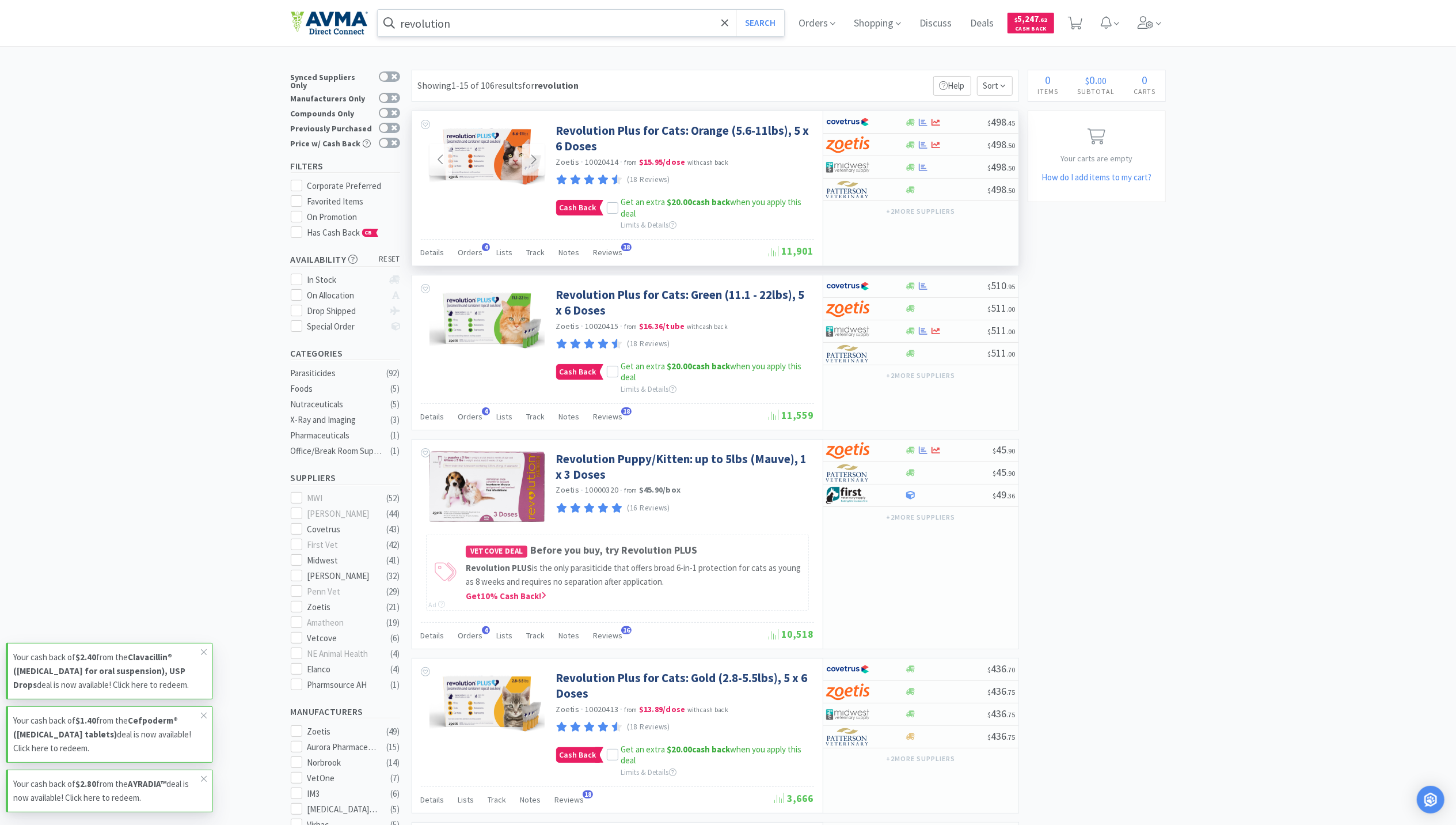
click at [506, 21] on input "revolution" at bounding box center [582, 22] width 407 height 26
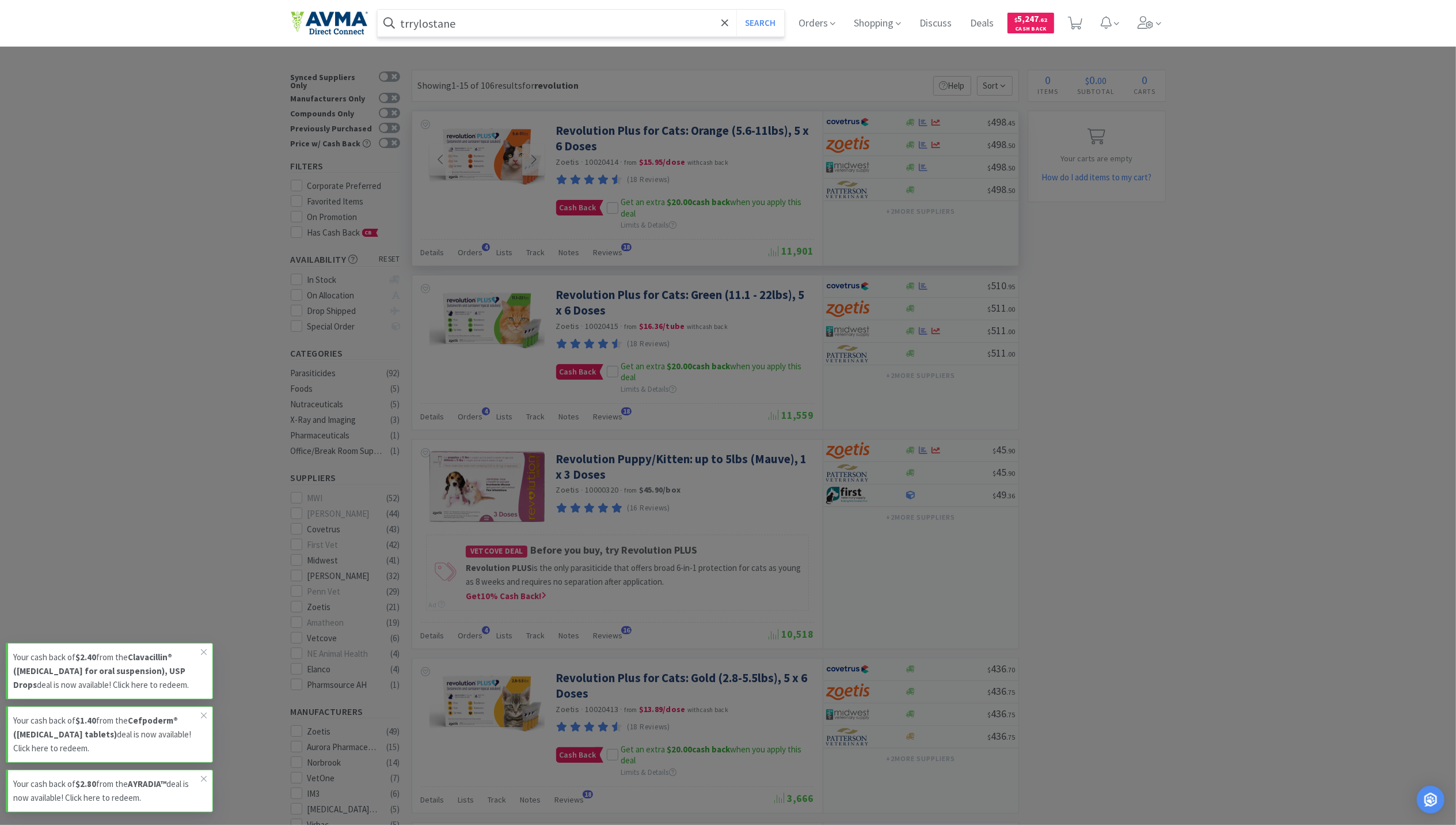
click at [737, 10] on button "Search" at bounding box center [760, 22] width 48 height 26
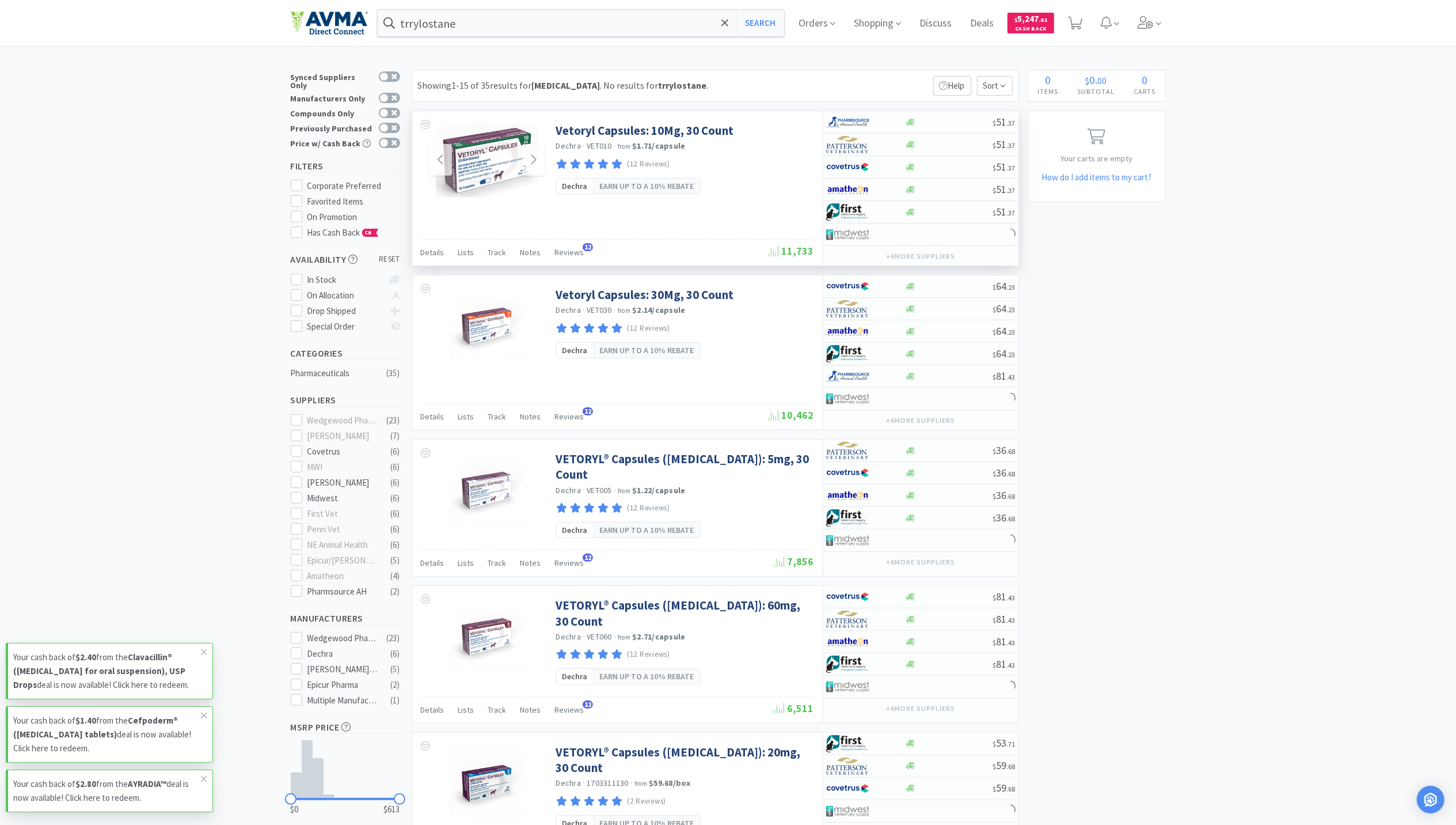
click at [476, 155] on img at bounding box center [486, 160] width 103 height 75
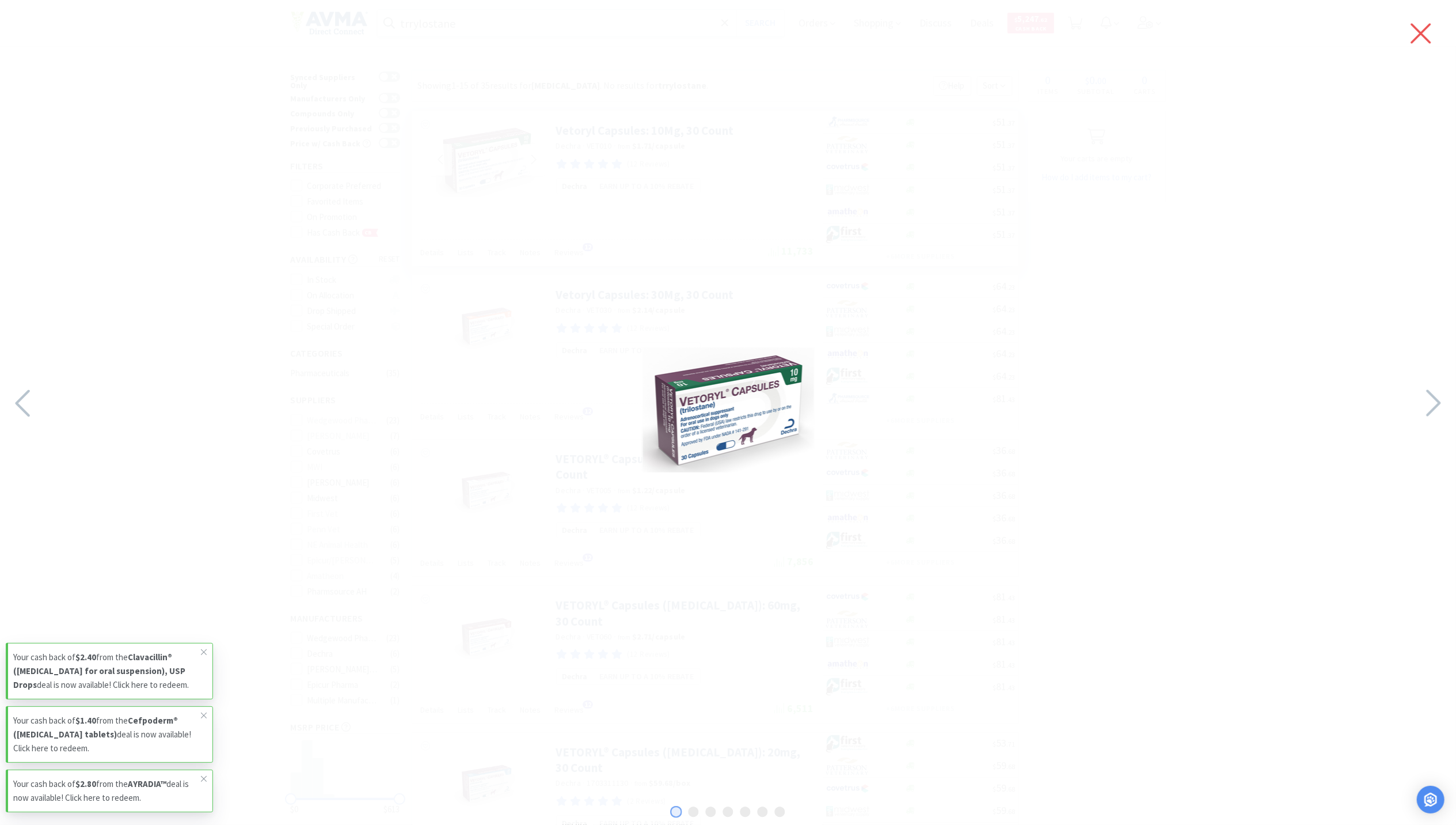
click at [1420, 35] on icon at bounding box center [1422, 34] width 20 height 20
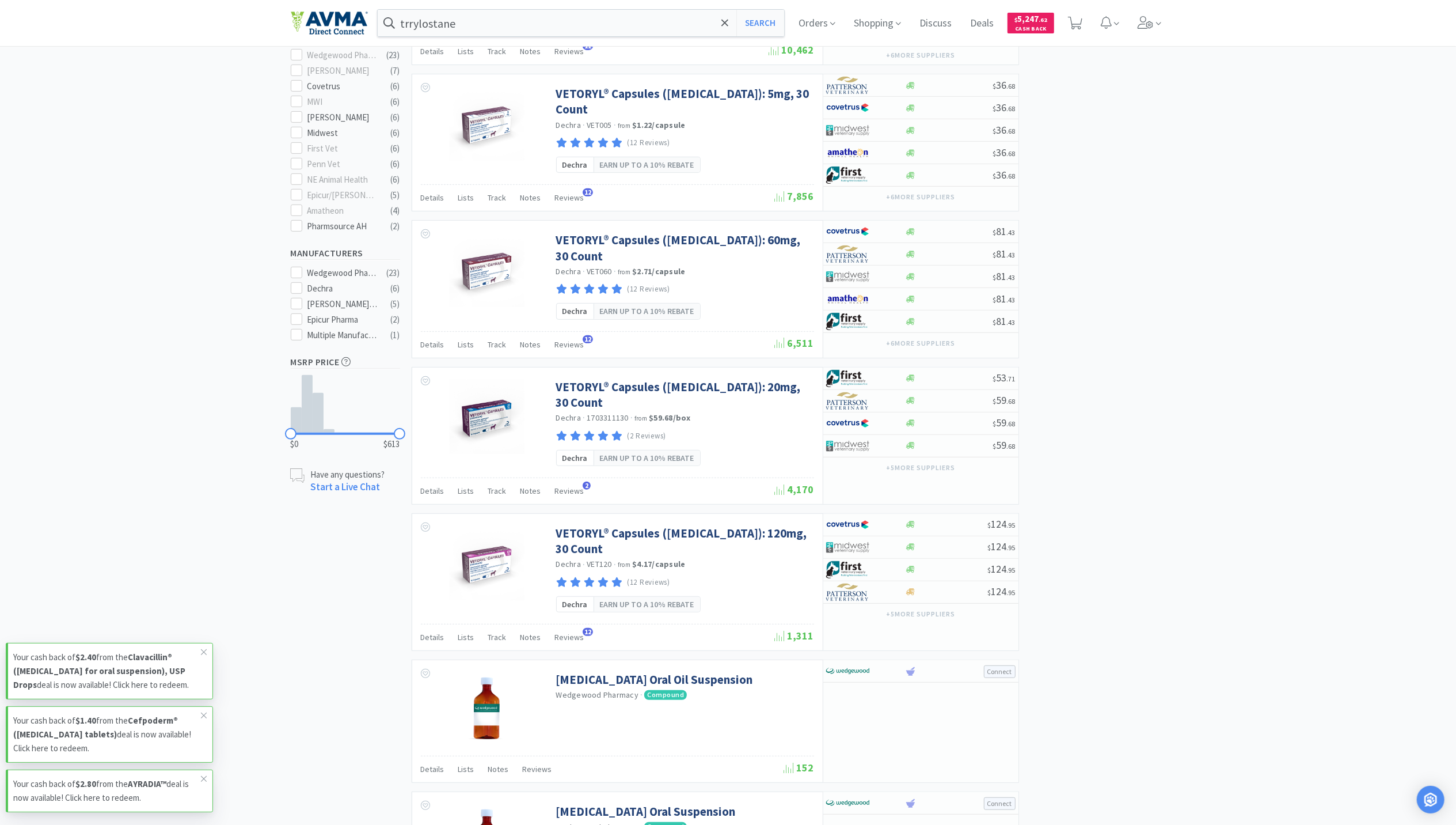
scroll to position [384, 0]
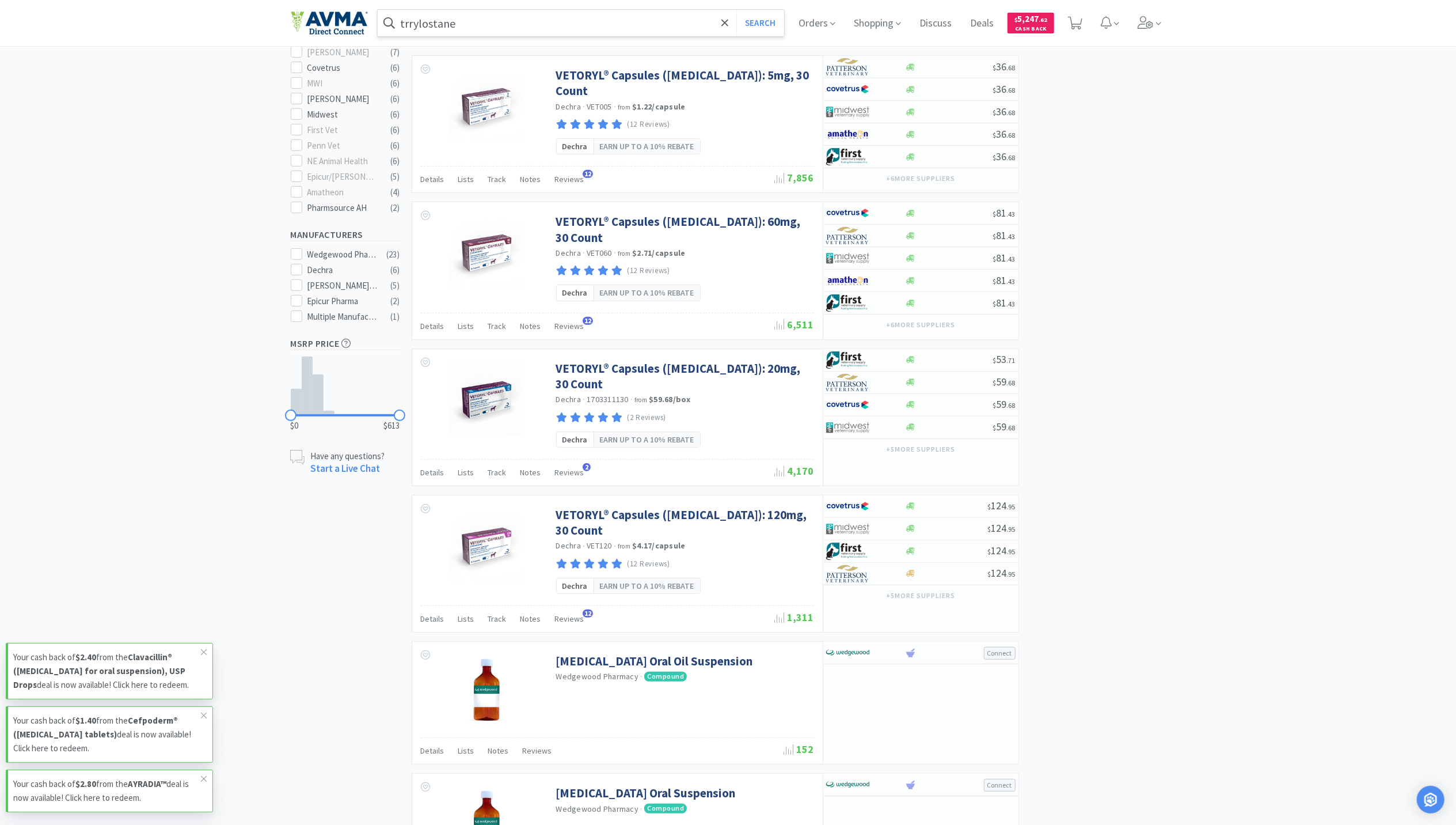
click at [502, 23] on input "trrylostane" at bounding box center [582, 22] width 407 height 26
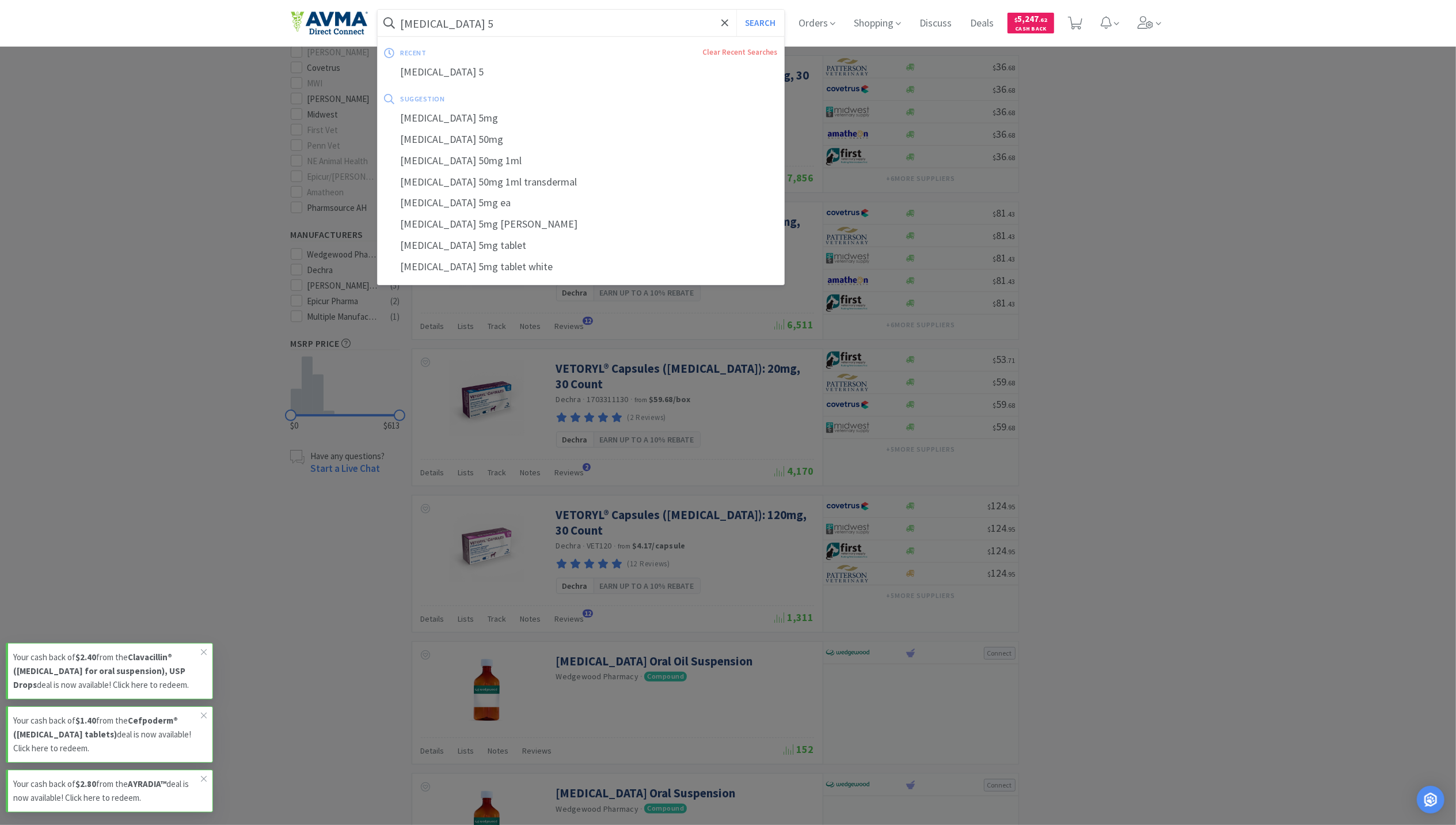
type input "methimazole 5"
click at [737, 10] on button "Search" at bounding box center [760, 22] width 48 height 26
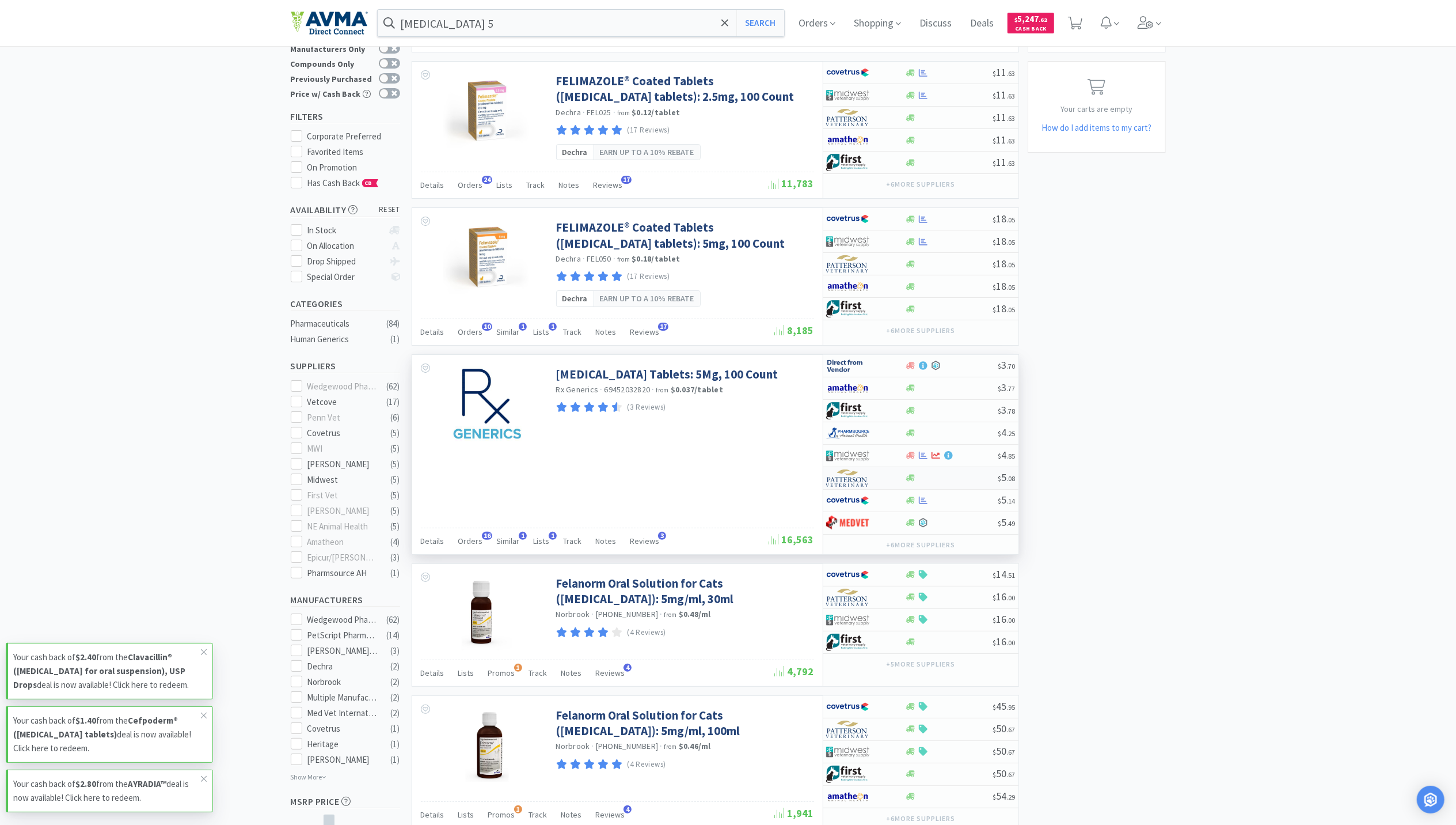
scroll to position [77, 0]
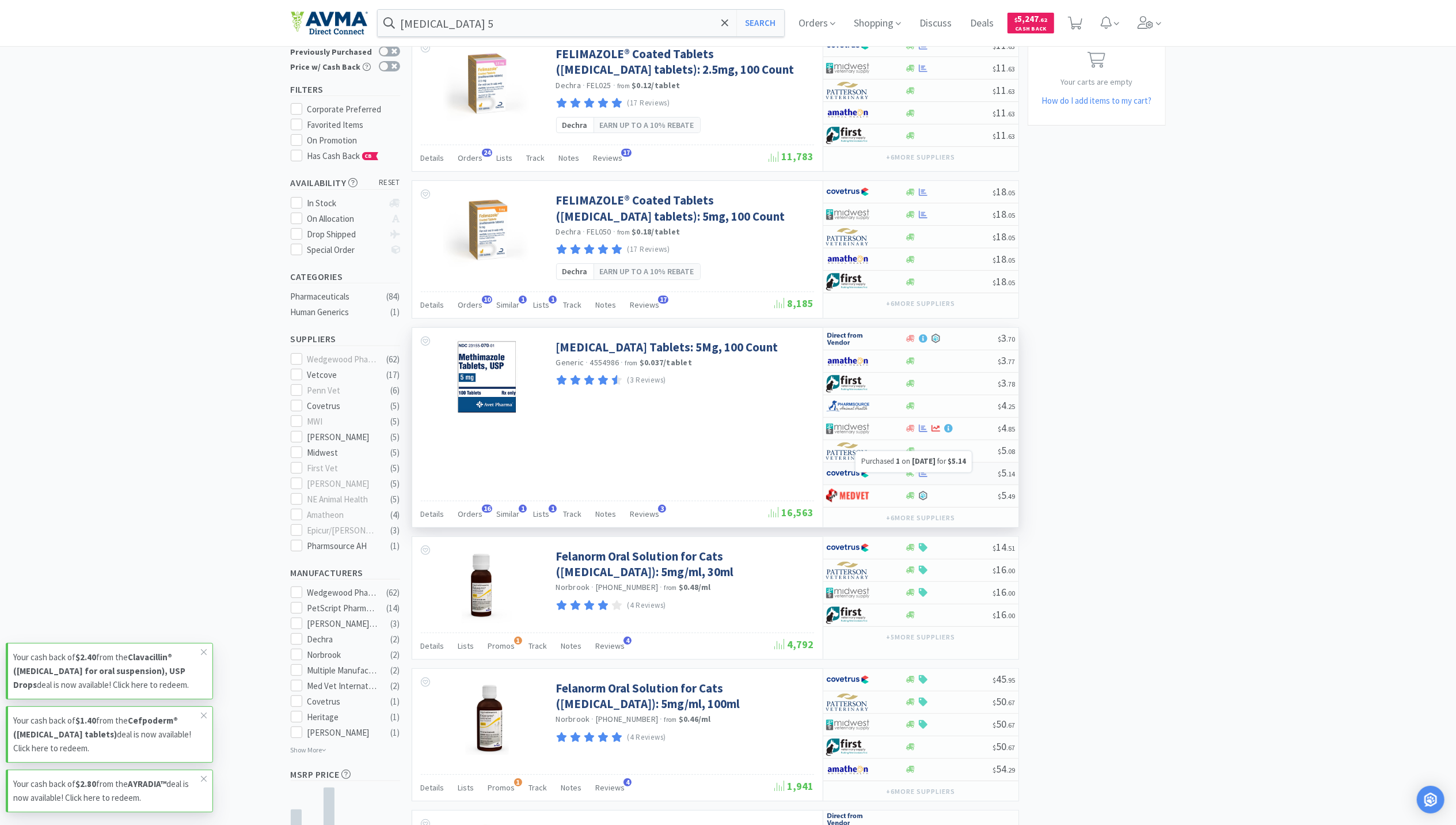
click at [926, 478] on icon at bounding box center [923, 473] width 9 height 9
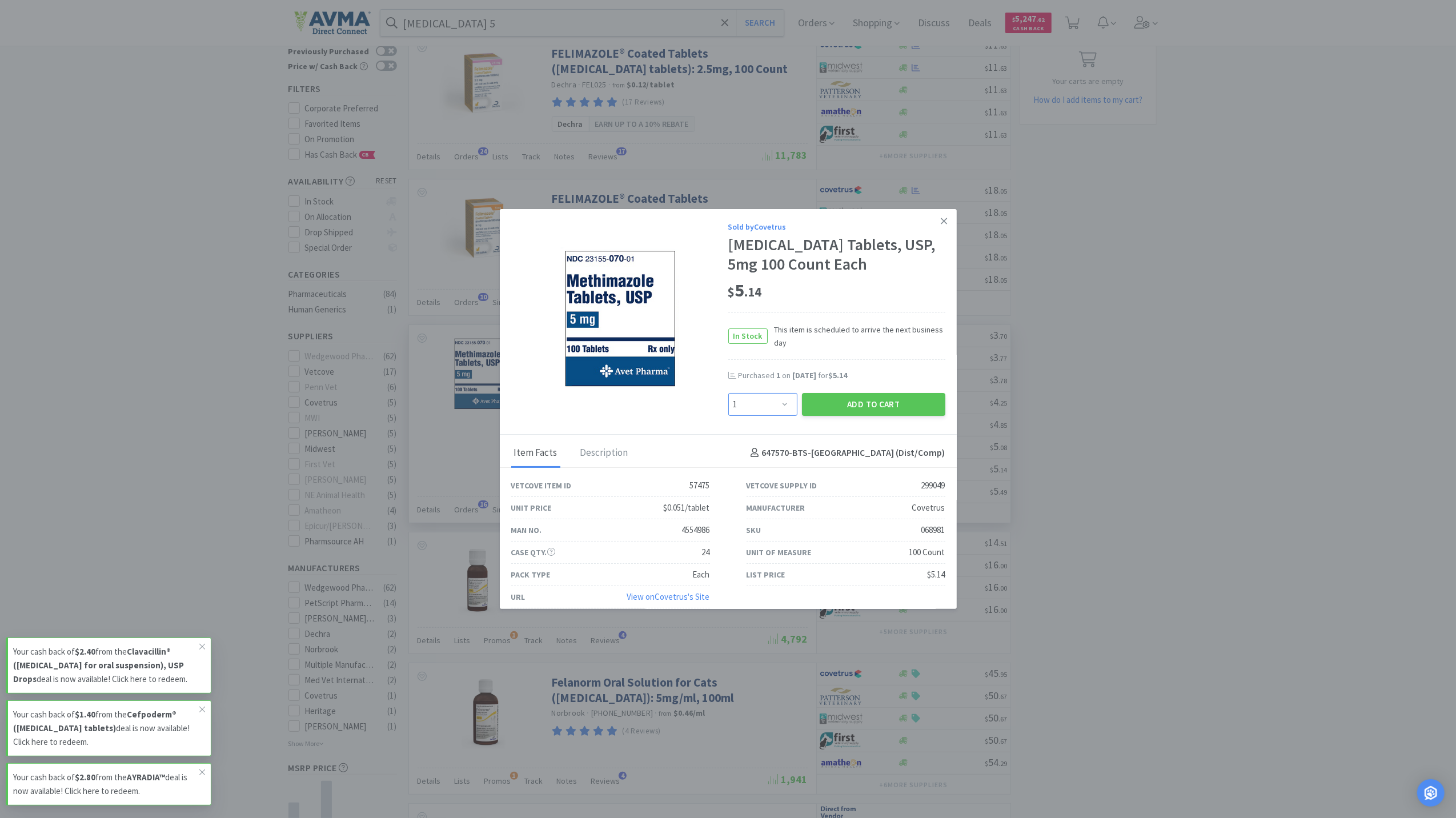
click at [776, 398] on select "Enter Quantity 1 2 3 4 5 6 7 8 9 10 11 12 13 14 15 16 17 18 19 20 Enter Quantity" at bounding box center [763, 405] width 69 height 23
select select "2"
click at [728, 393] on select "Enter Quantity 1 2 3 4 5 6 7 8 9 10 11 12 13 14 15 16 17 18 19 20 Enter Quantity" at bounding box center [763, 405] width 69 height 23
click at [888, 402] on button "Add to Cart" at bounding box center [873, 405] width 143 height 23
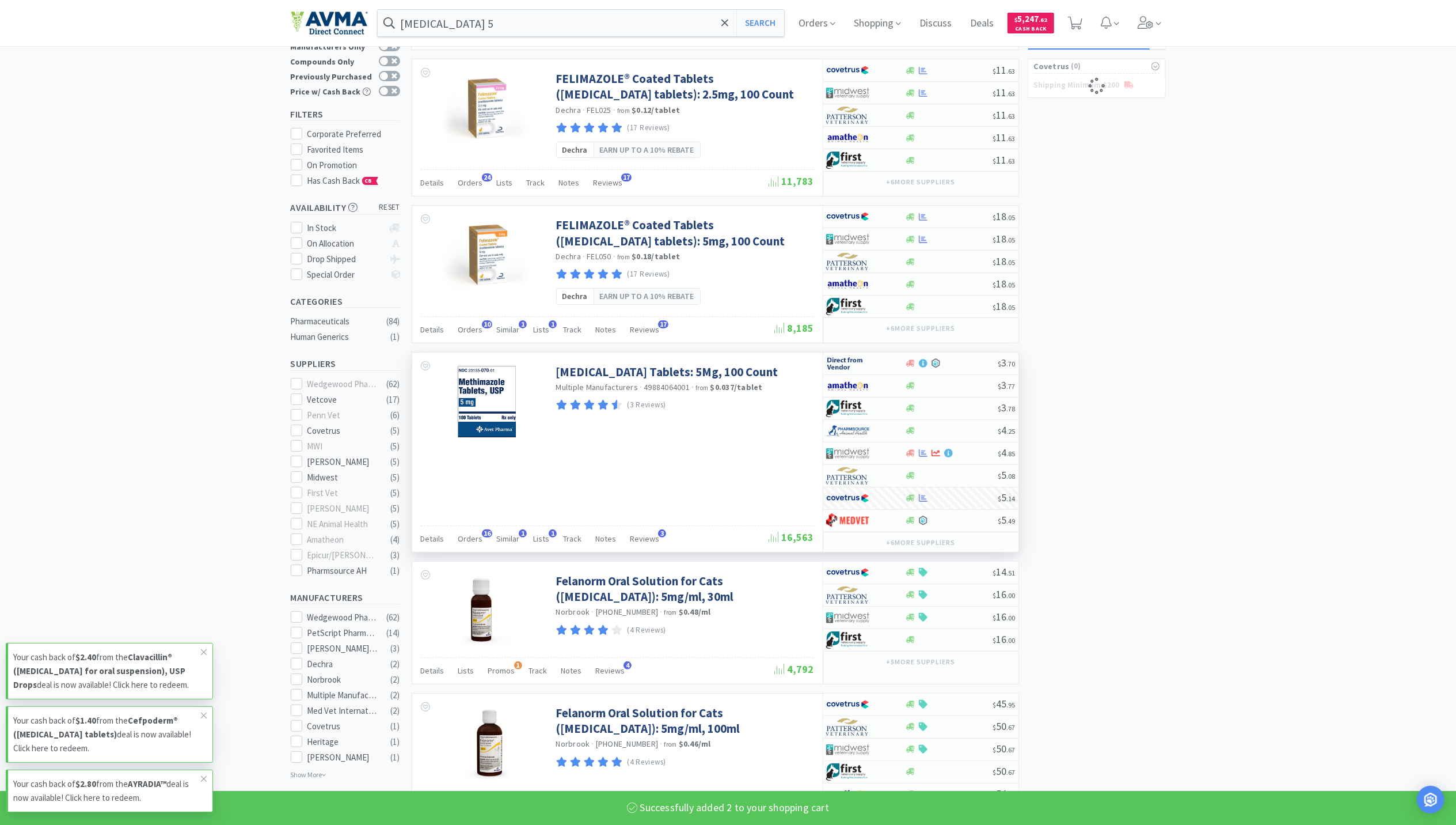
select select "2"
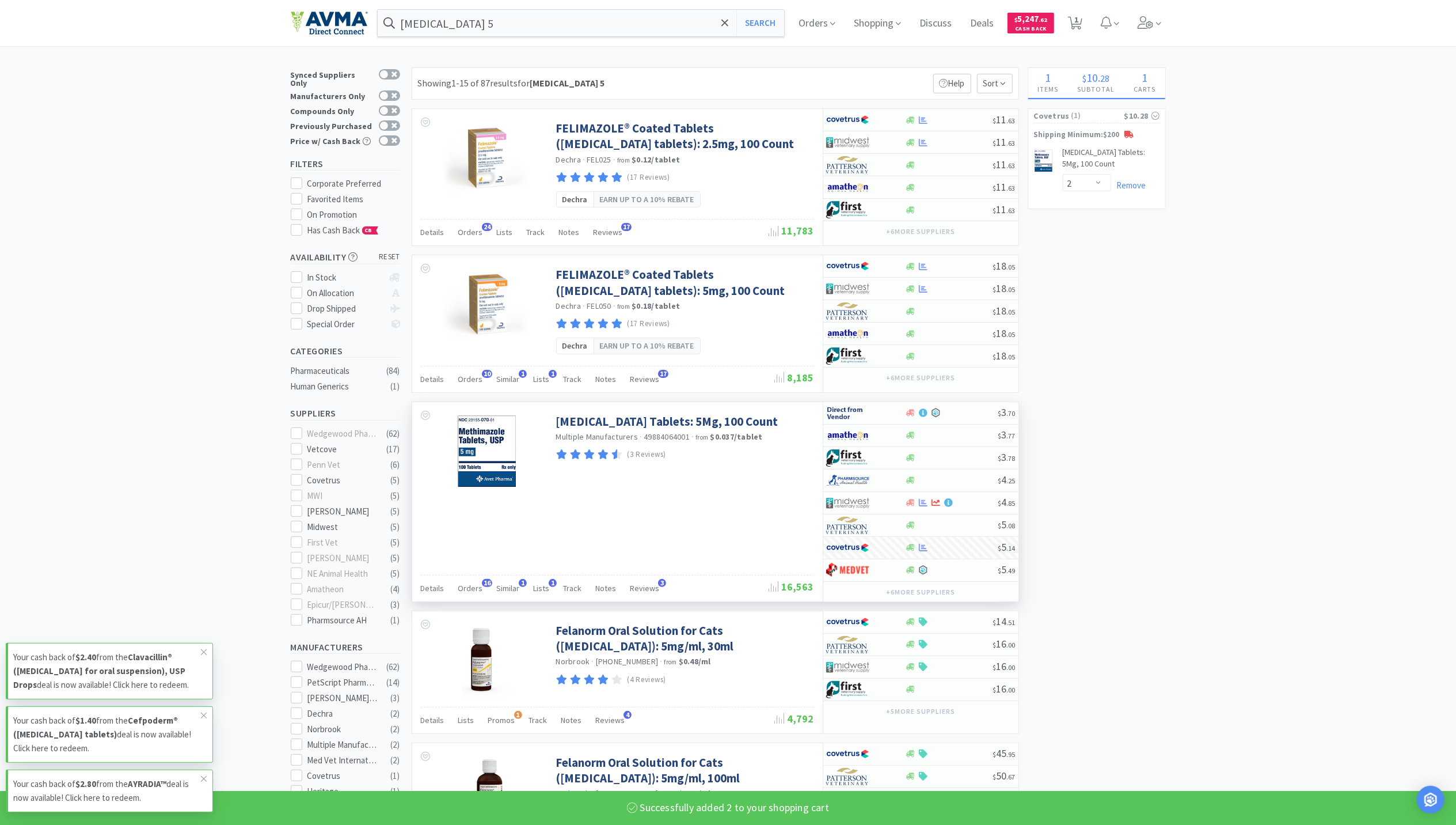
scroll to position [0, 0]
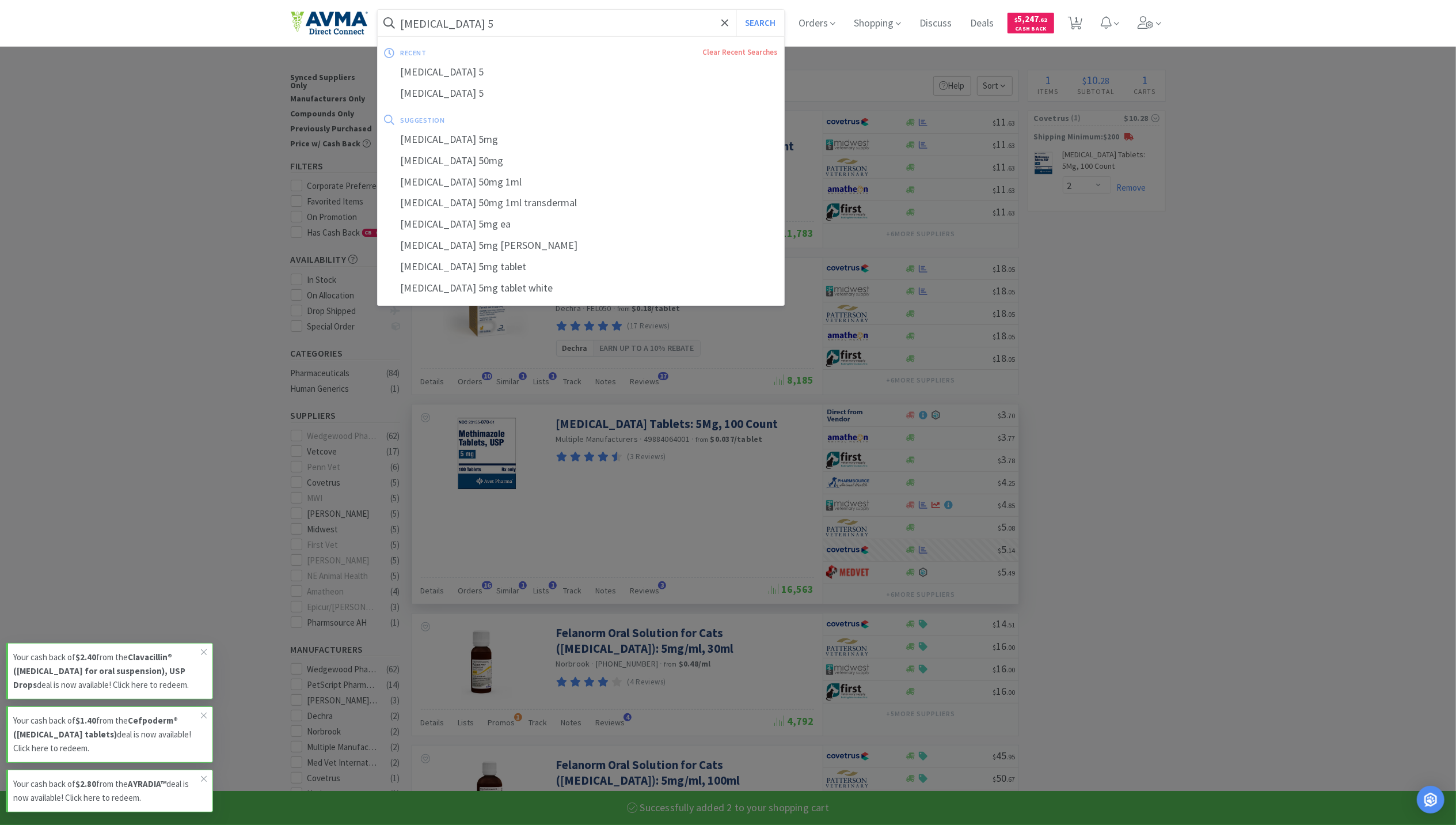
click at [536, 24] on input "methimazole 5" at bounding box center [582, 22] width 407 height 26
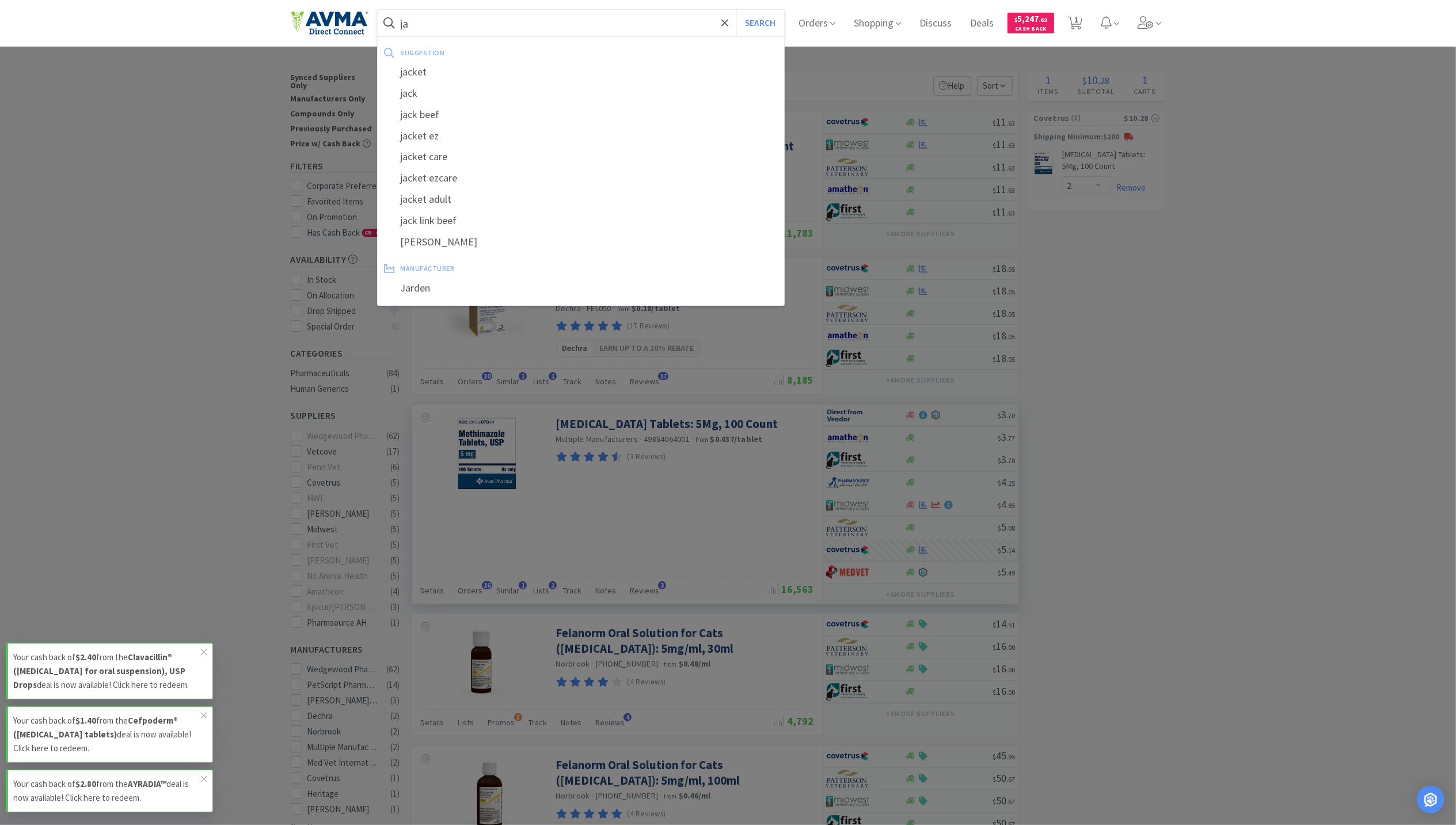
type input "j"
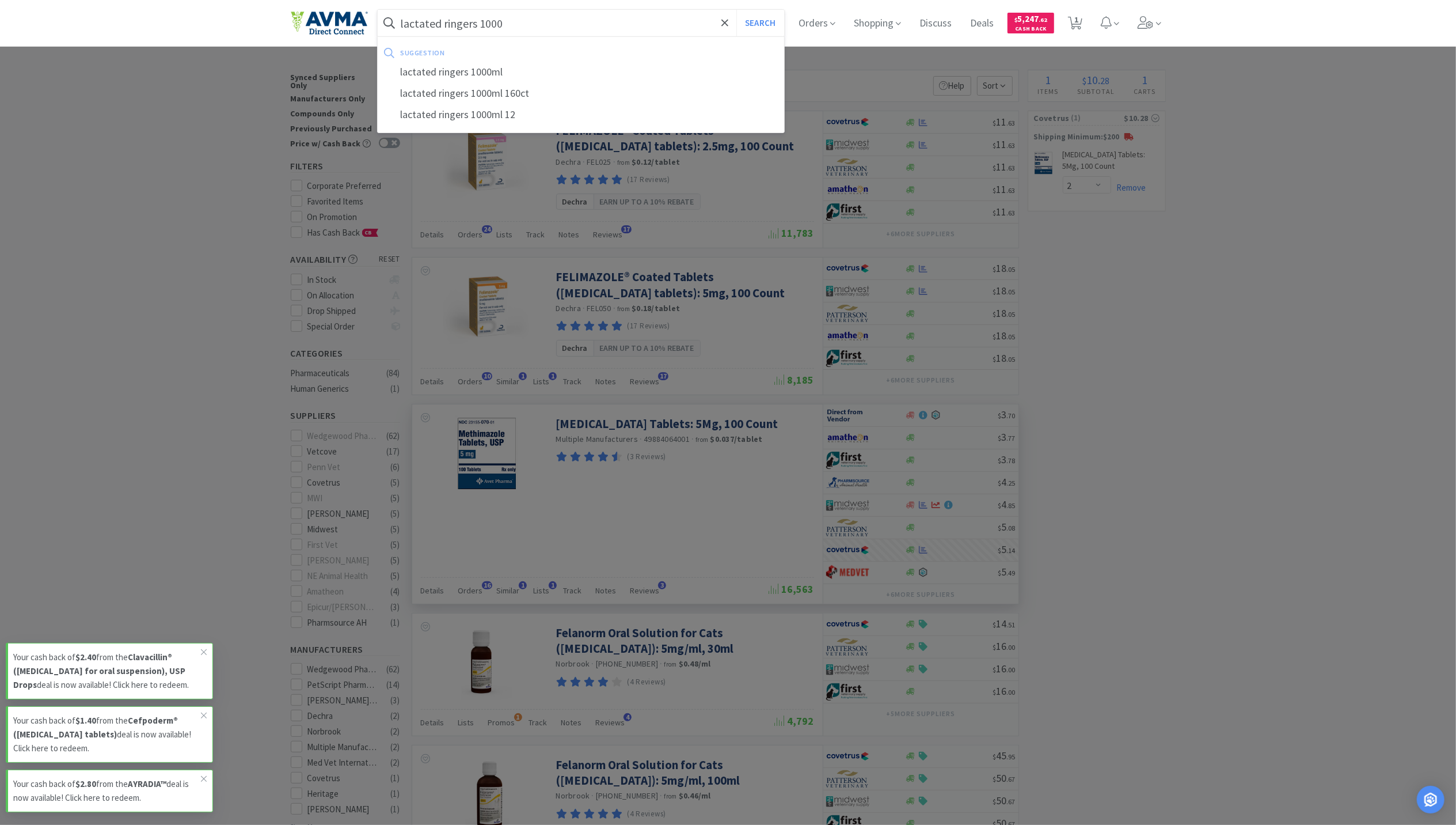
type input "lactated ringers 1000"
click at [737, 10] on button "Search" at bounding box center [760, 22] width 48 height 26
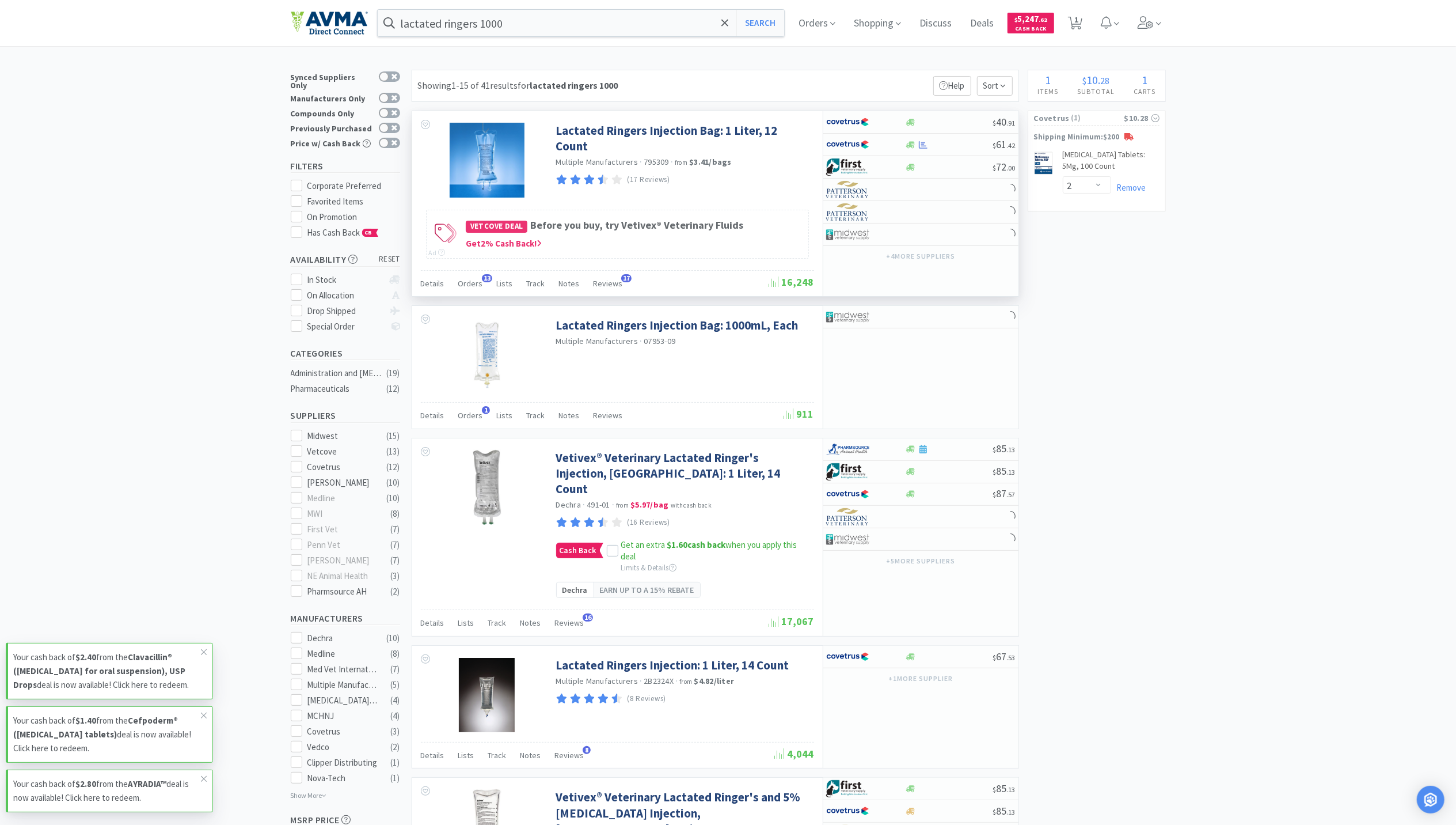
click at [480, 286] on div "Details Orders 13 Lists Track Notes Reviews 17" at bounding box center [595, 285] width 349 height 22
click at [474, 286] on span "Orders" at bounding box center [470, 284] width 25 height 10
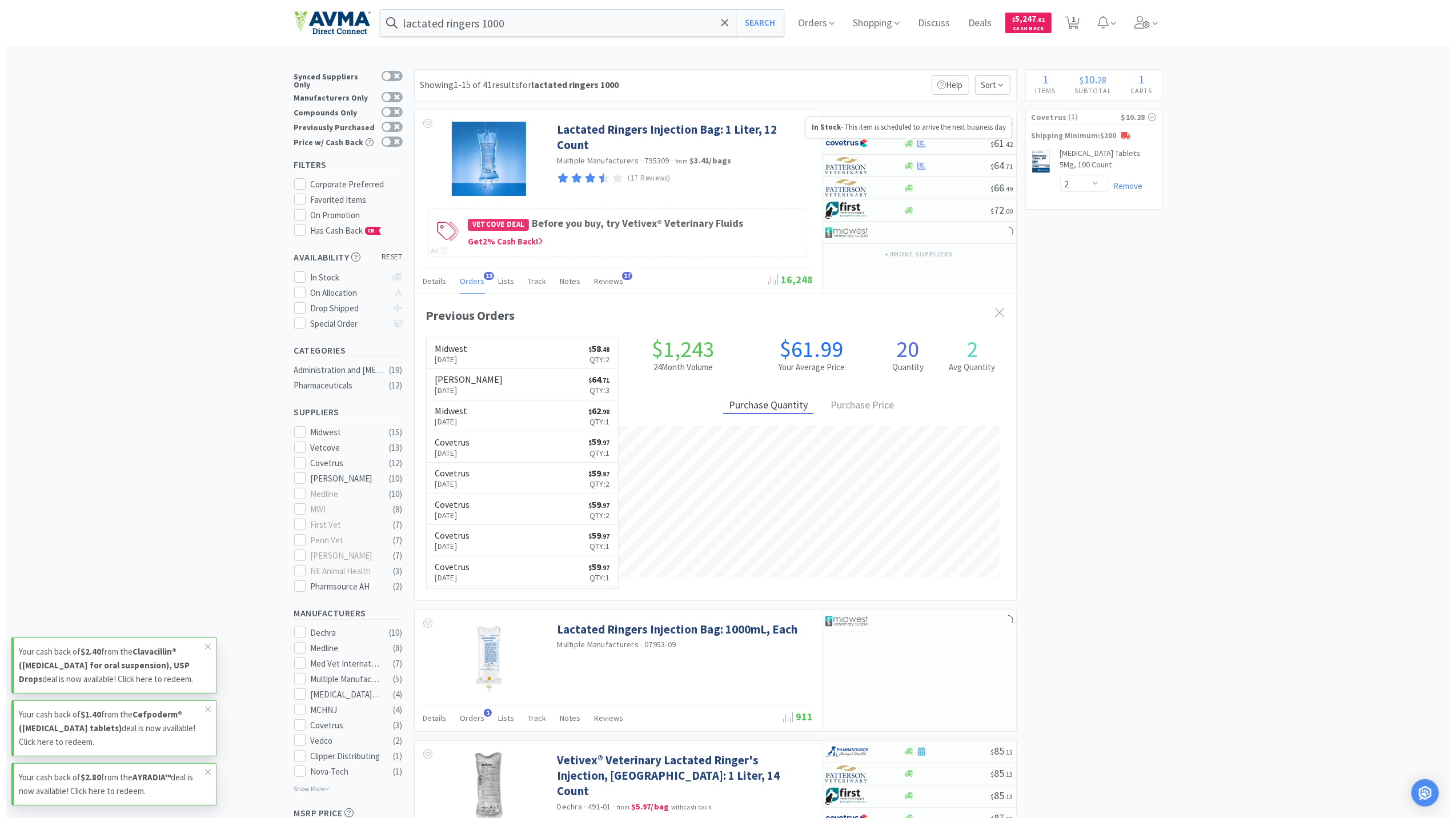
scroll to position [306, 602]
click at [902, 120] on icon at bounding box center [904, 121] width 9 height 7
select select "1"
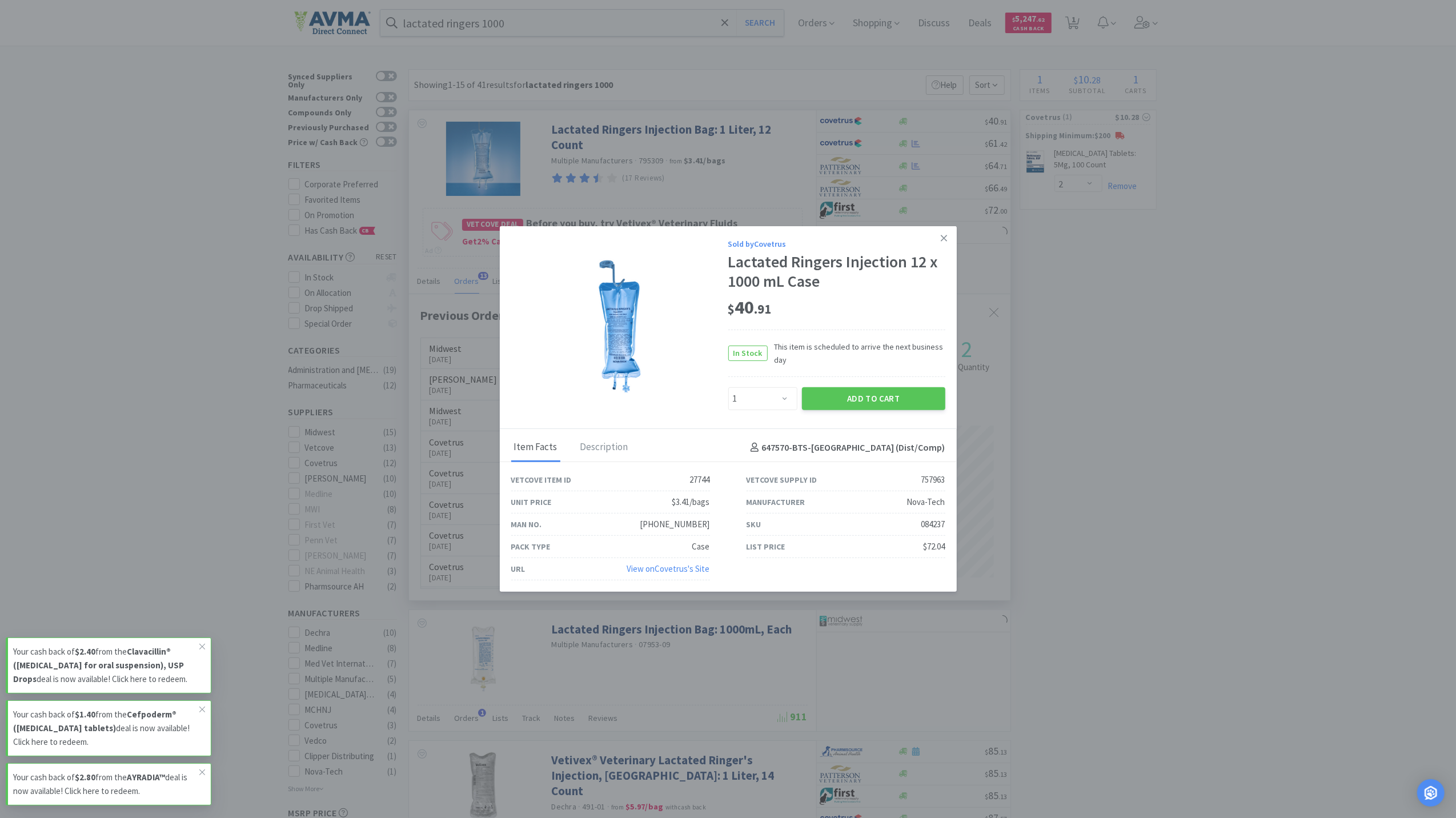
click at [856, 378] on div "Sold by Covetrus Lactated Ringers Injection 12 x 1000 mL Case $ 40 . 91 In Stoc…" at bounding box center [837, 324] width 217 height 172
click at [867, 405] on button "Add to Cart" at bounding box center [873, 399] width 143 height 23
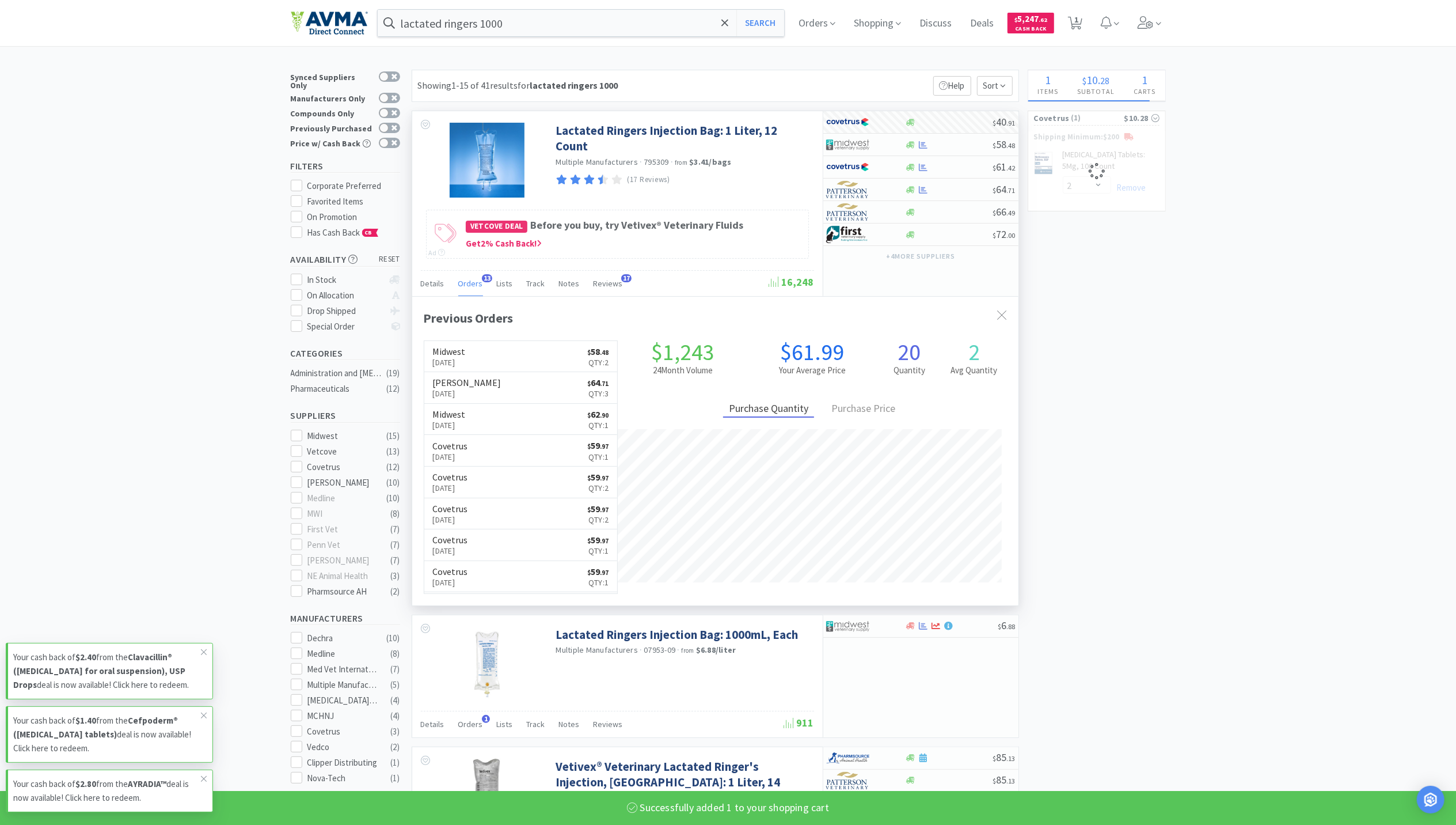
select select "1"
select select "2"
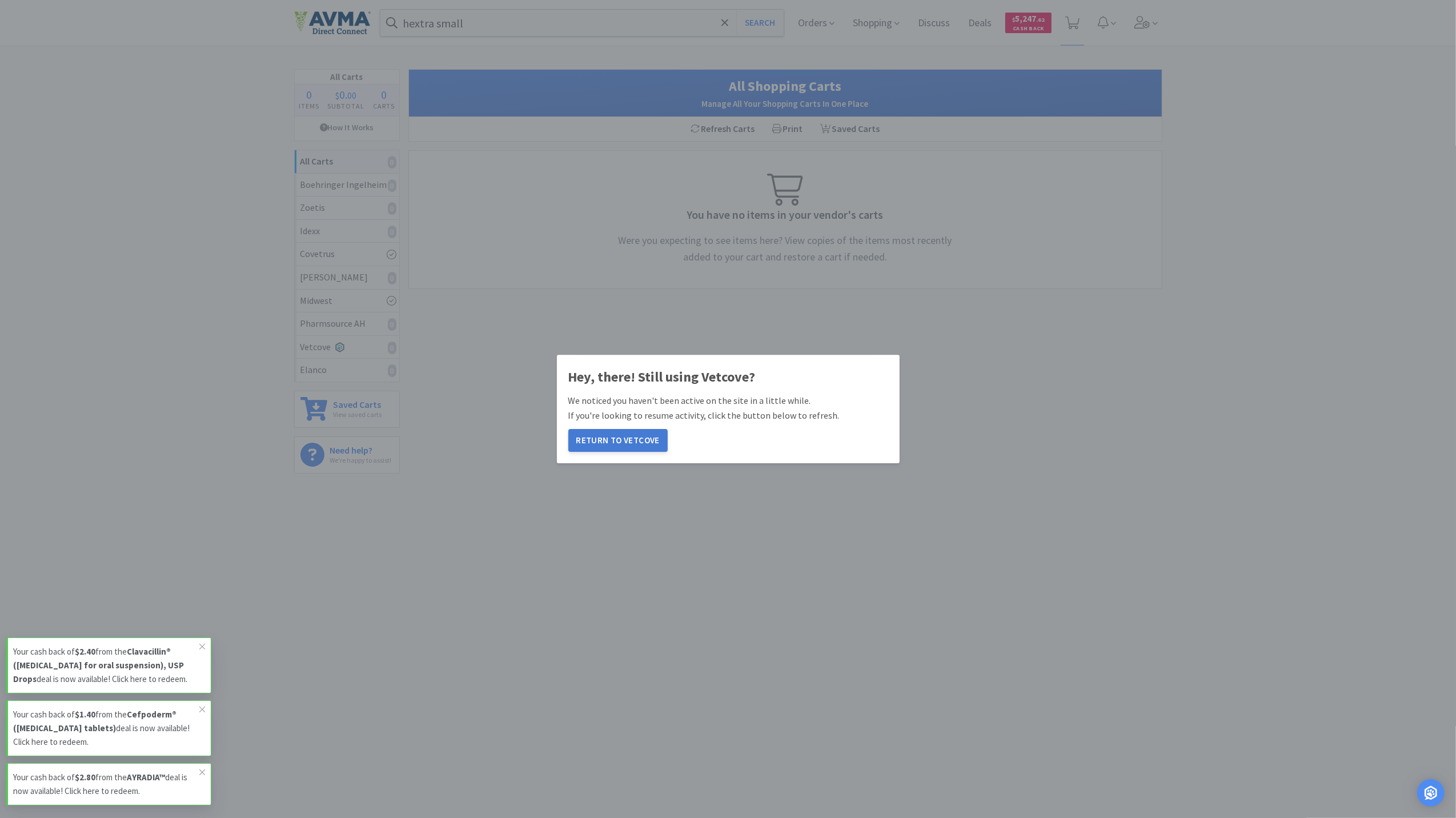
click at [629, 436] on button "Return to Vetcove" at bounding box center [617, 440] width 99 height 23
